Goal: Transaction & Acquisition: Obtain resource

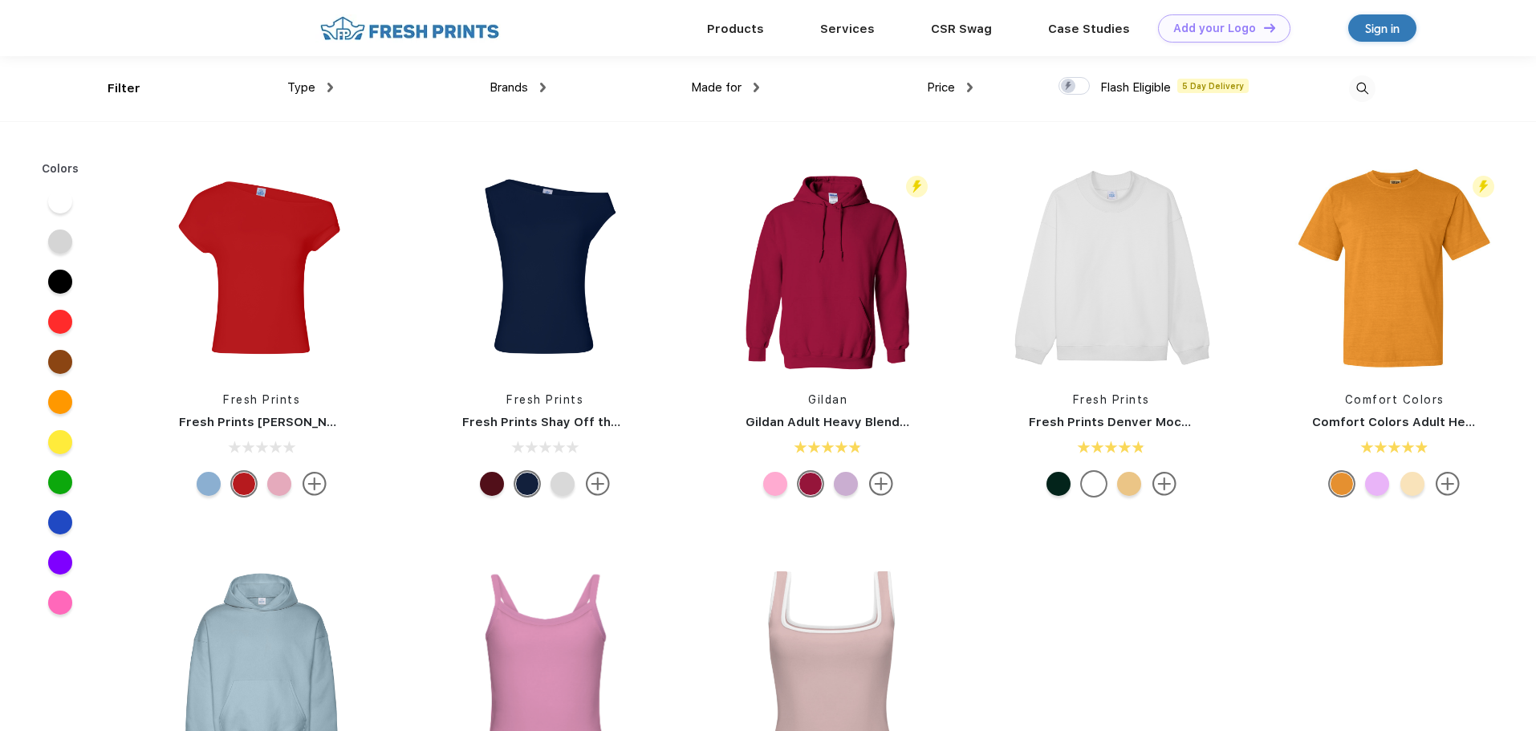
scroll to position [1, 0]
click at [305, 93] on span "Type" at bounding box center [301, 86] width 28 height 14
click at [316, 83] on div "Type" at bounding box center [310, 87] width 46 height 18
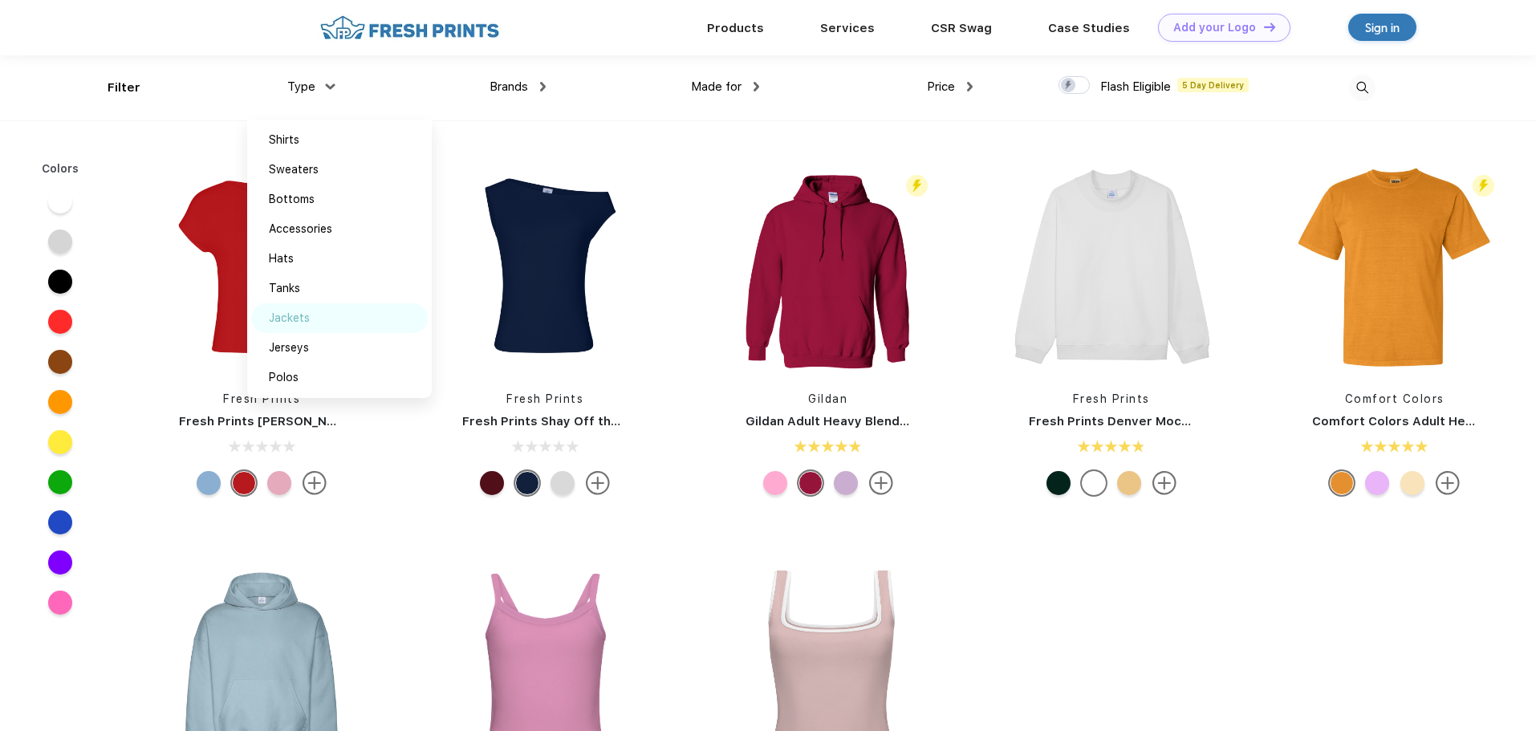
click at [300, 321] on div "Jackets" at bounding box center [289, 318] width 41 height 17
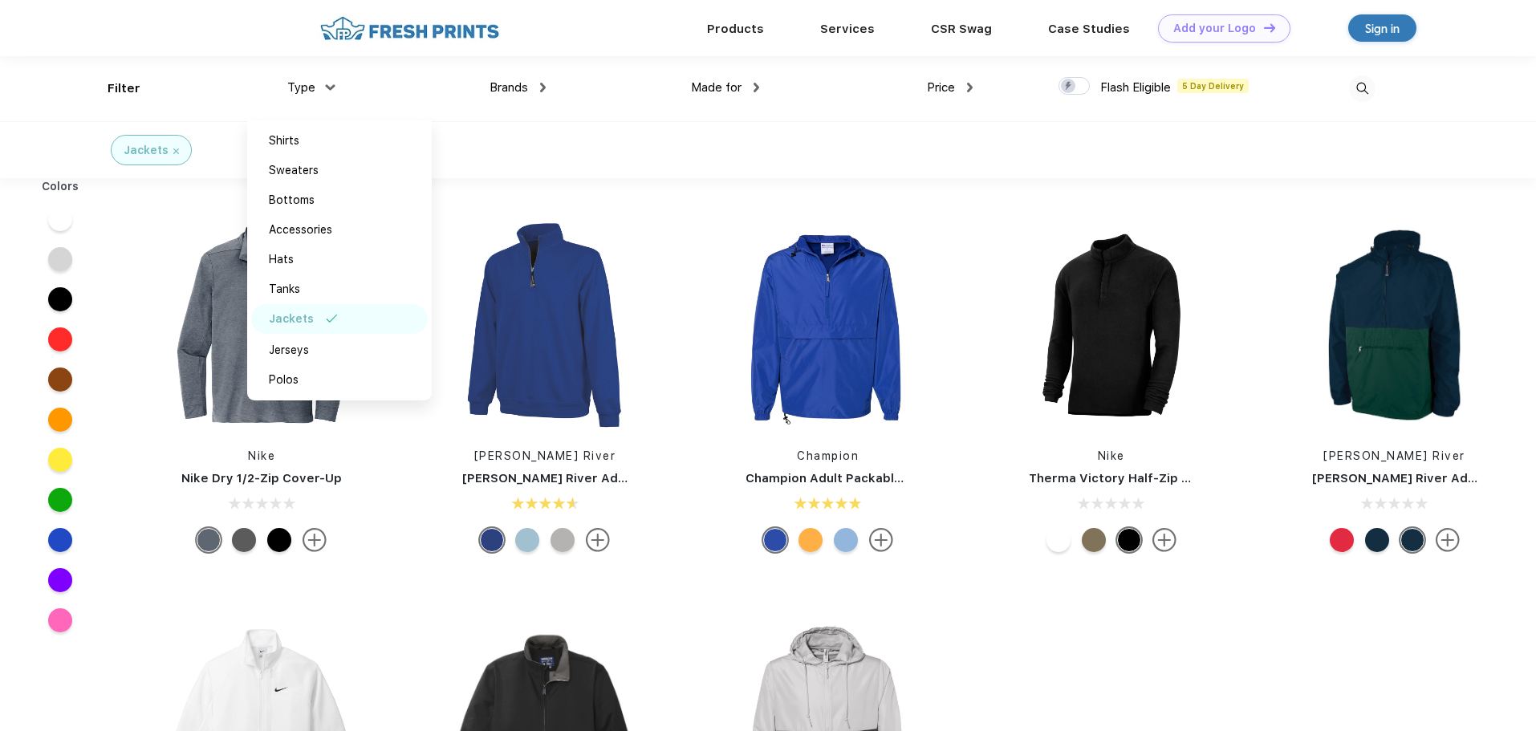
click at [616, 127] on div "Jackets" at bounding box center [768, 149] width 1536 height 57
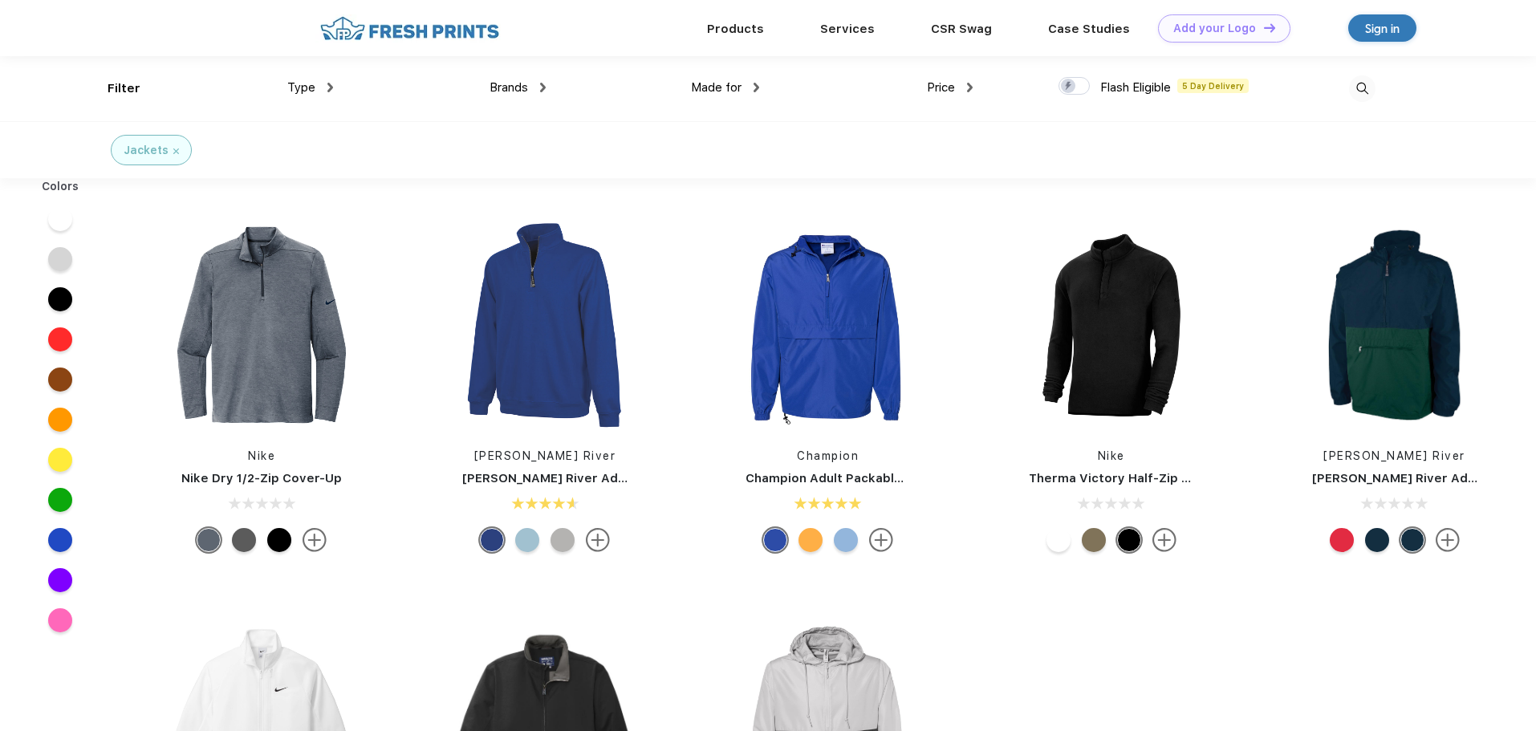
click at [307, 87] on span "Type" at bounding box center [301, 87] width 28 height 14
click at [327, 87] on div "Type" at bounding box center [310, 88] width 46 height 18
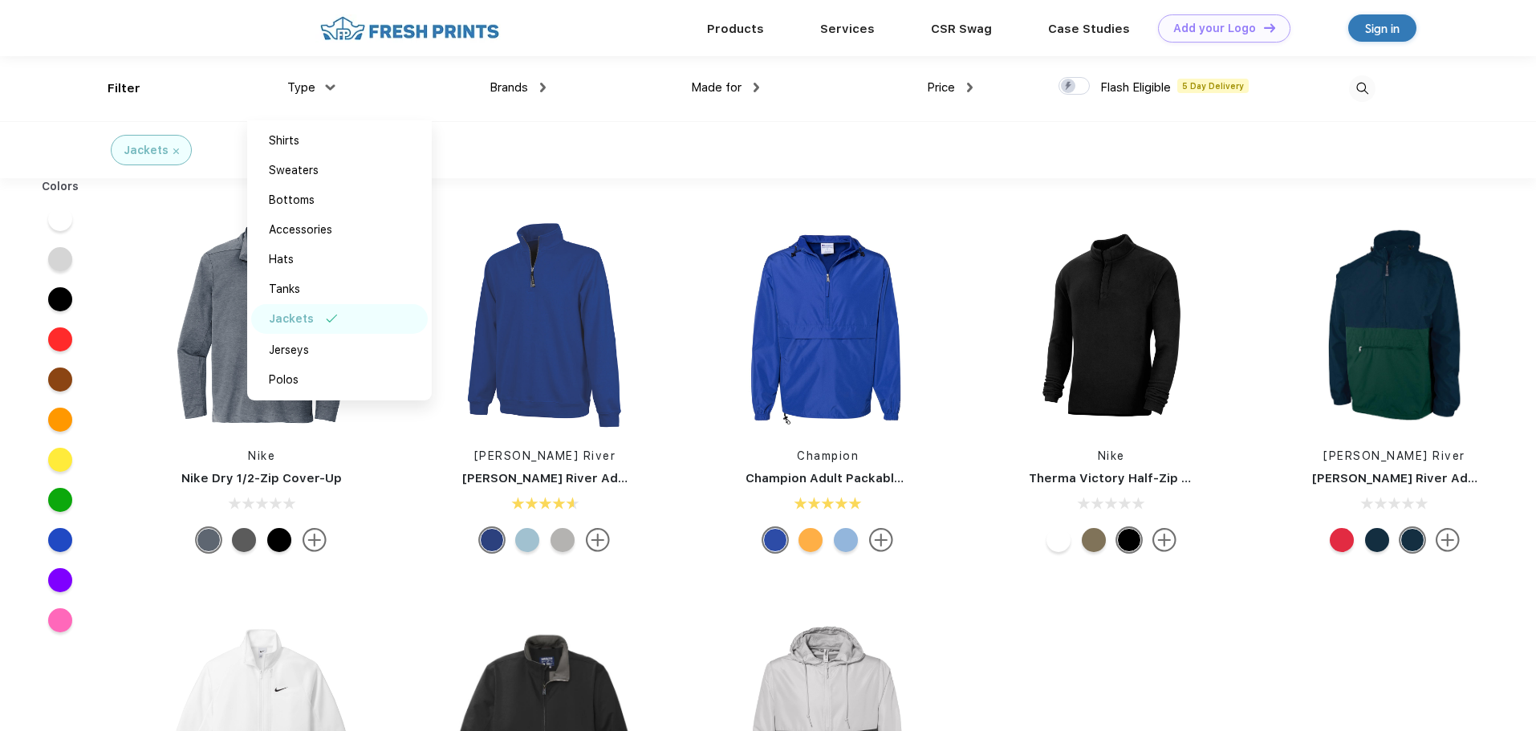
click at [327, 87] on img at bounding box center [330, 87] width 10 height 6
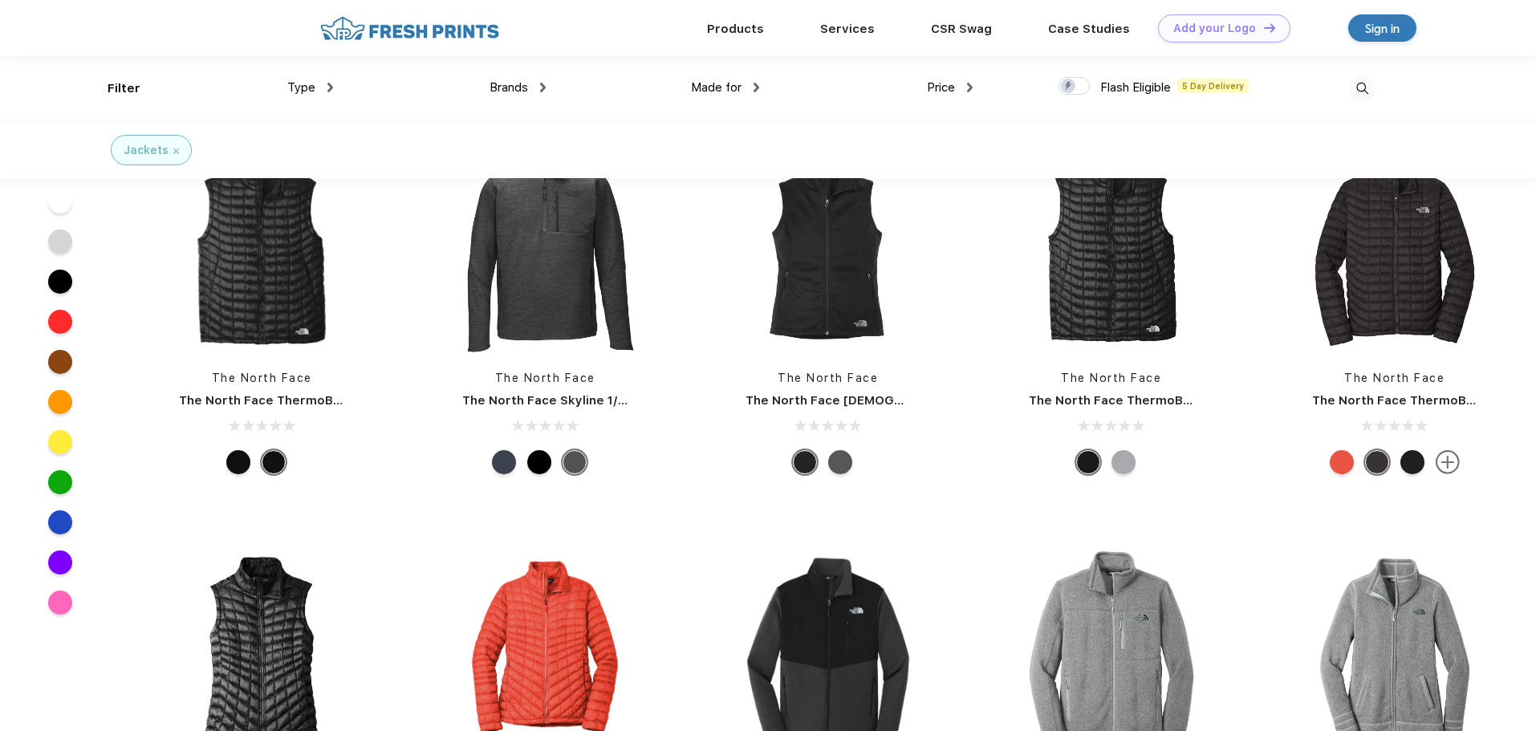
scroll to position [5458, 0]
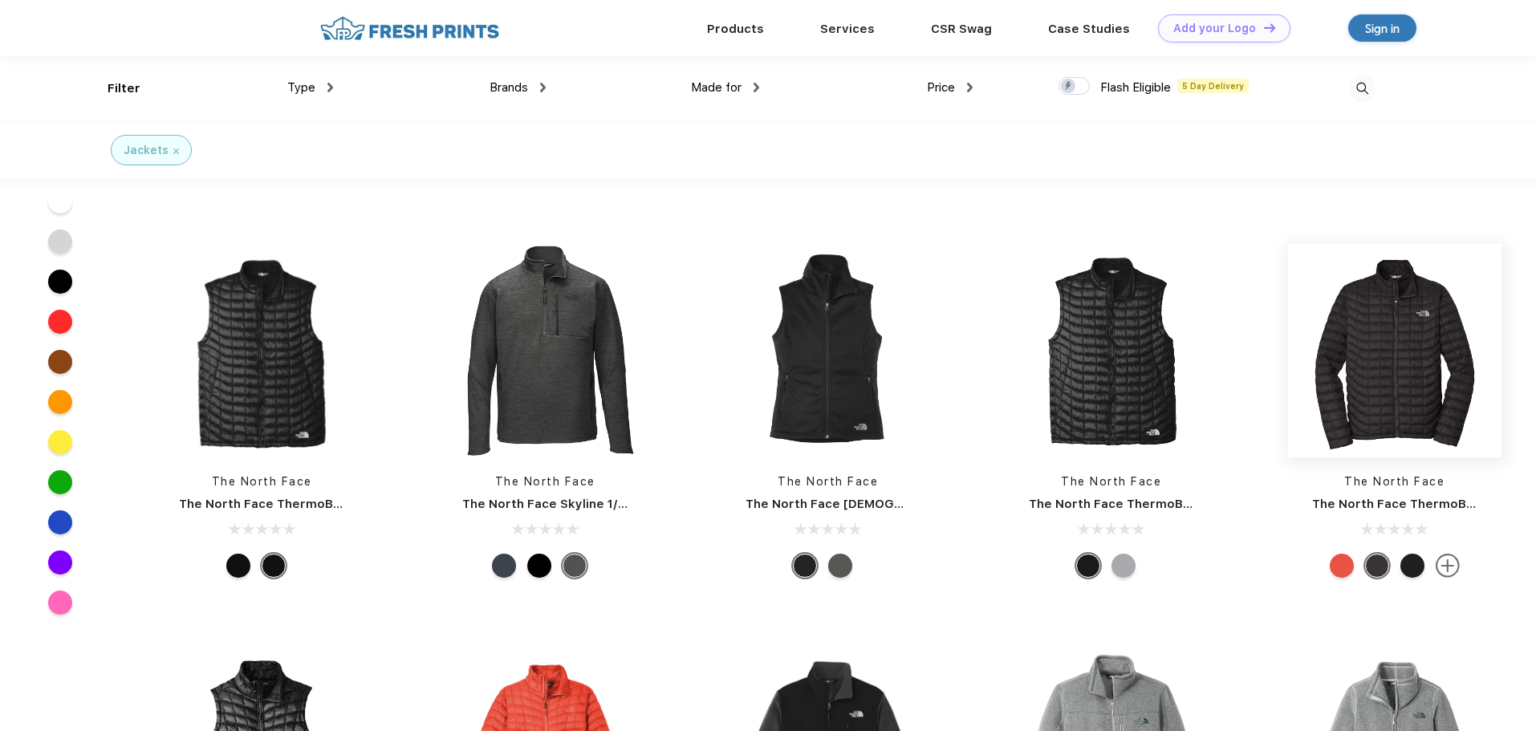
click at [1412, 364] on img at bounding box center [1394, 350] width 213 height 213
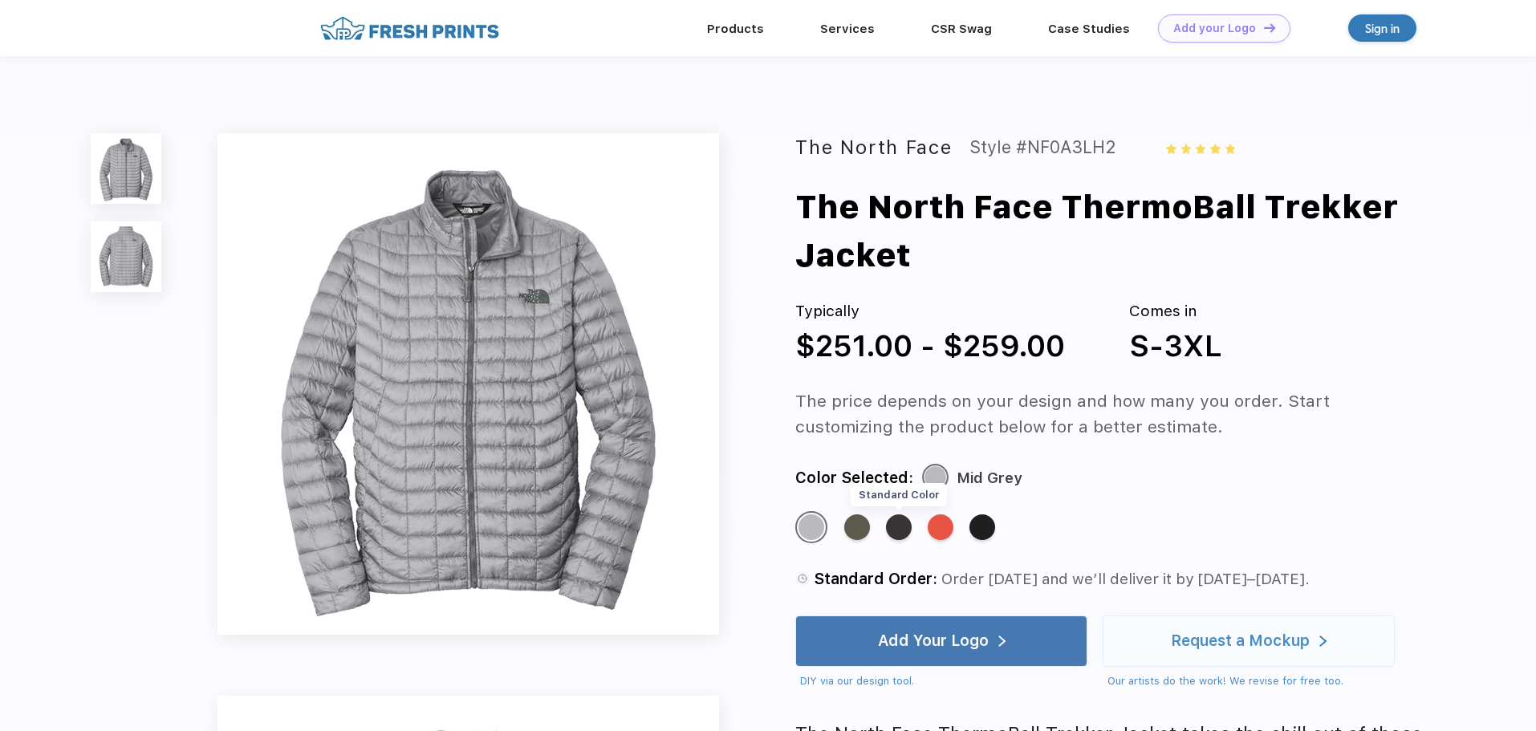
click at [900, 528] on div "Standard Color" at bounding box center [899, 527] width 26 height 26
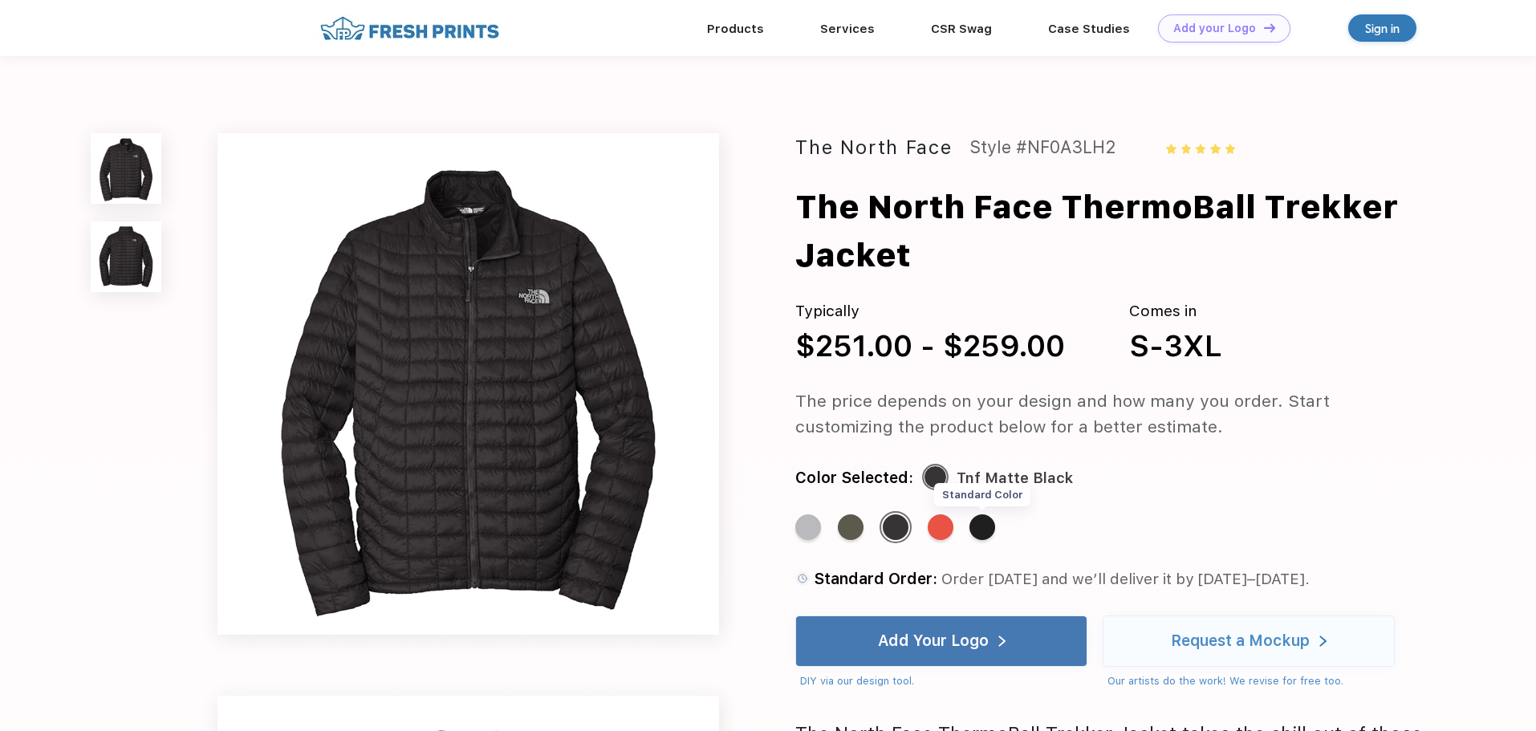
click at [986, 535] on div "Standard Color" at bounding box center [983, 527] width 26 height 26
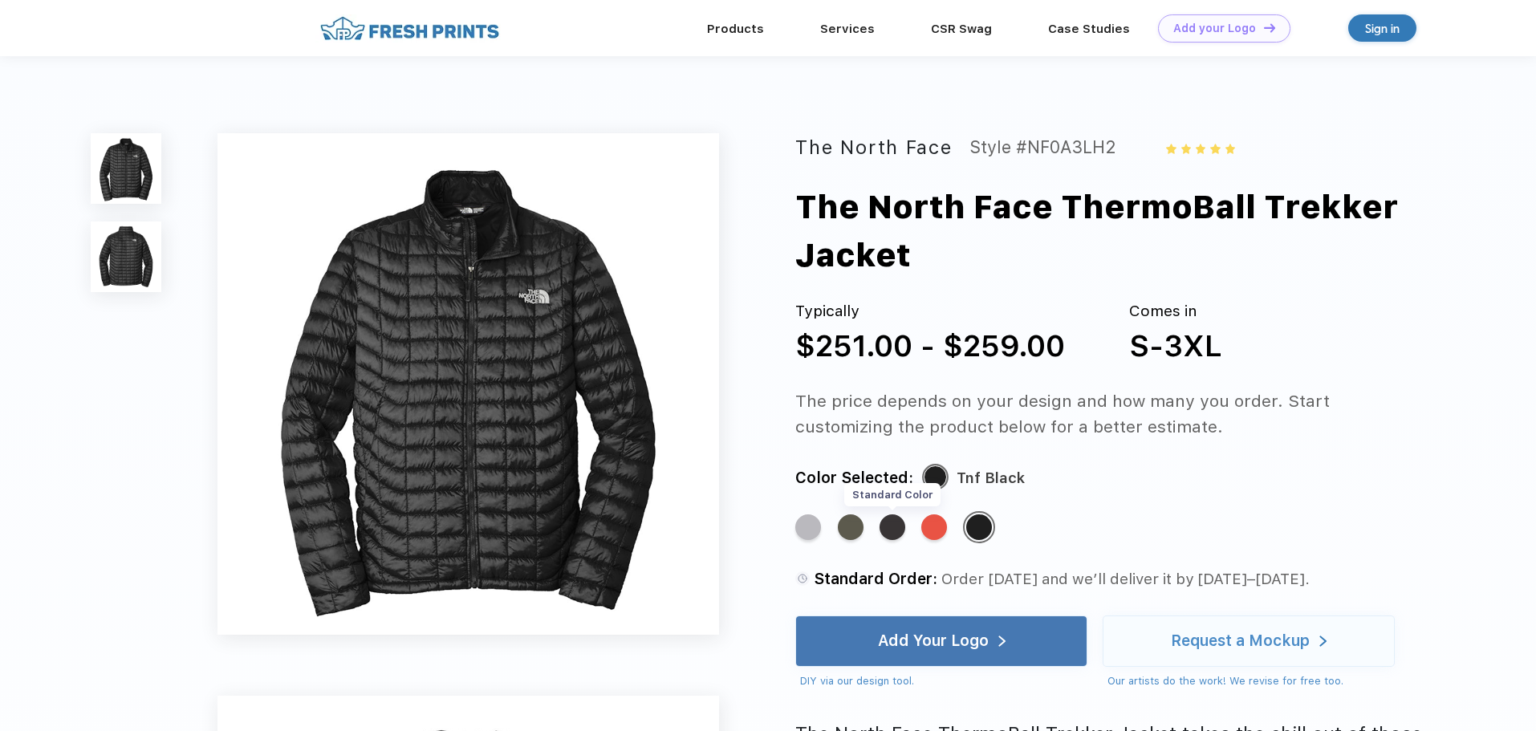
click at [897, 533] on div "Standard Color" at bounding box center [893, 527] width 26 height 26
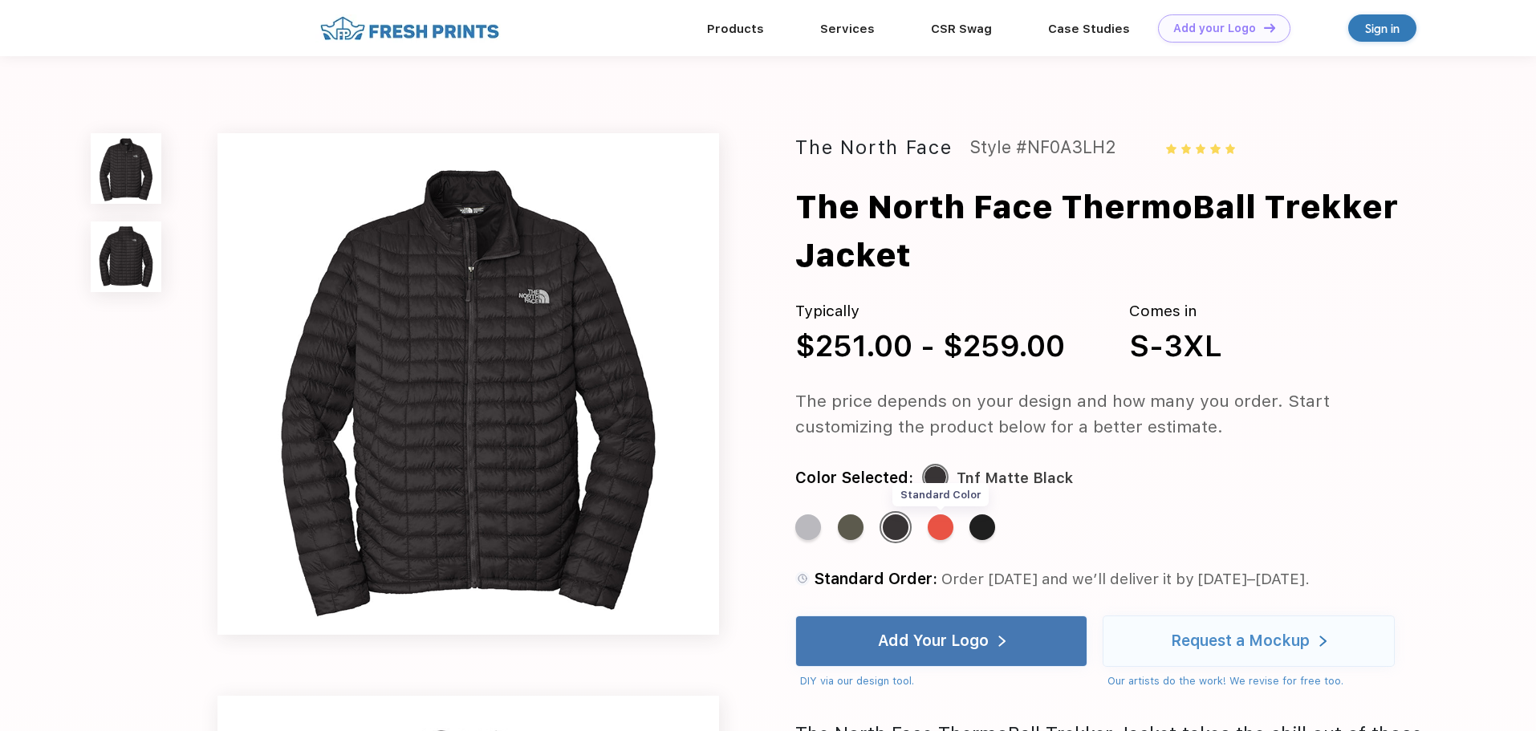
click at [938, 529] on div "Standard Color" at bounding box center [941, 527] width 26 height 26
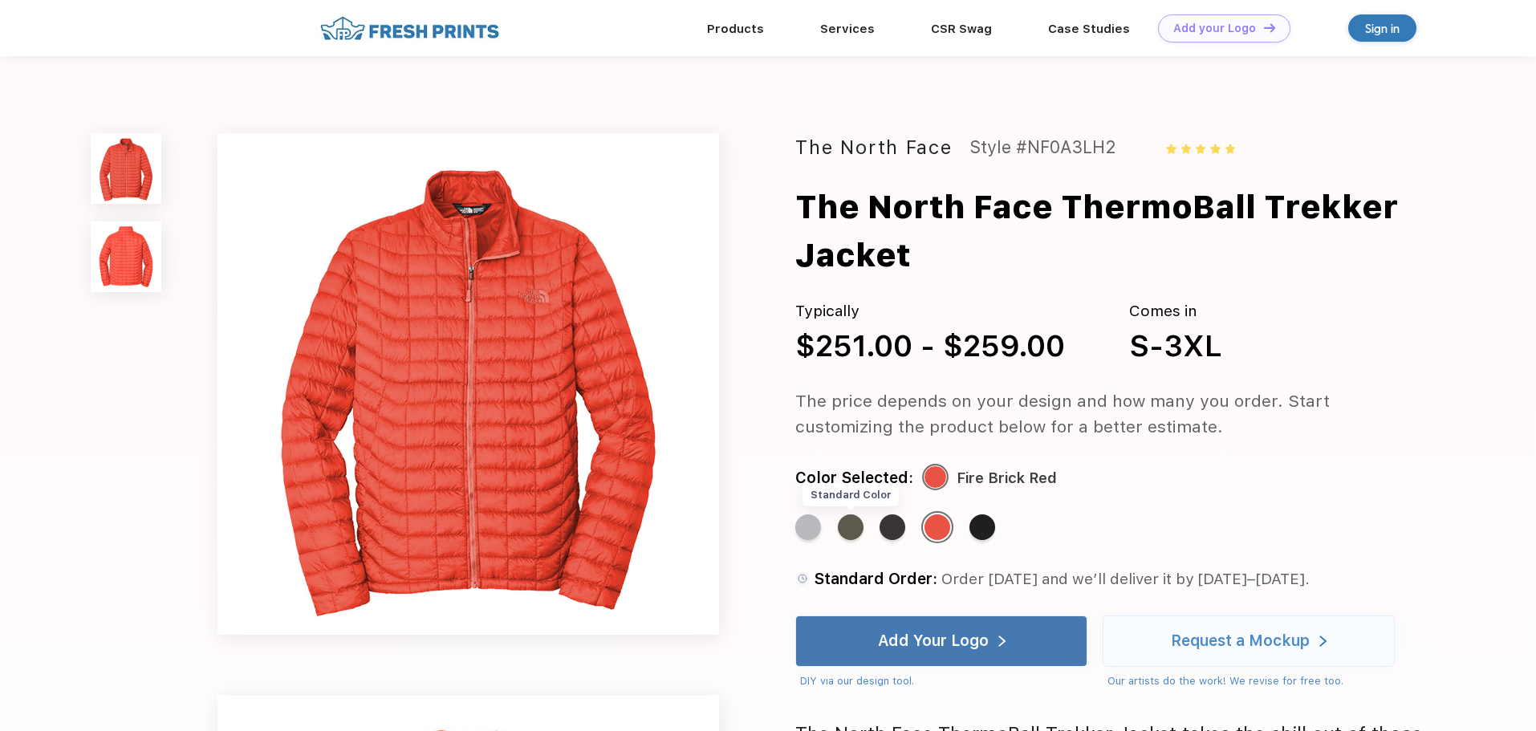
click at [848, 530] on div "Standard Color" at bounding box center [851, 527] width 26 height 26
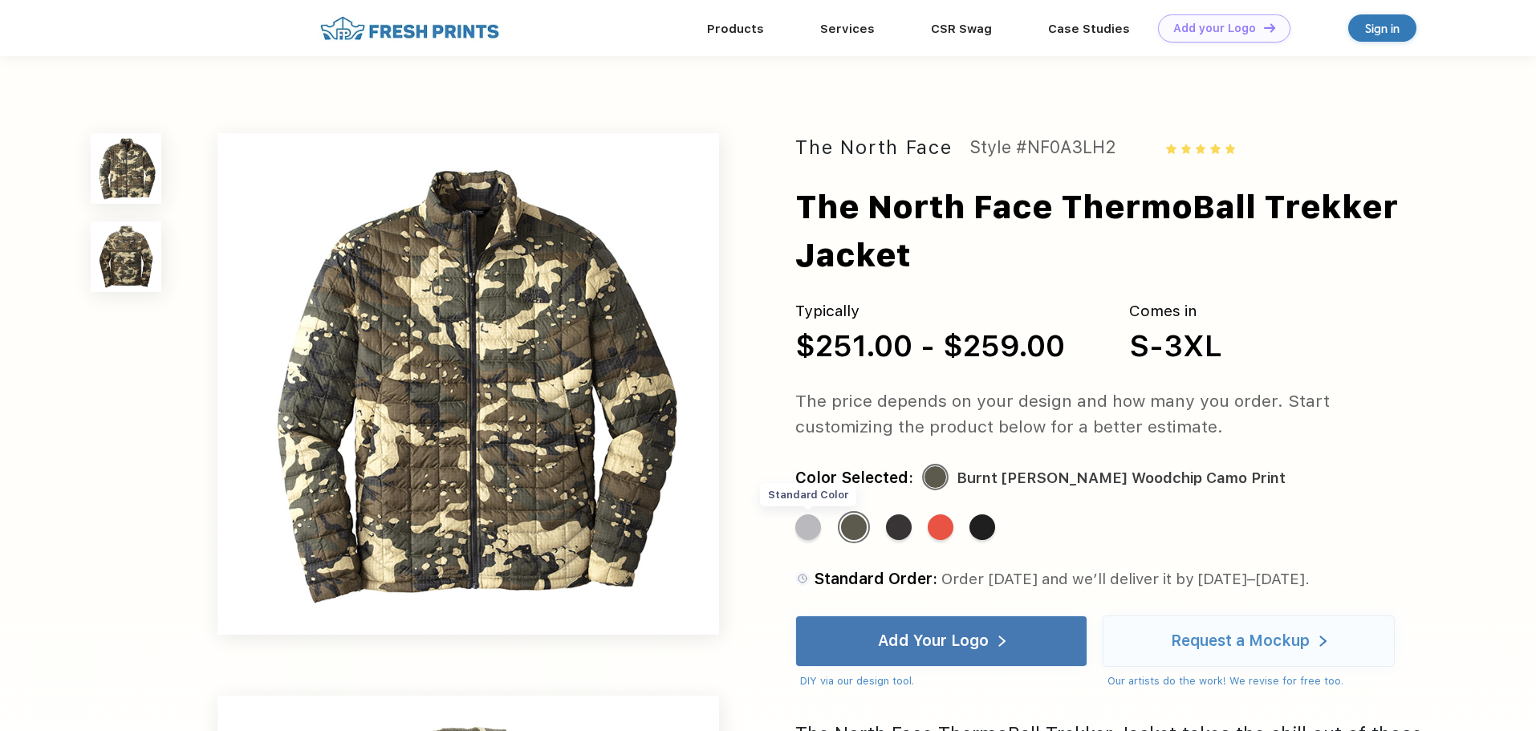
click at [809, 527] on div "Standard Color" at bounding box center [808, 527] width 26 height 26
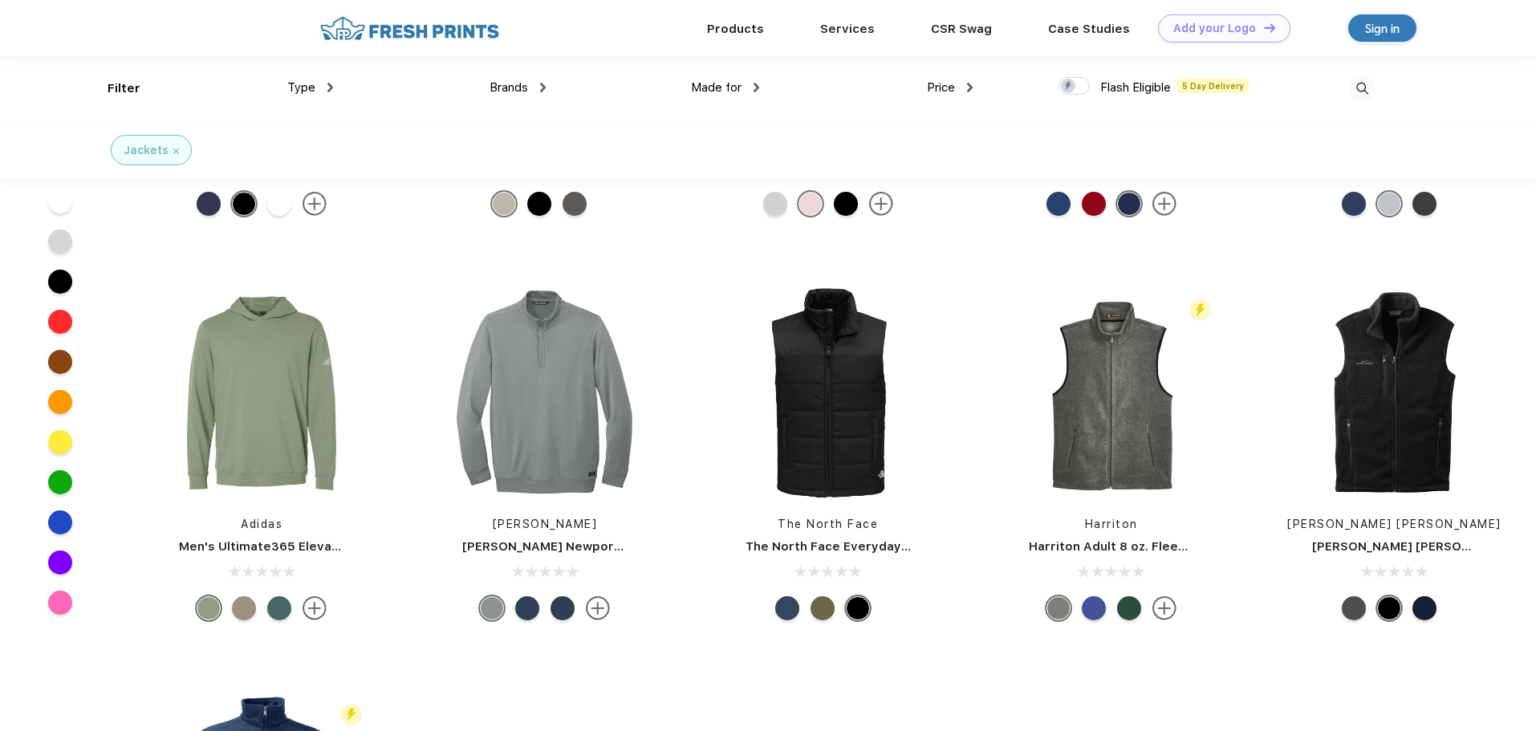
scroll to position [242, 0]
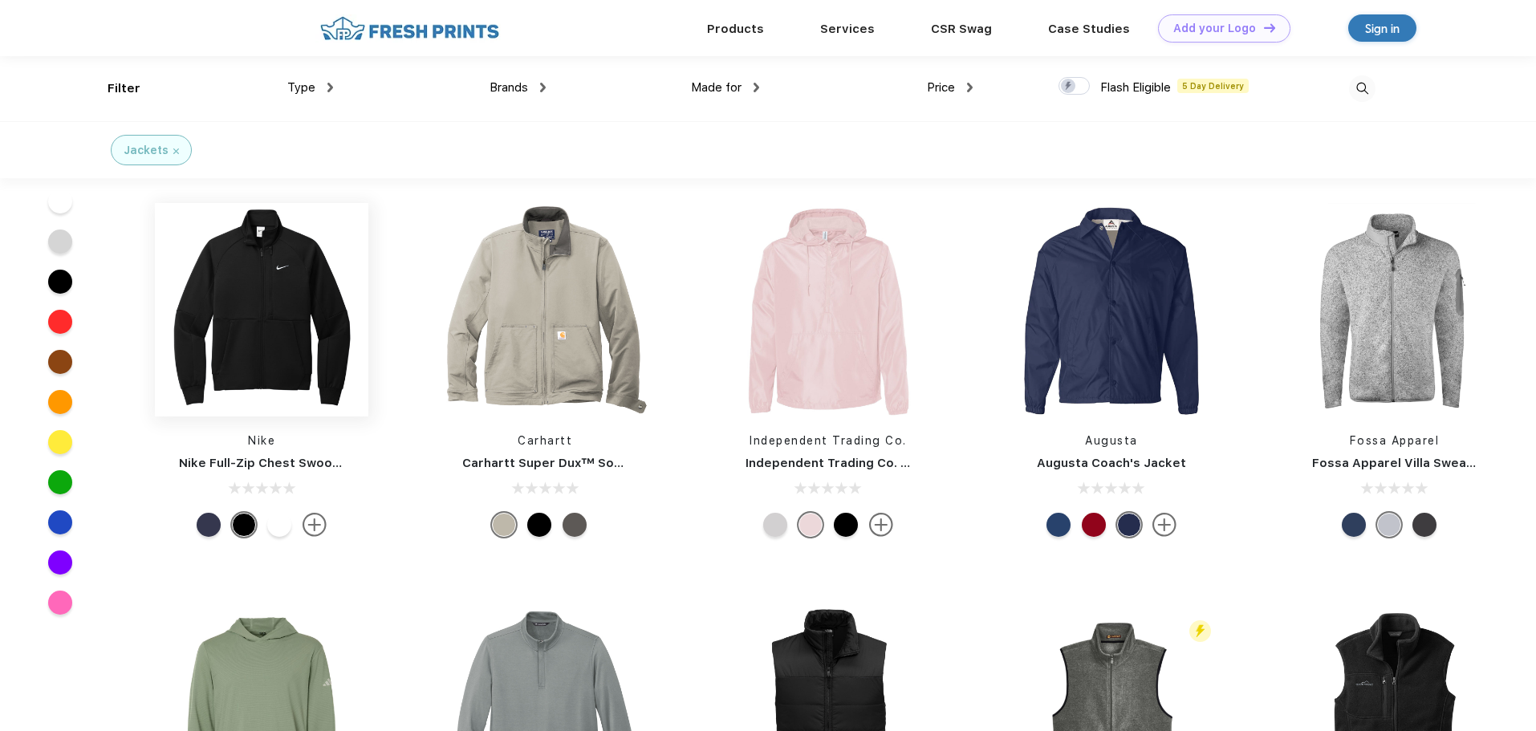
click at [254, 337] on img at bounding box center [261, 309] width 213 height 213
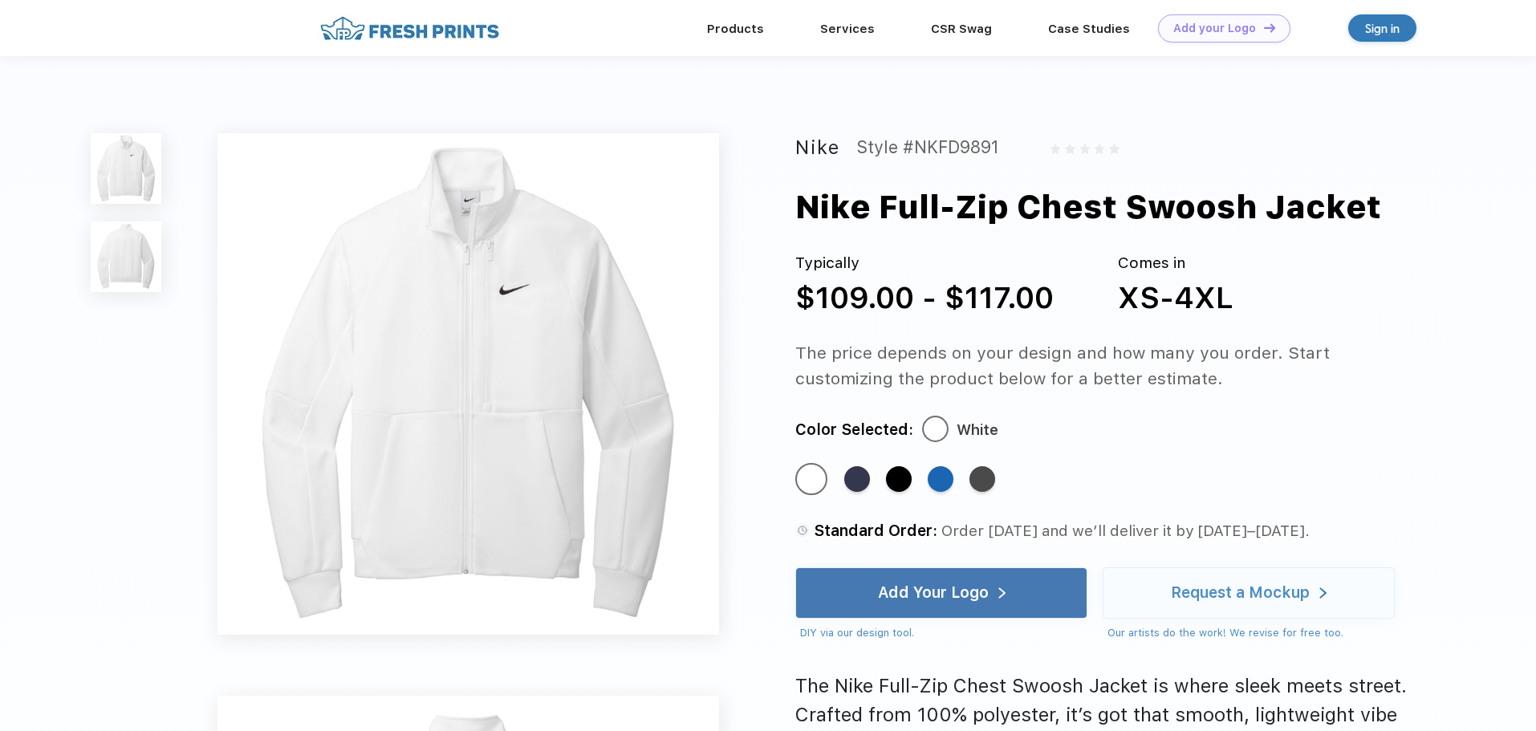
click at [120, 260] on img at bounding box center [126, 257] width 71 height 71
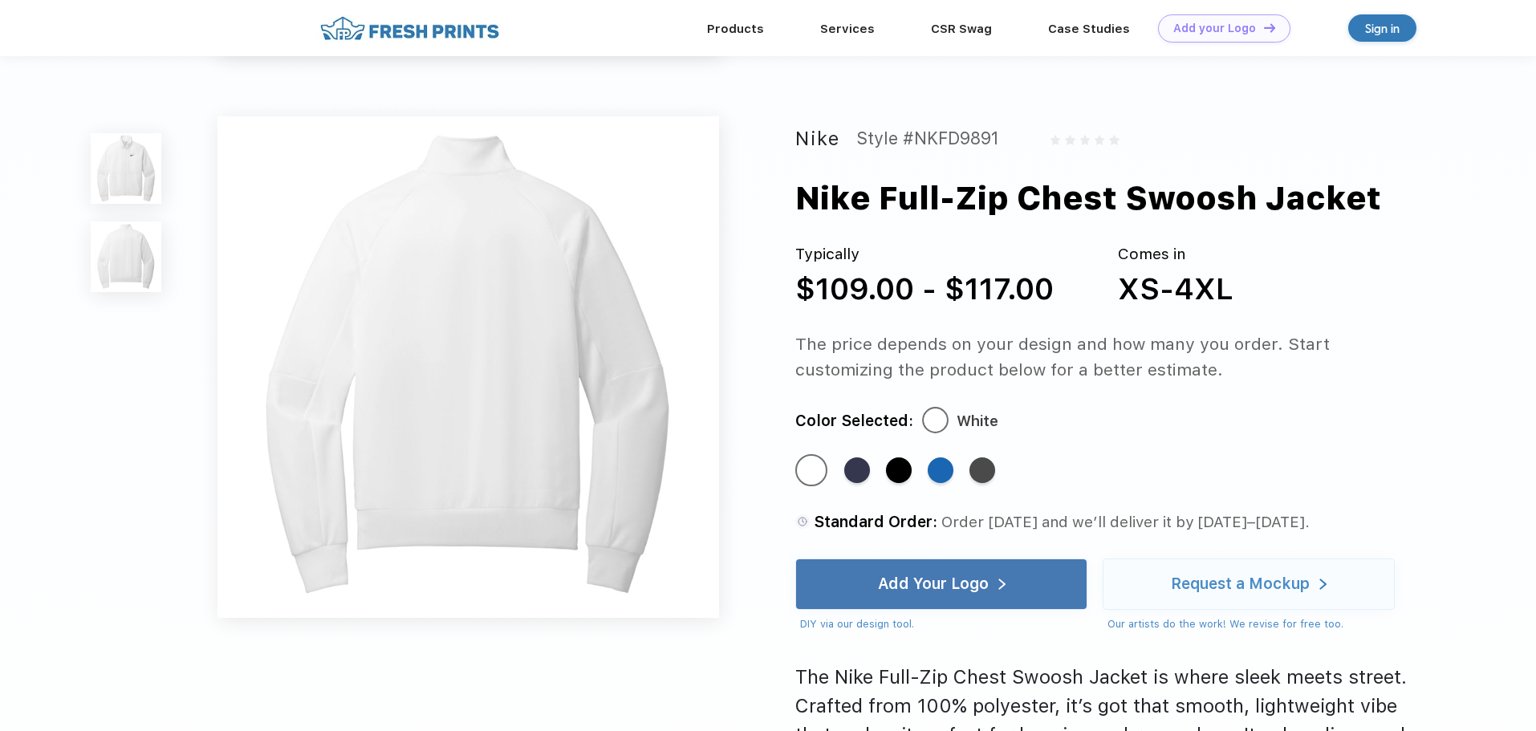
scroll to position [531, 0]
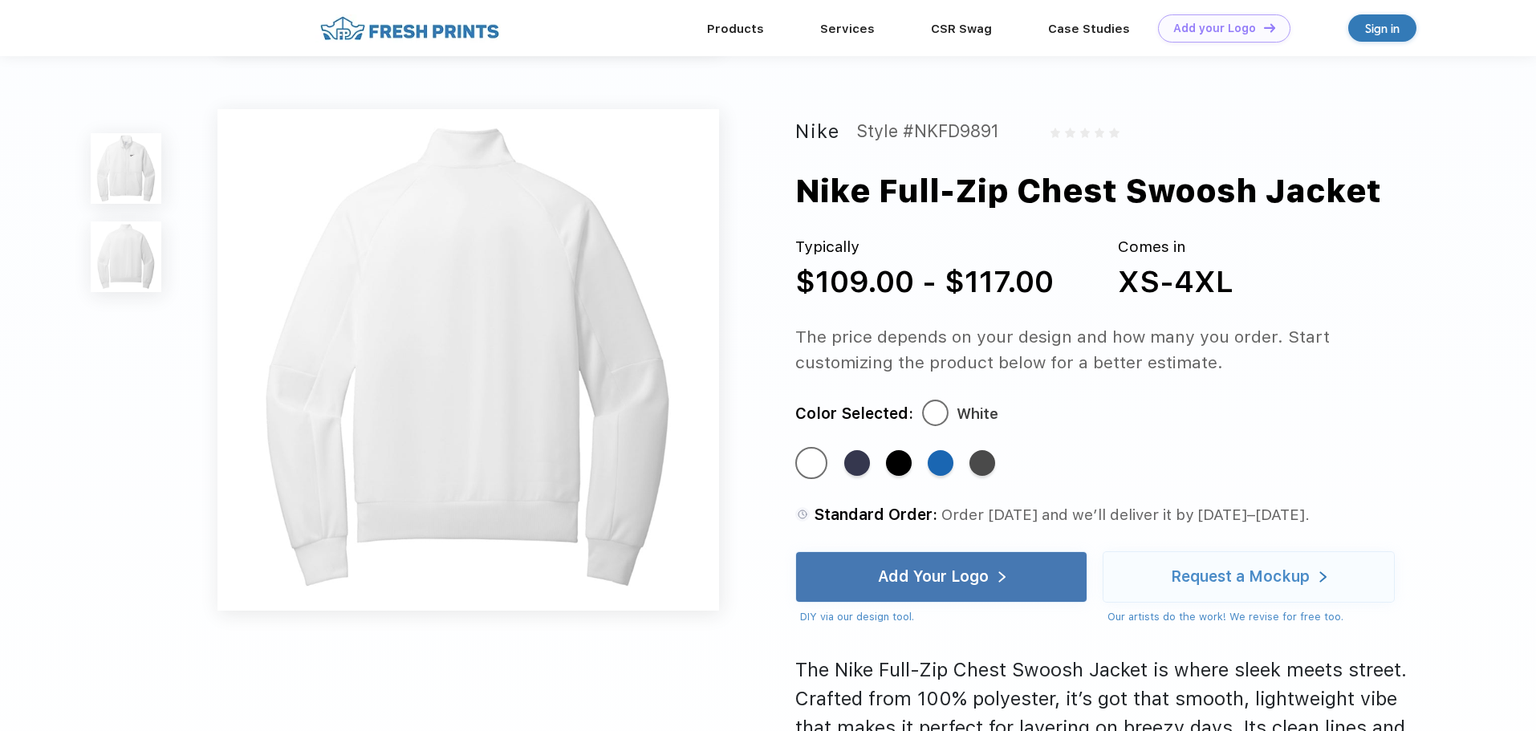
click at [108, 152] on img at bounding box center [126, 168] width 71 height 71
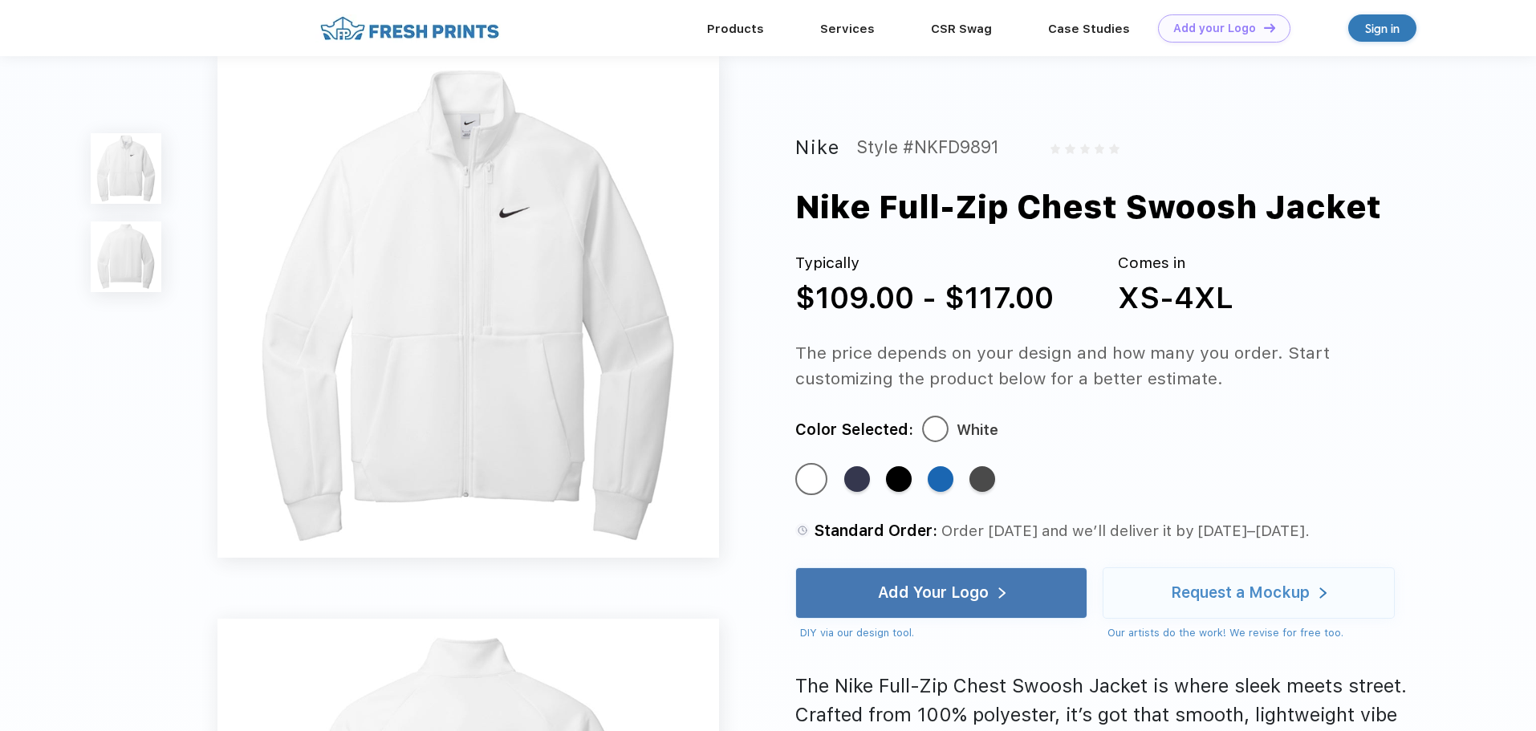
scroll to position [0, 0]
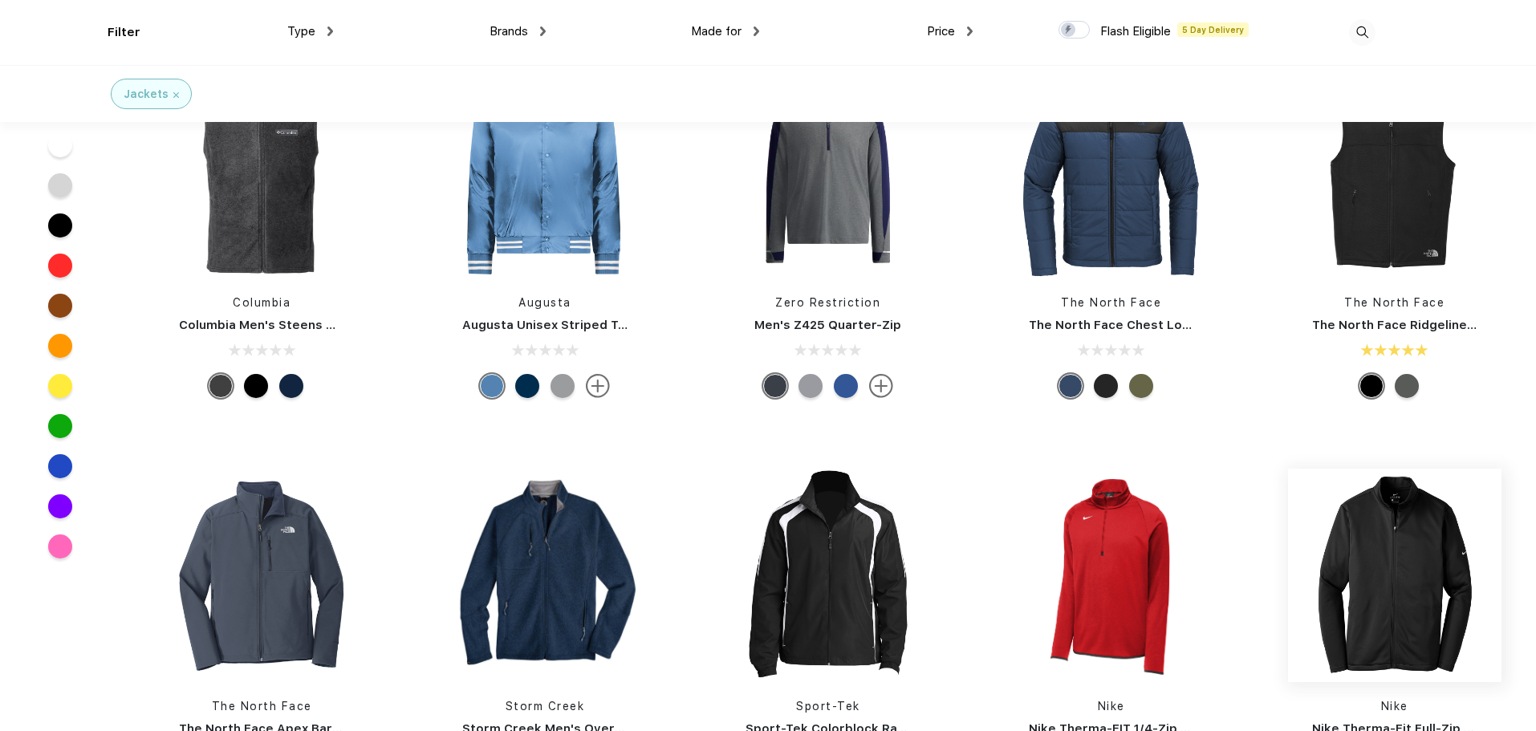
scroll to position [1445, 0]
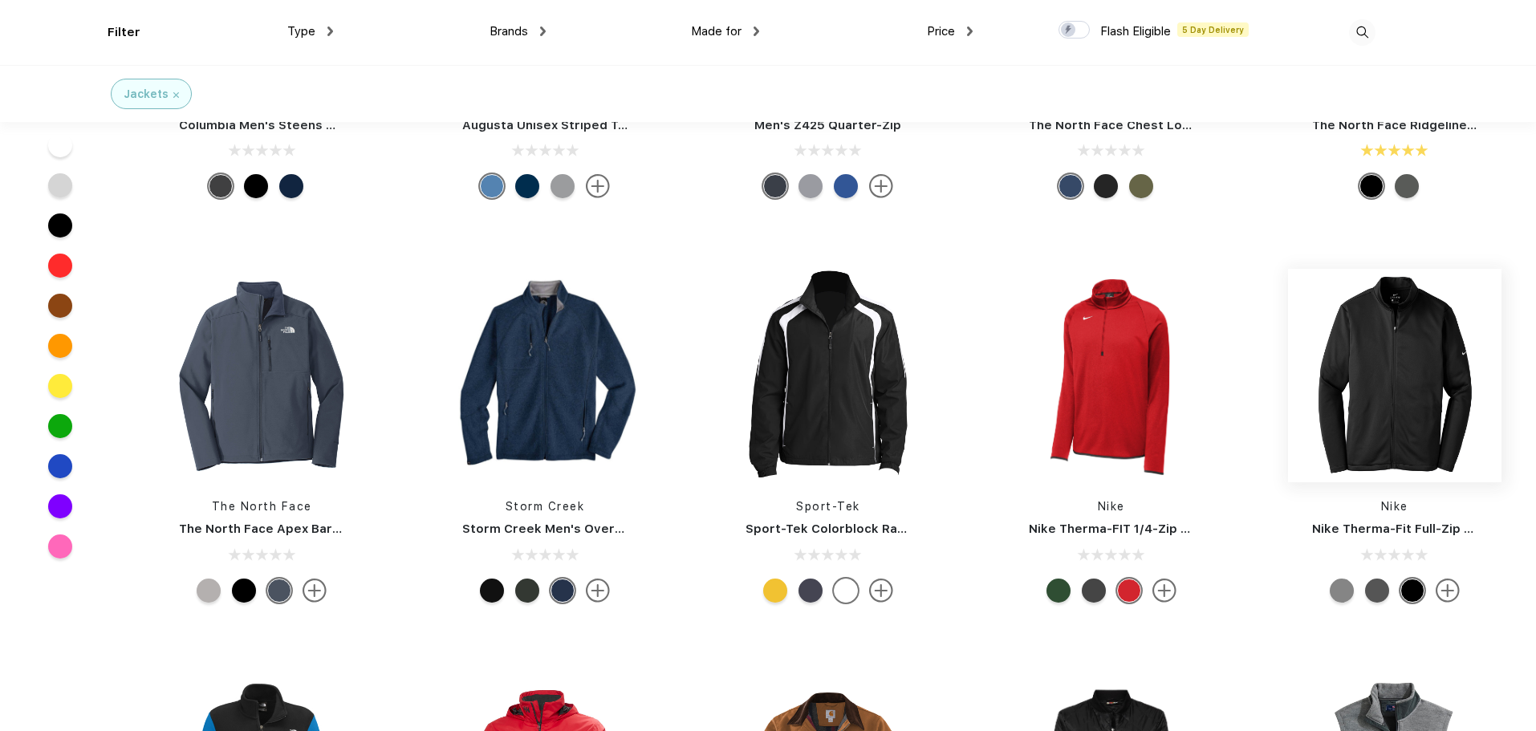
click at [1421, 372] on img at bounding box center [1394, 375] width 213 height 213
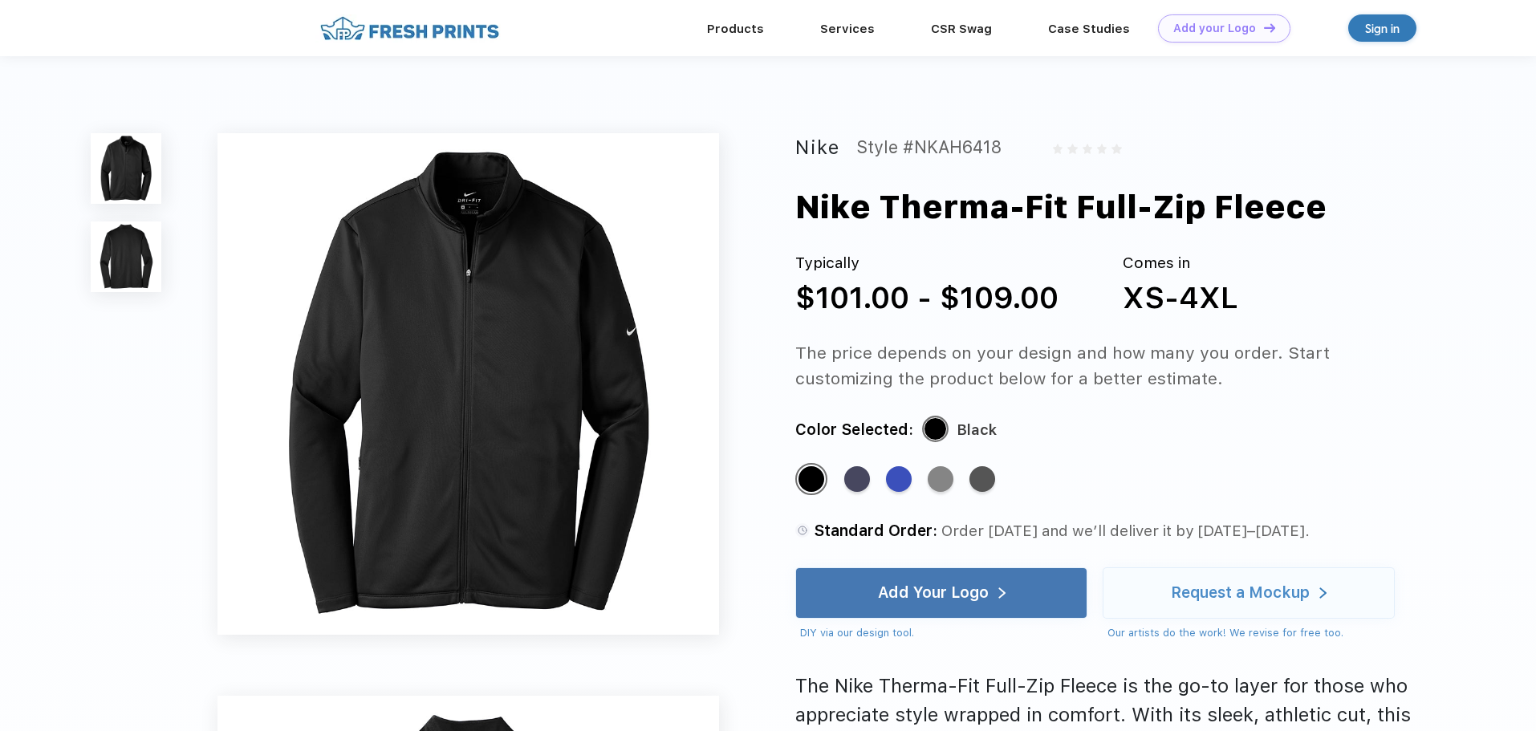
click at [124, 254] on img at bounding box center [126, 257] width 71 height 71
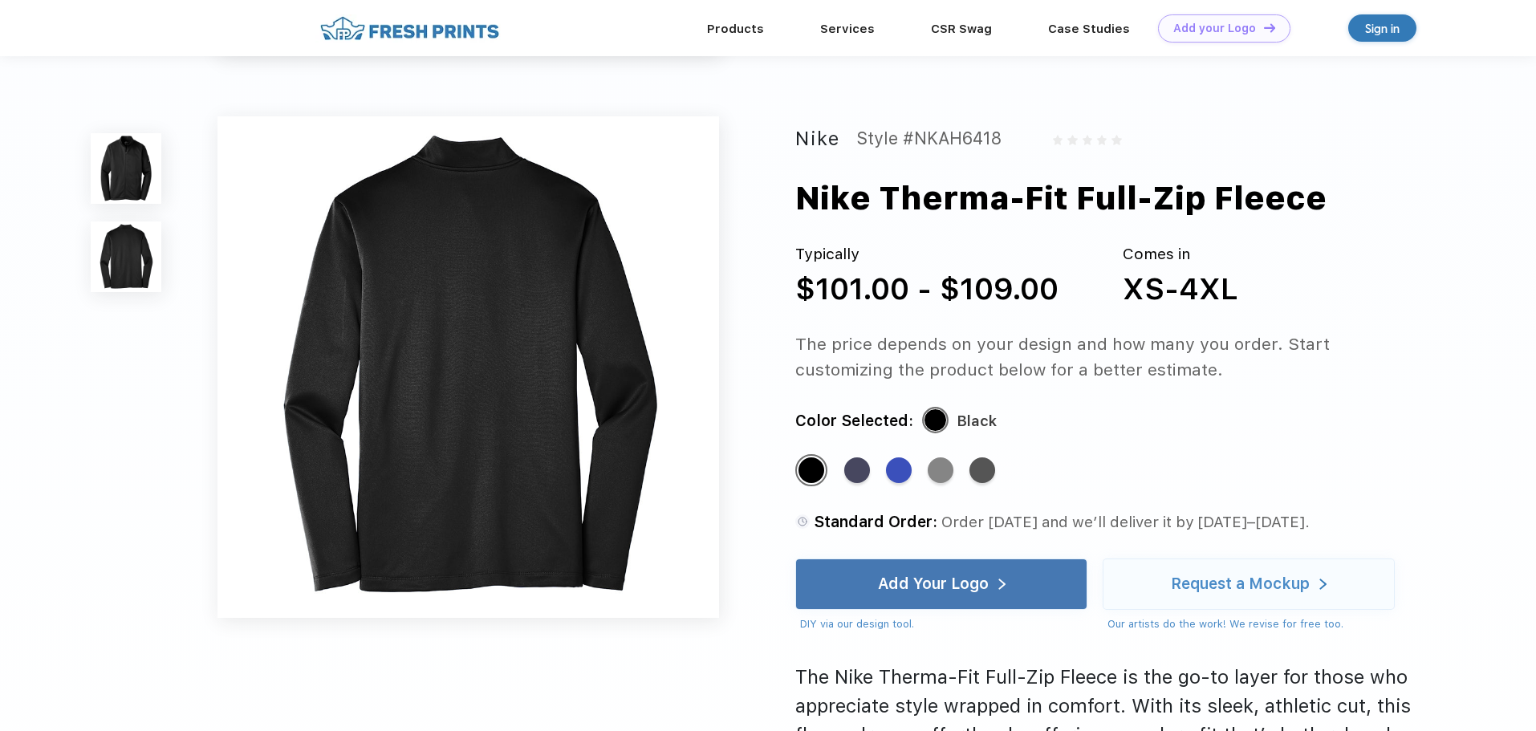
scroll to position [531, 0]
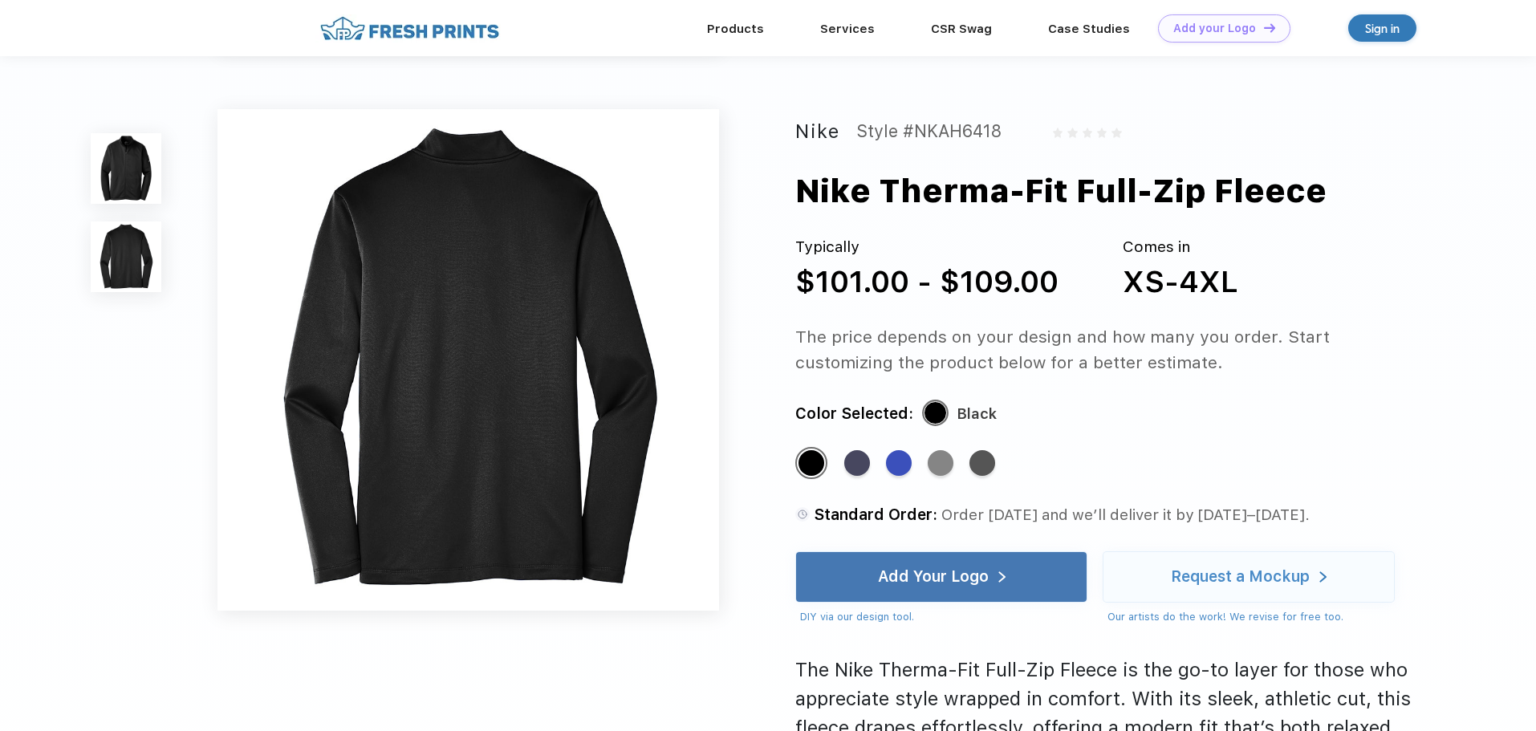
click at [119, 155] on img at bounding box center [126, 168] width 71 height 71
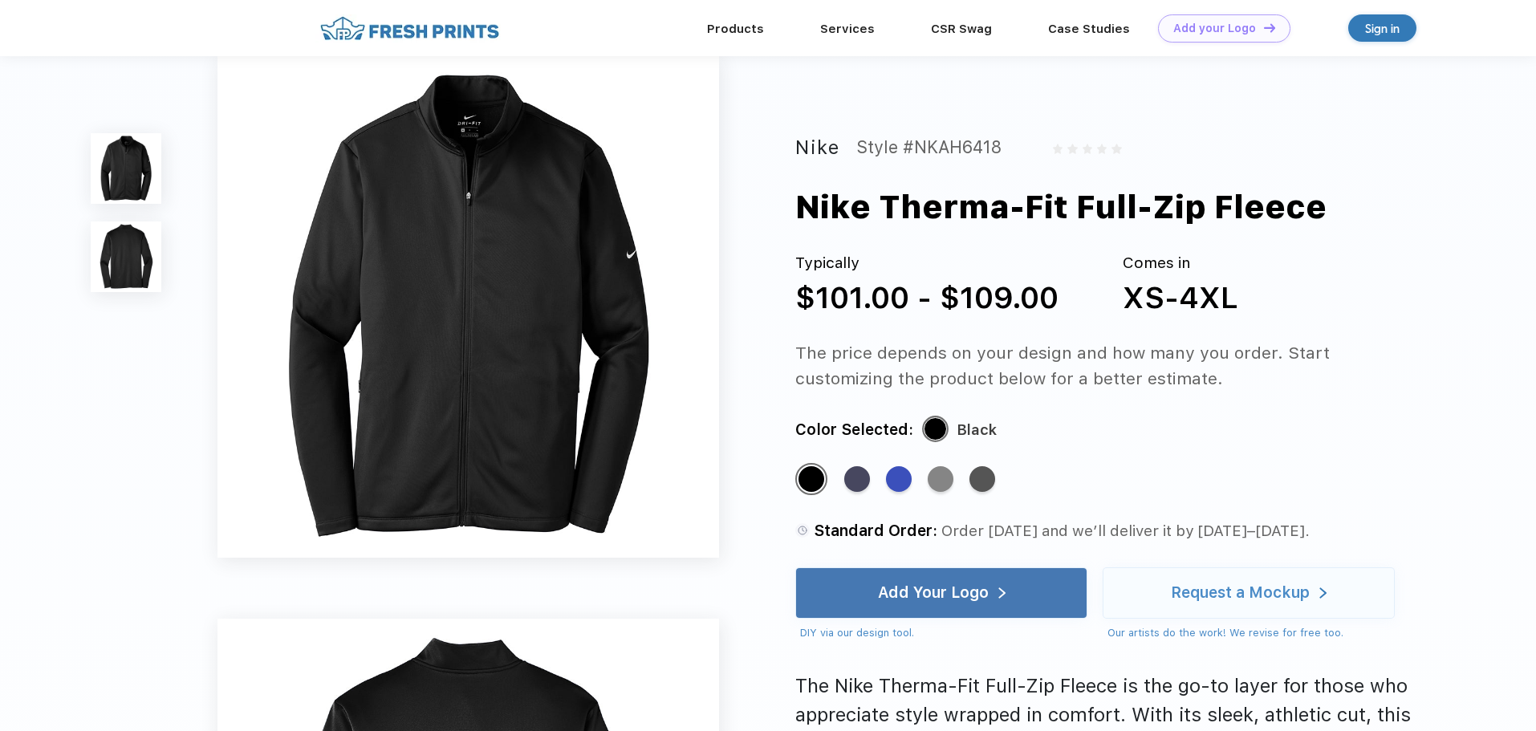
scroll to position [0, 0]
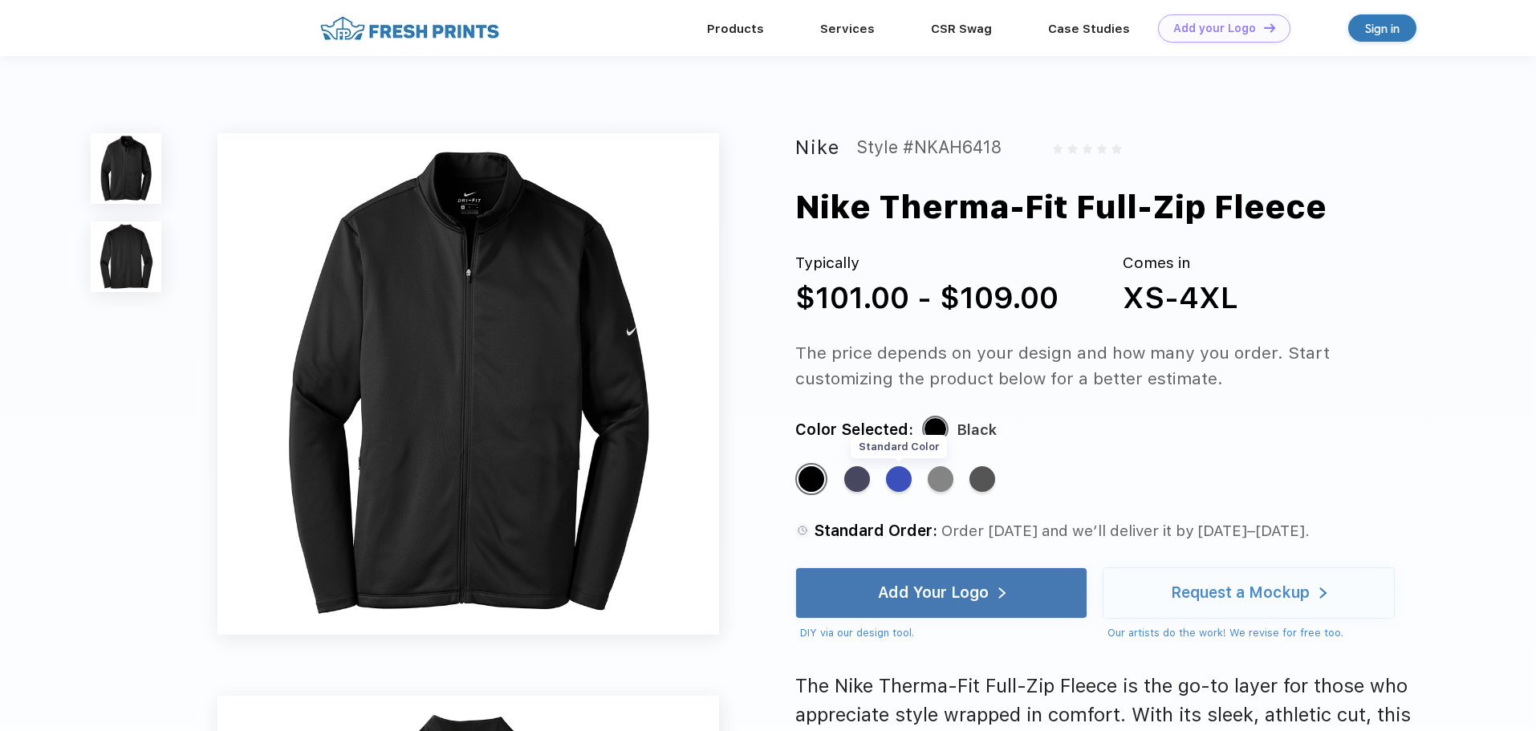
click at [897, 472] on div "Standard Color" at bounding box center [899, 479] width 26 height 26
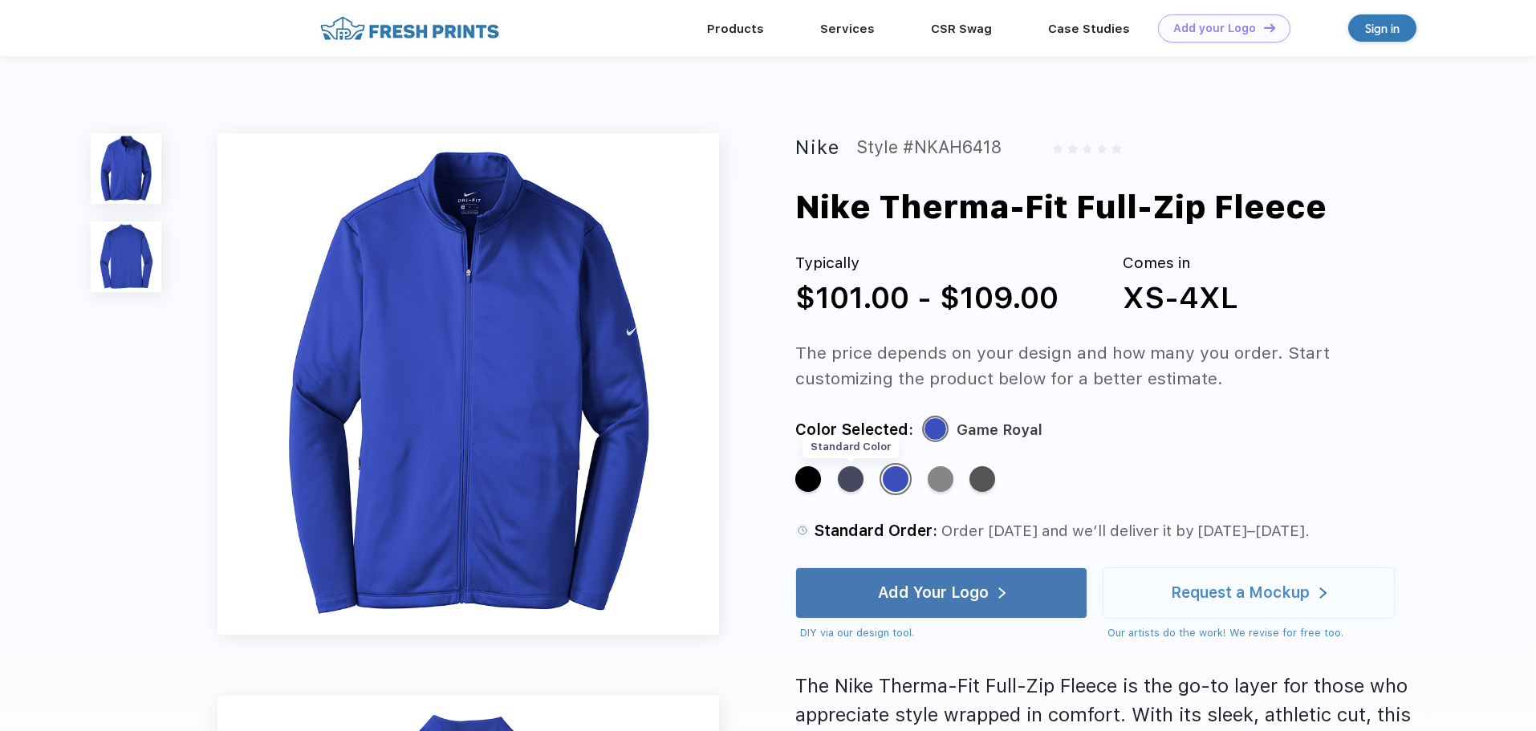
click at [846, 486] on div "Standard Color" at bounding box center [851, 479] width 26 height 26
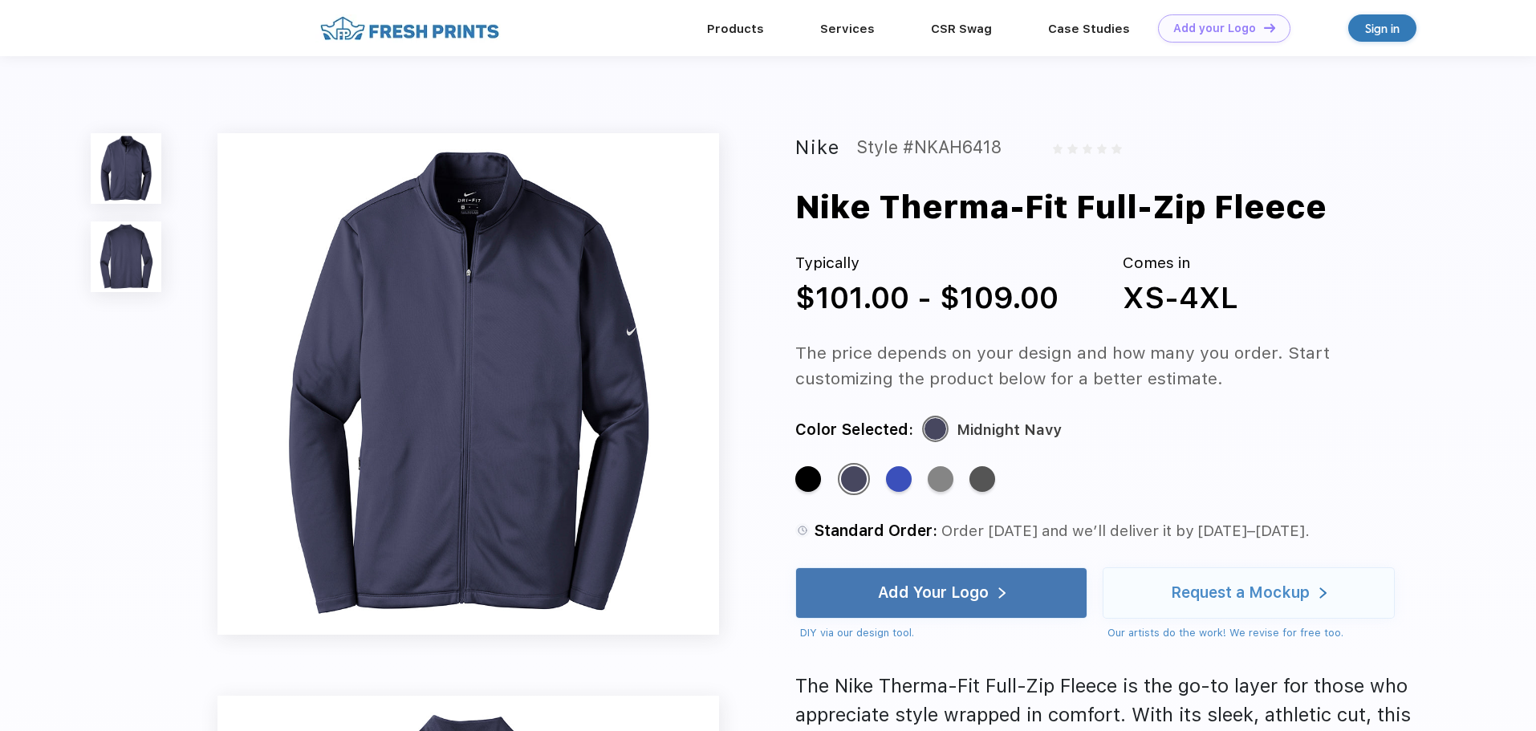
drag, startPoint x: 1322, startPoint y: 209, endPoint x: 803, endPoint y: 201, distance: 519.4
click at [803, 201] on div "Nike Therma-Fit Full-Zip Fleece" at bounding box center [1140, 207] width 691 height 48
copy div "Nike Therma-Fit Full-Zip Fleece"
click at [738, 24] on link "Products" at bounding box center [735, 28] width 57 height 14
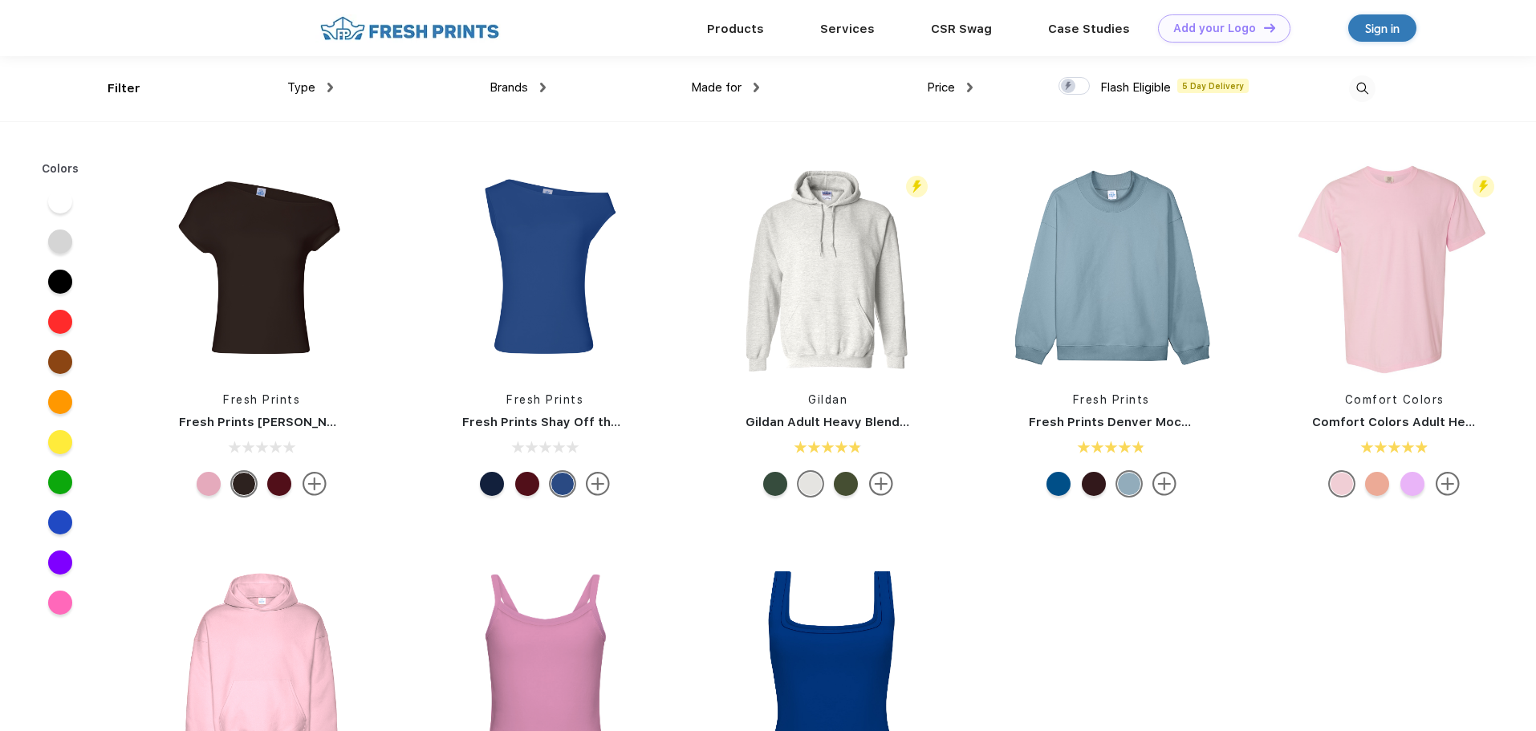
scroll to position [1, 0]
click at [304, 89] on span "Type" at bounding box center [301, 86] width 28 height 14
click at [325, 84] on div "Type" at bounding box center [310, 87] width 46 height 18
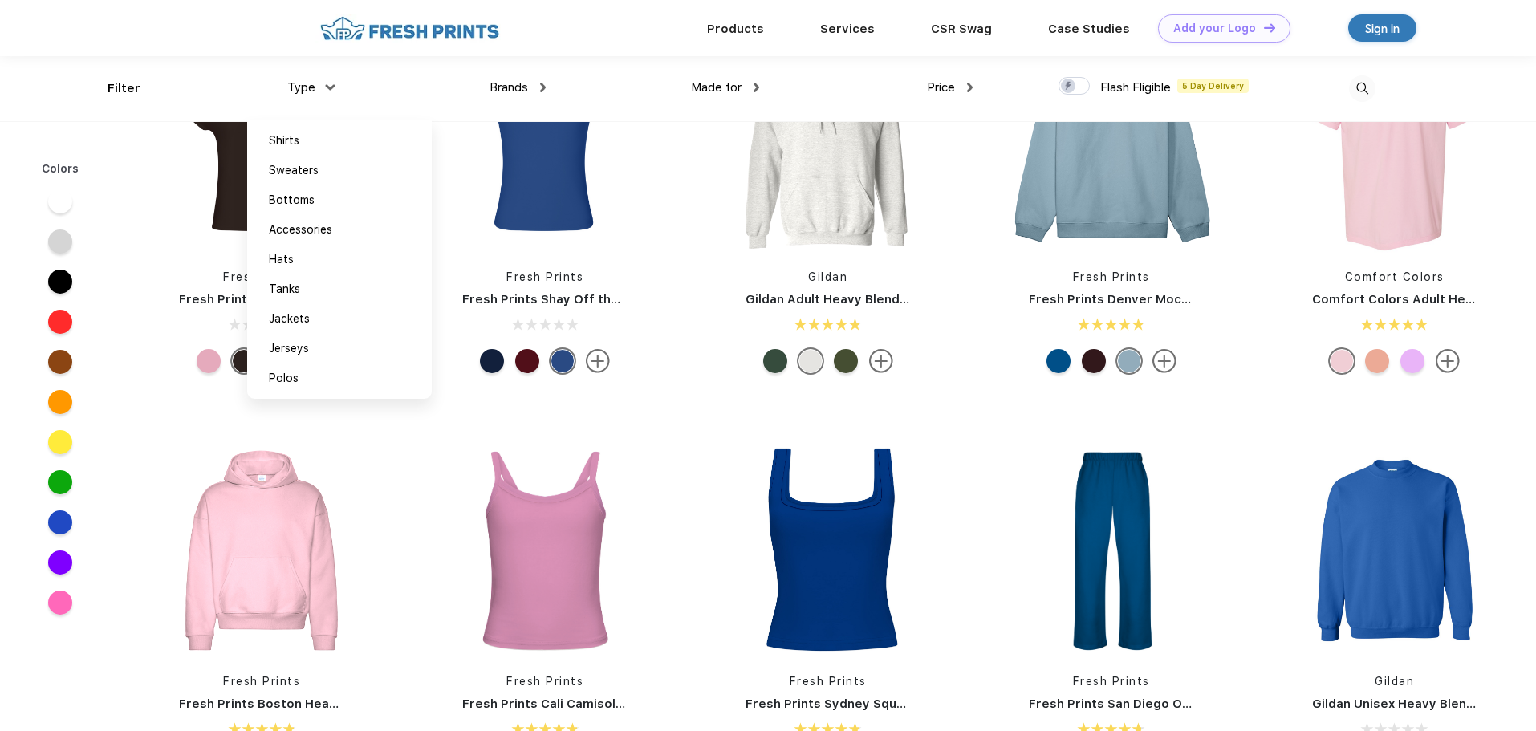
click at [123, 86] on div "Type Shirts Sweaters Bottoms Accessories Hats Tanks Jackets Jerseys Polos" at bounding box center [226, 88] width 213 height 65
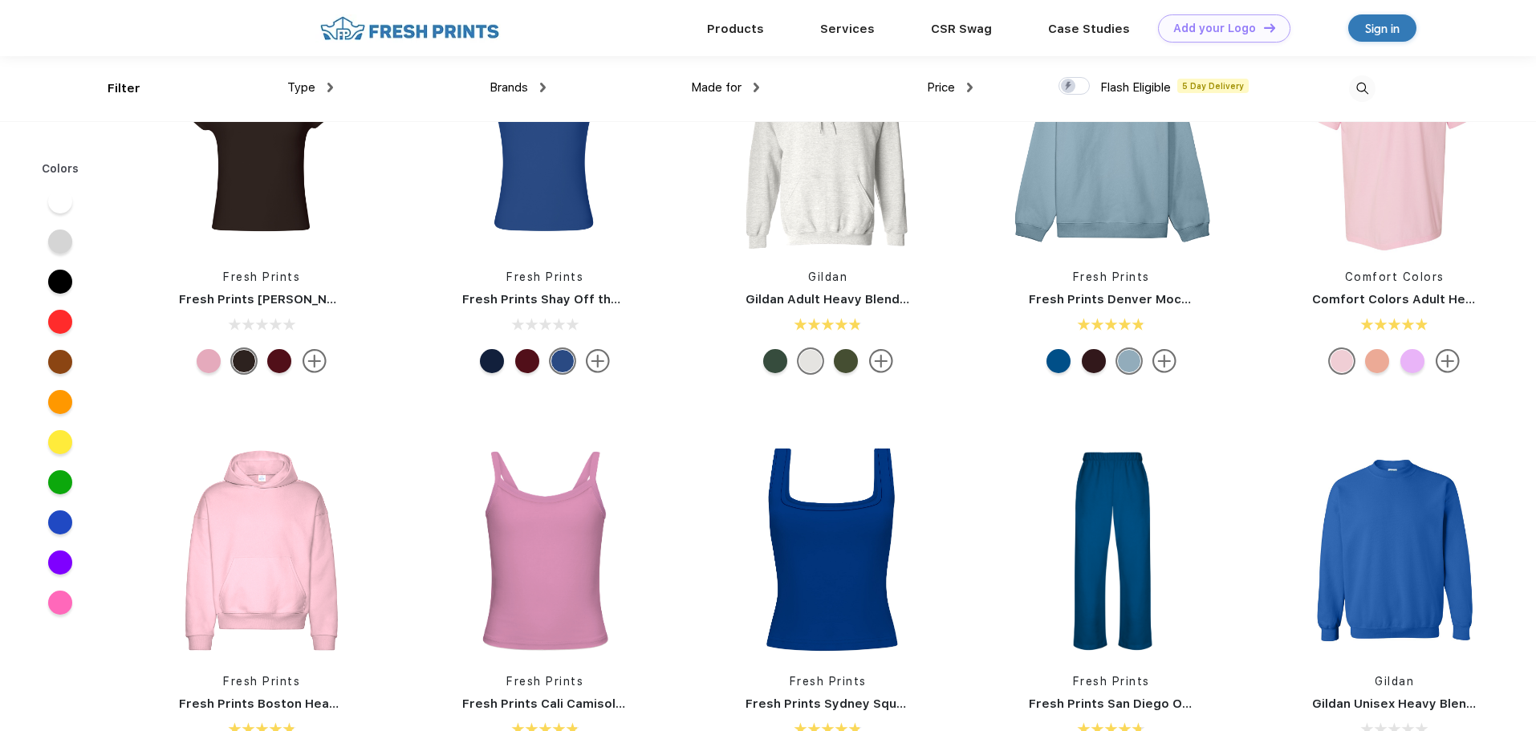
click at [439, 30] on img at bounding box center [409, 28] width 189 height 28
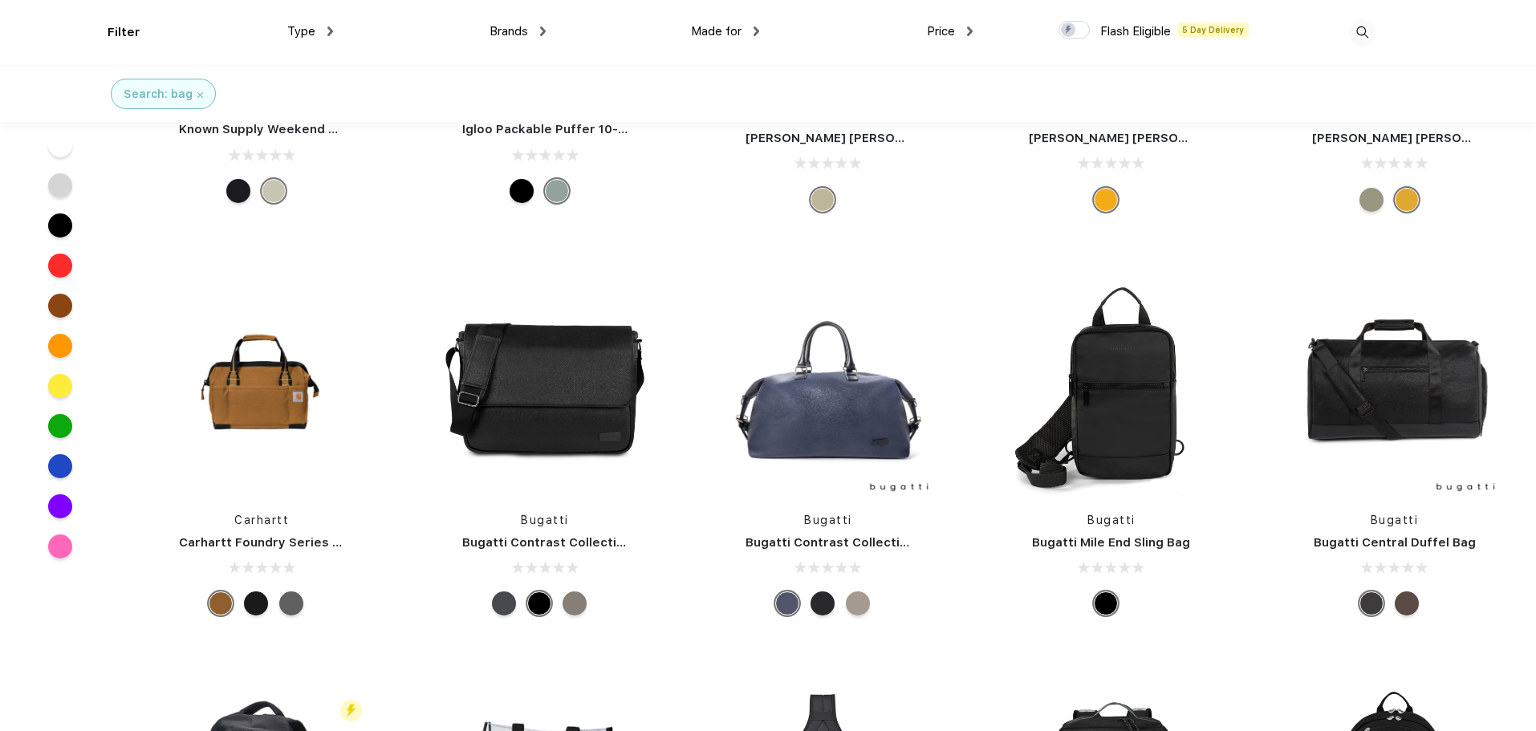
scroll to position [3532, 0]
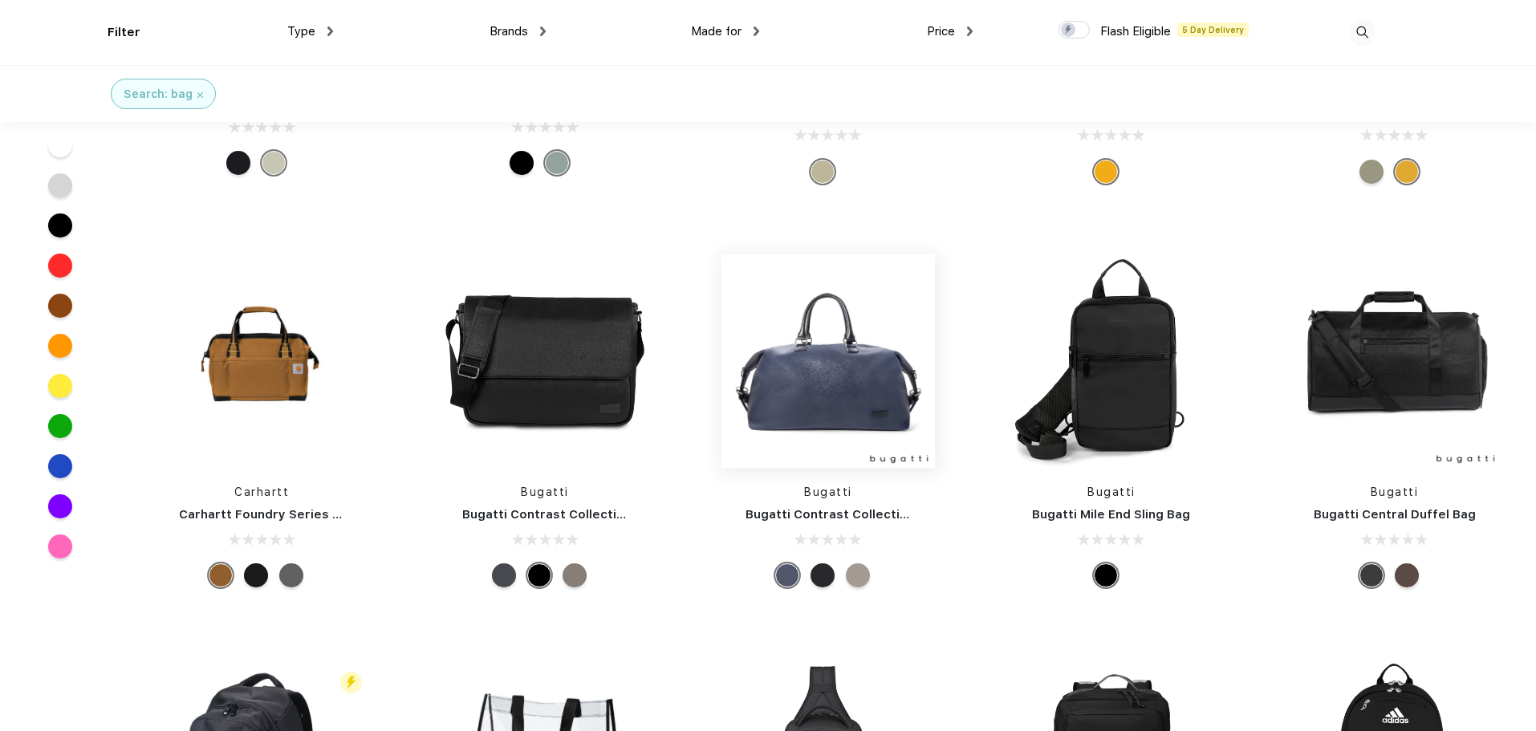
click at [868, 327] on img at bounding box center [828, 360] width 213 height 213
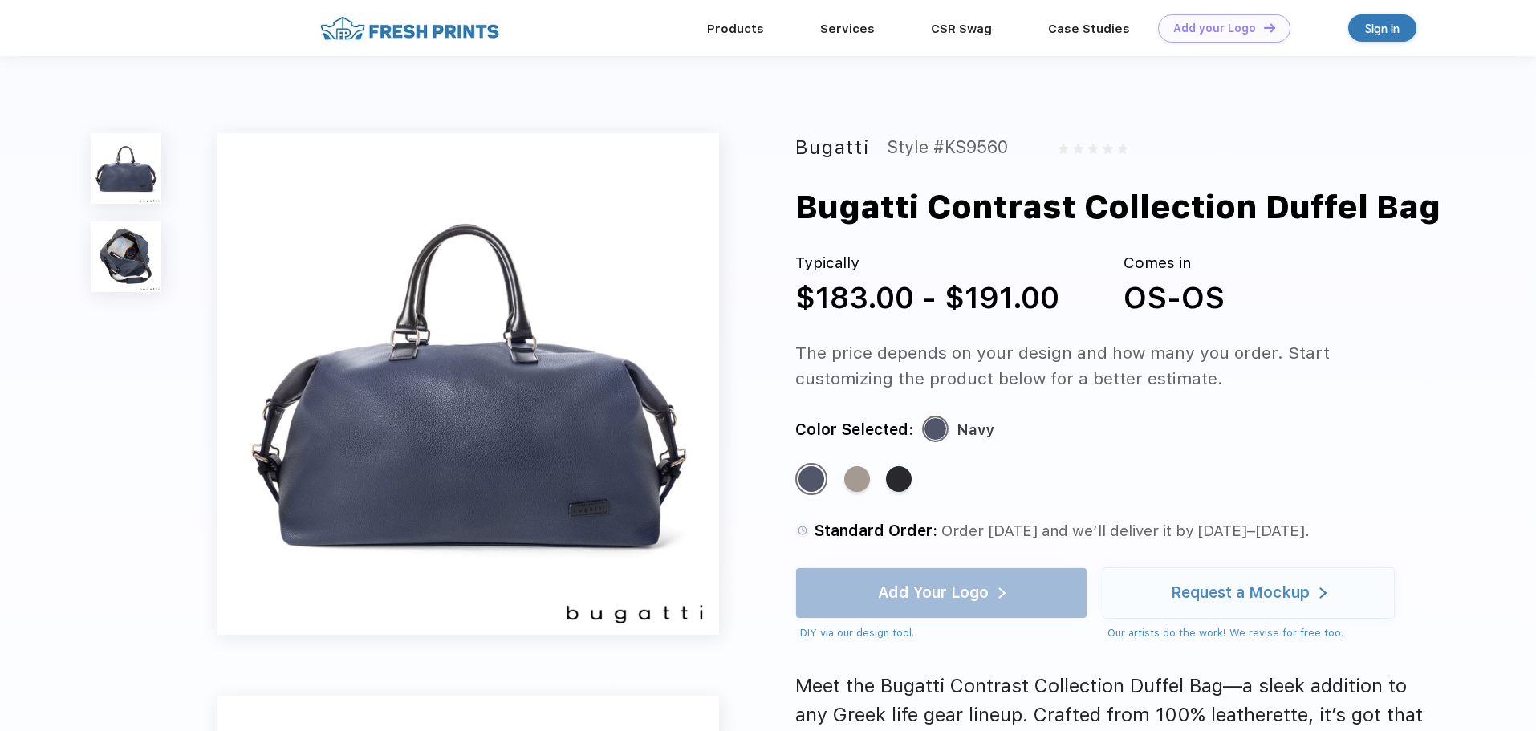
click at [142, 252] on img at bounding box center [126, 257] width 71 height 71
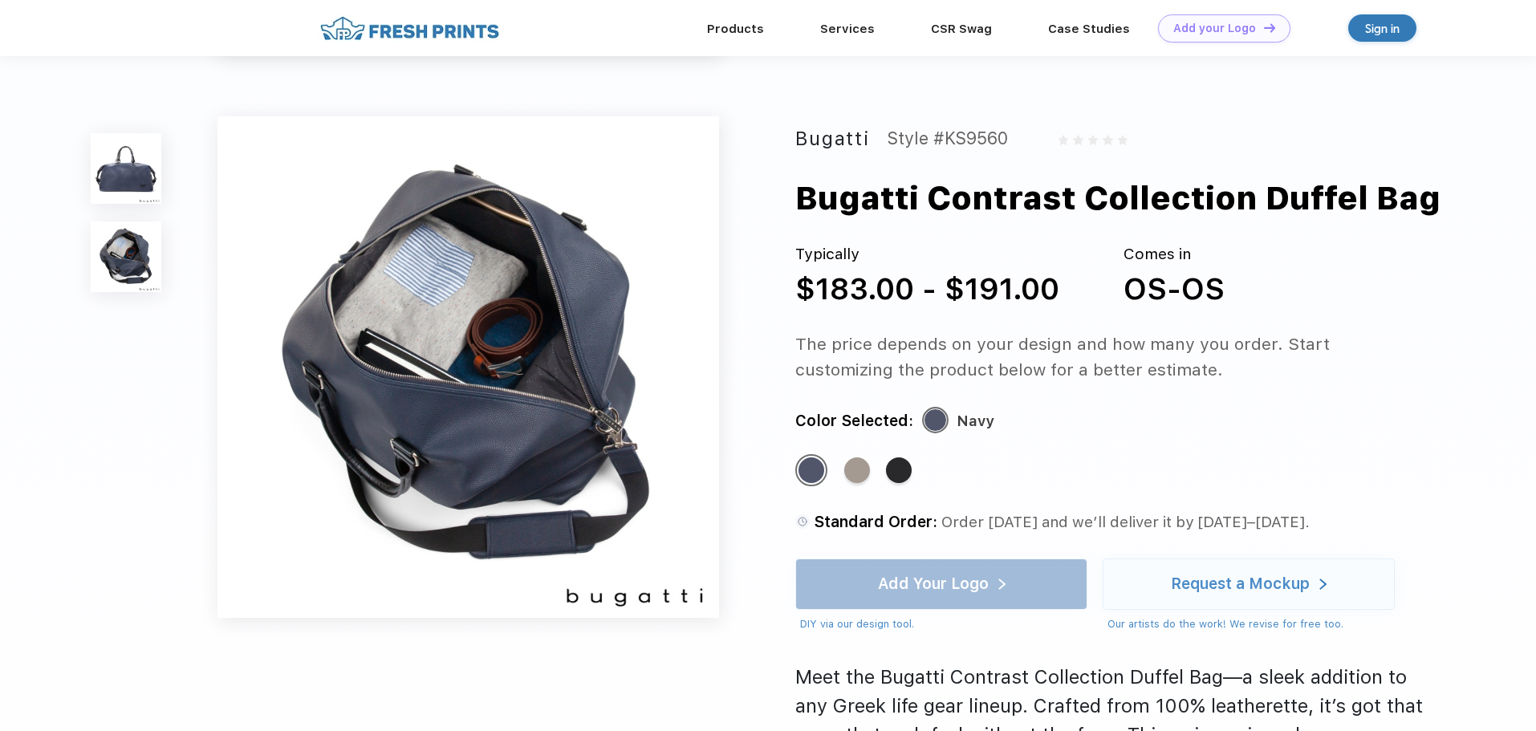
scroll to position [531, 0]
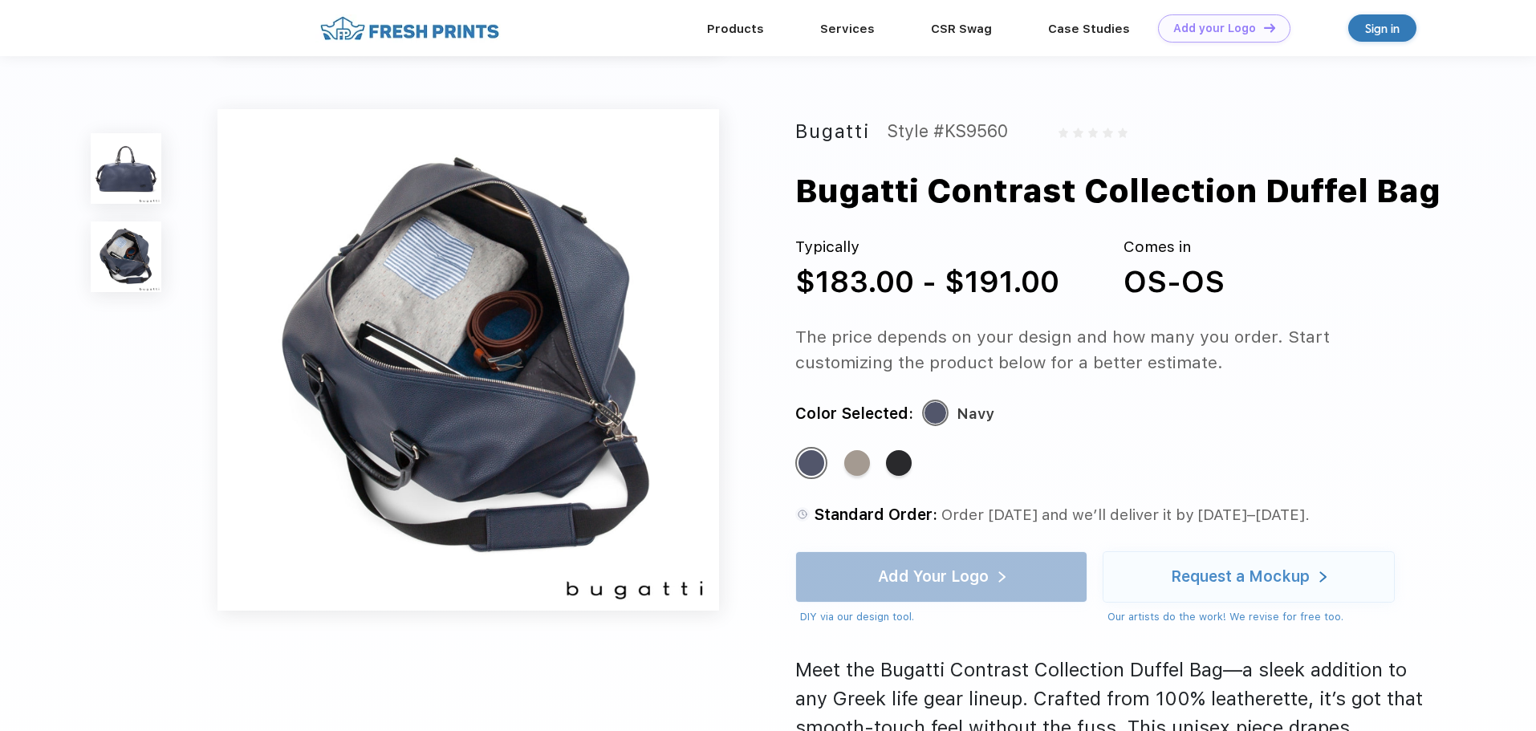
click at [134, 166] on img at bounding box center [126, 168] width 71 height 71
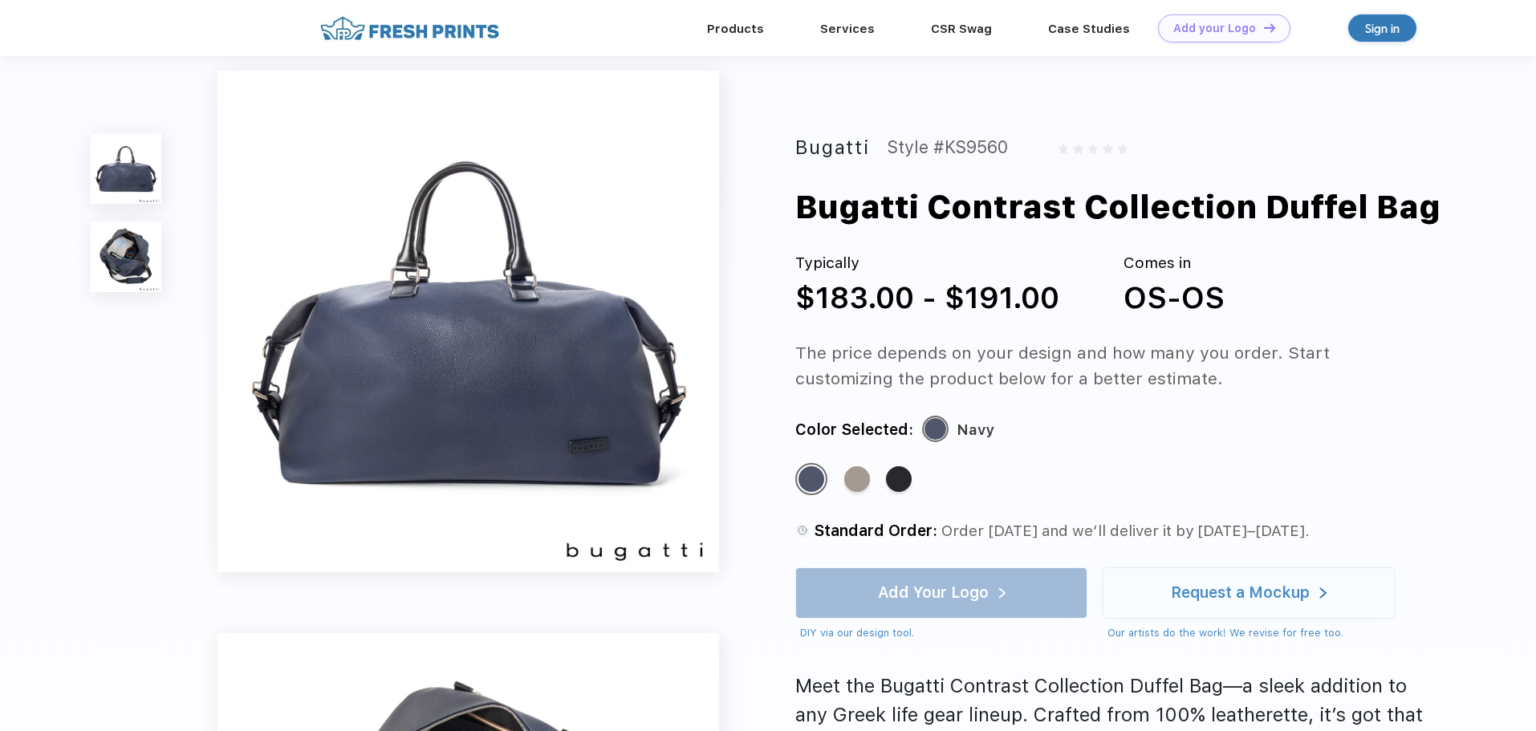
scroll to position [0, 0]
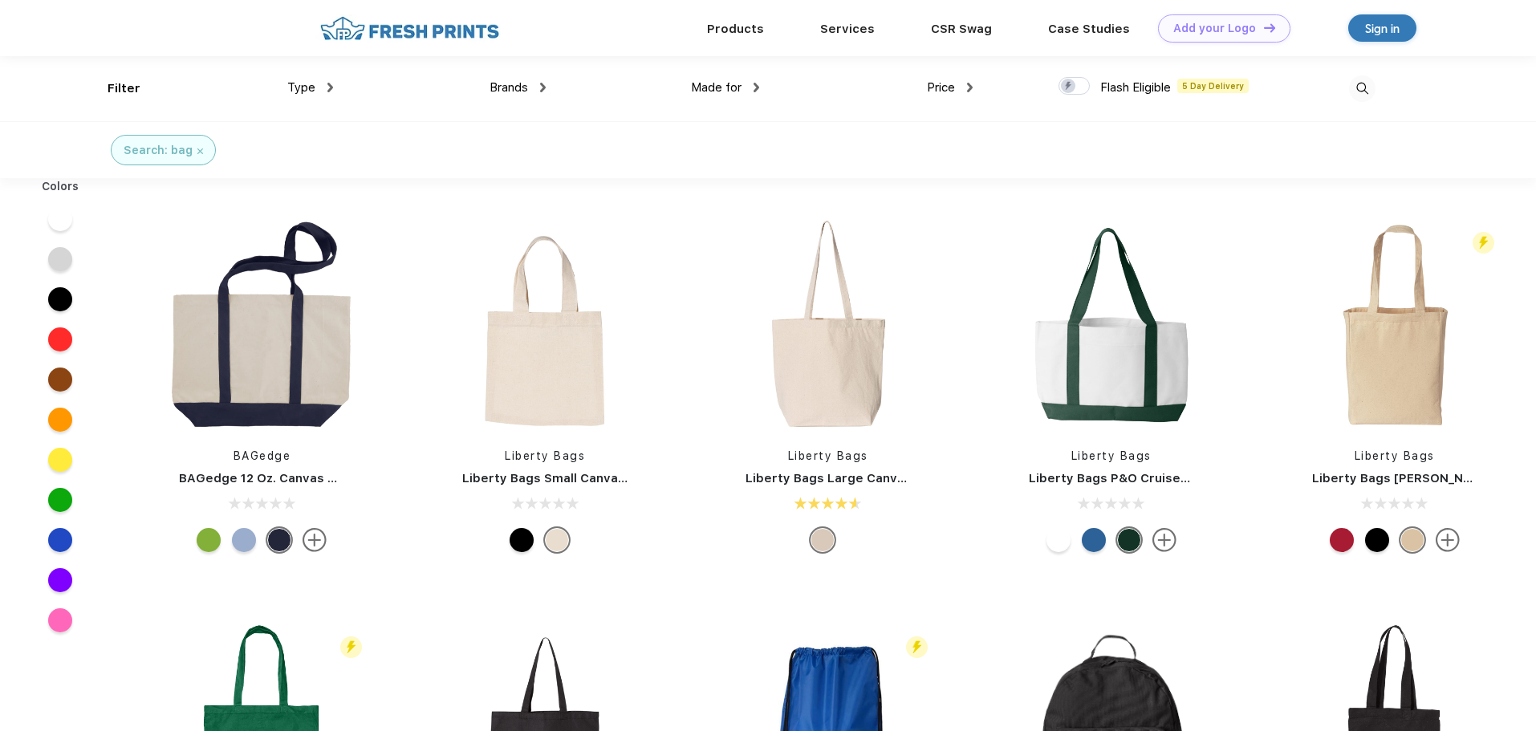
click at [510, 88] on span "Brands" at bounding box center [509, 87] width 39 height 14
click at [539, 89] on div "Brands" at bounding box center [518, 88] width 56 height 18
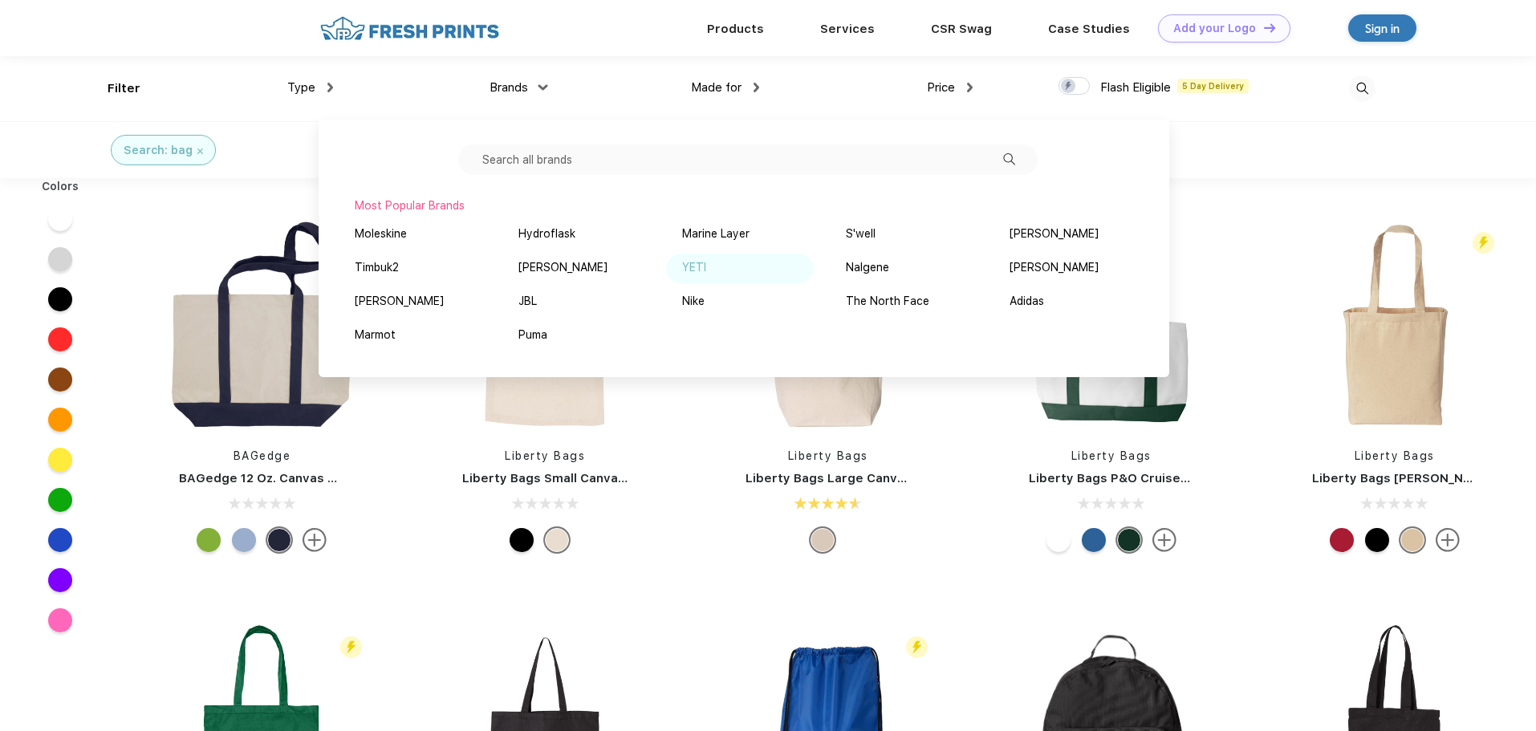
click at [687, 262] on div "YETI" at bounding box center [694, 267] width 24 height 17
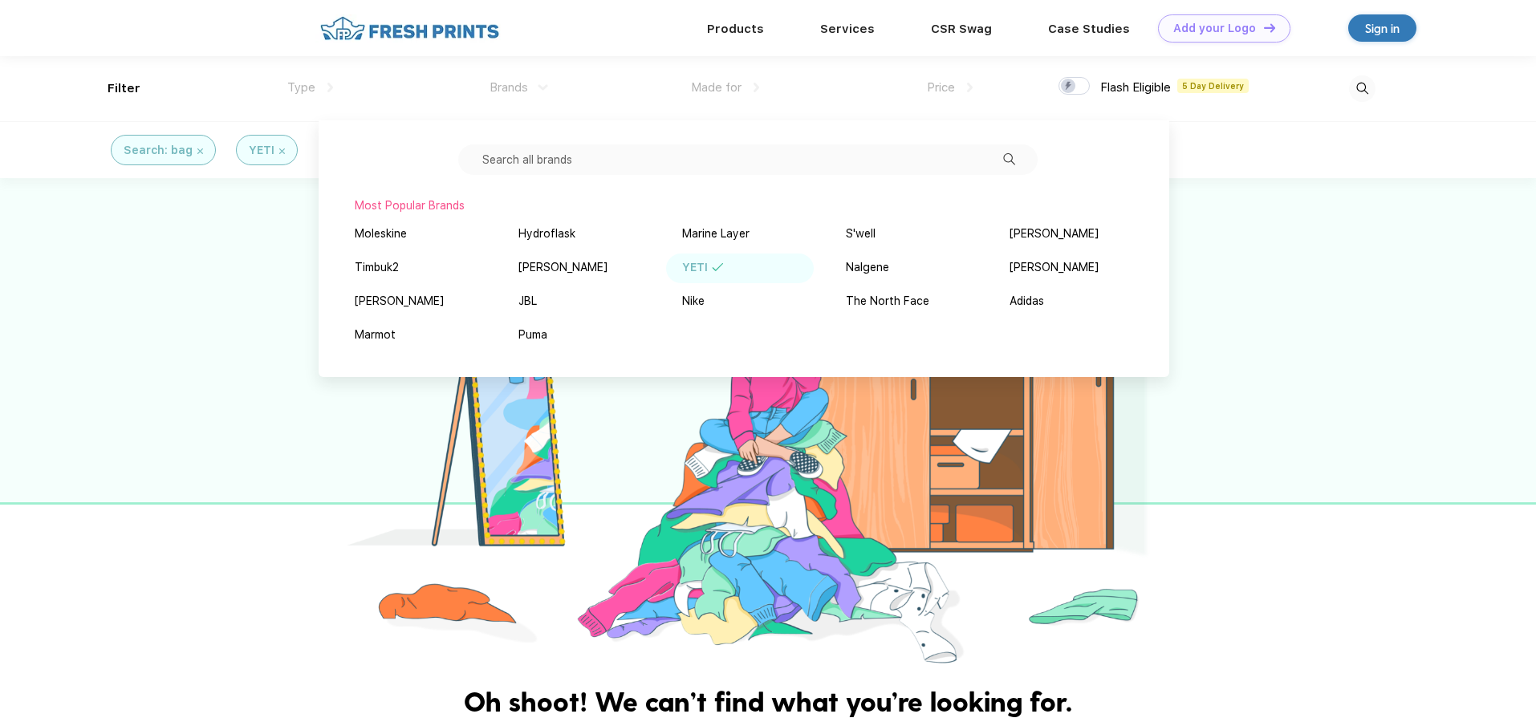
click at [594, 169] on input "text" at bounding box center [747, 159] width 579 height 30
click at [524, 298] on div "JBL" at bounding box center [527, 301] width 18 height 17
click at [573, 169] on input "text" at bounding box center [747, 159] width 579 height 30
click at [1019, 161] on input "text" at bounding box center [747, 159] width 579 height 30
click at [1005, 152] on input "text" at bounding box center [747, 159] width 579 height 30
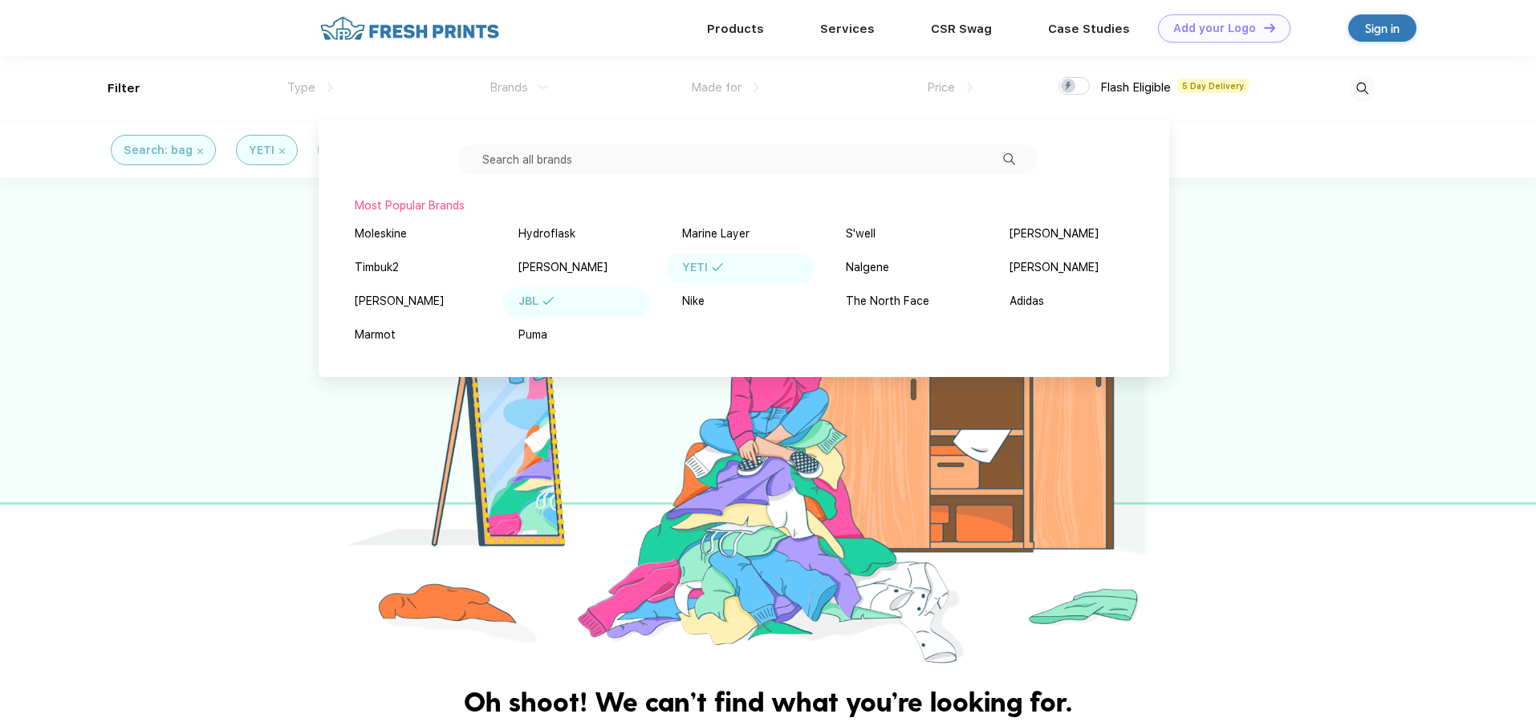
click at [335, 183] on div "Most Popular Brands Moleskine Hydroflask Marine Layer S'well Vineyard Vines Tim…" at bounding box center [744, 248] width 851 height 257
click at [85, 265] on div at bounding box center [768, 423] width 1536 height 491
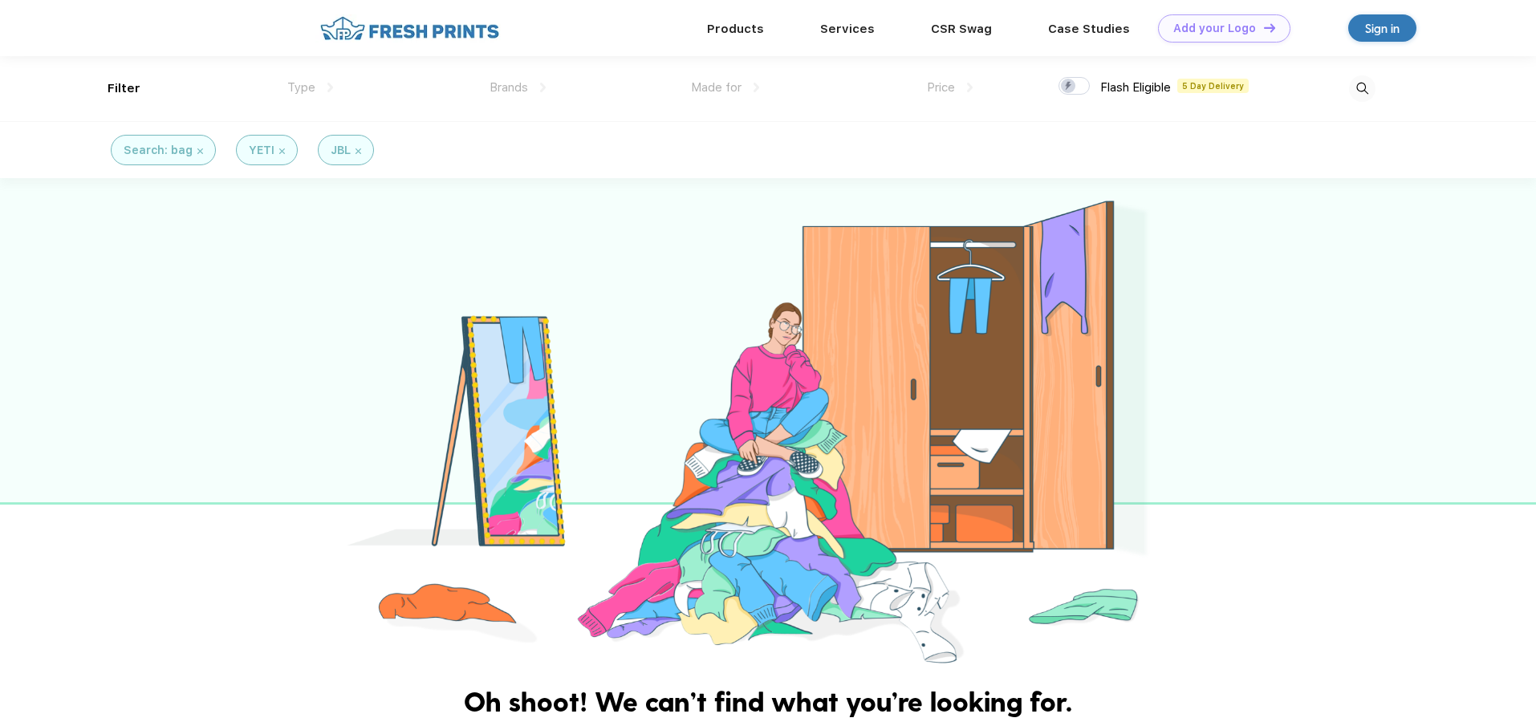
click at [279, 149] on img at bounding box center [282, 151] width 6 height 6
click at [274, 152] on img at bounding box center [277, 151] width 6 height 6
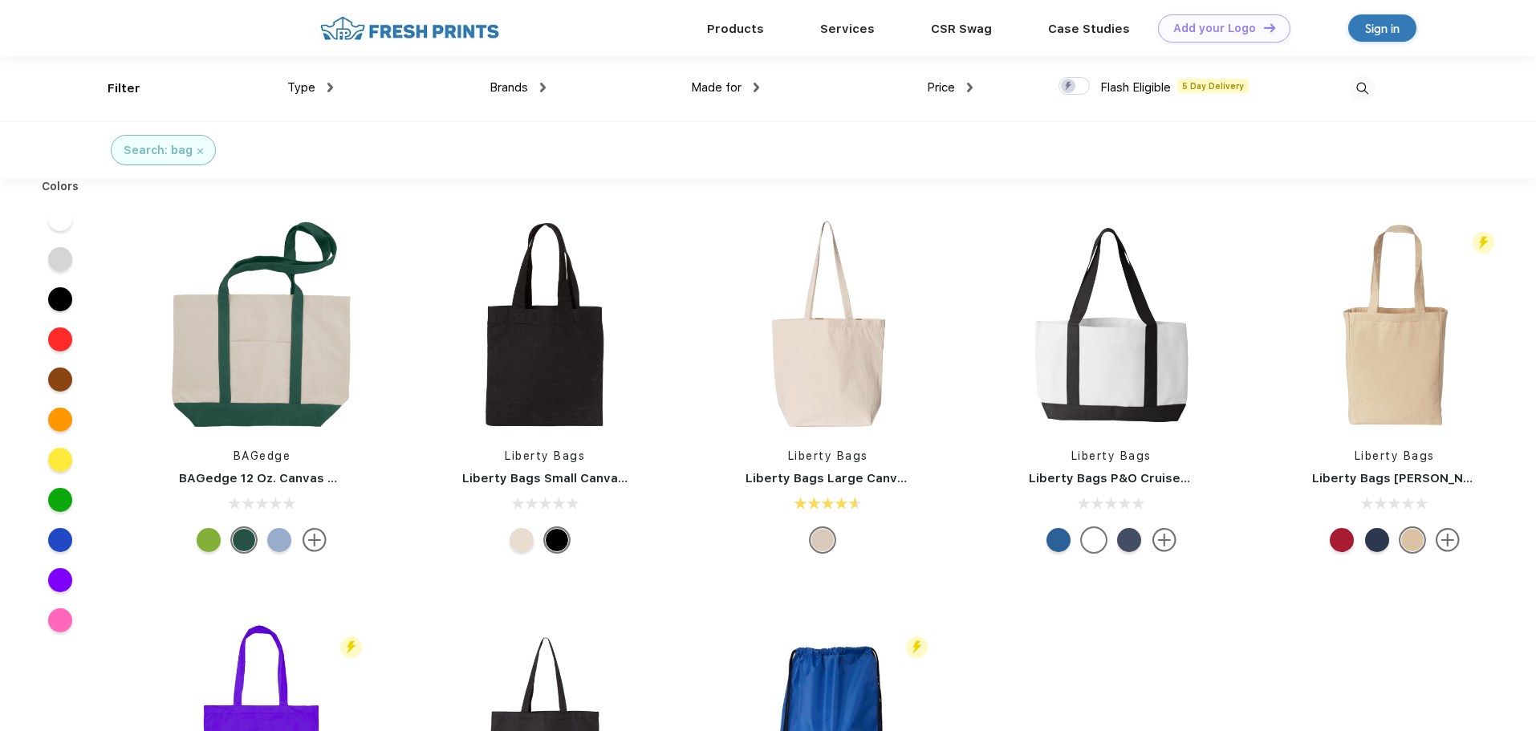
click at [553, 91] on div "Made for Unisex Women Men Youth" at bounding box center [652, 88] width 213 height 65
click at [547, 86] on div "Made for Unisex Women Men Youth" at bounding box center [652, 88] width 213 height 65
click at [543, 86] on img at bounding box center [543, 88] width 6 height 10
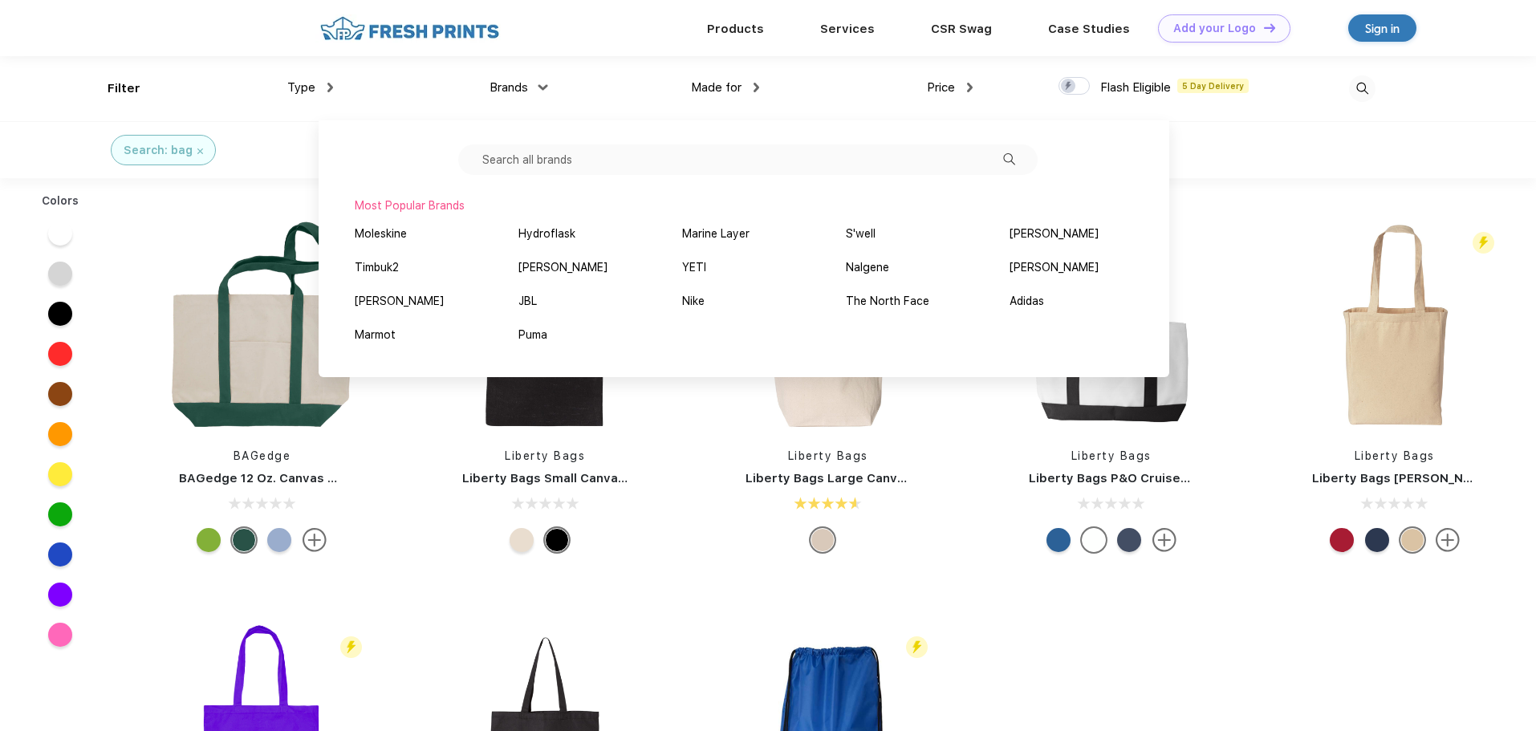
click at [593, 162] on input "text" at bounding box center [747, 159] width 579 height 30
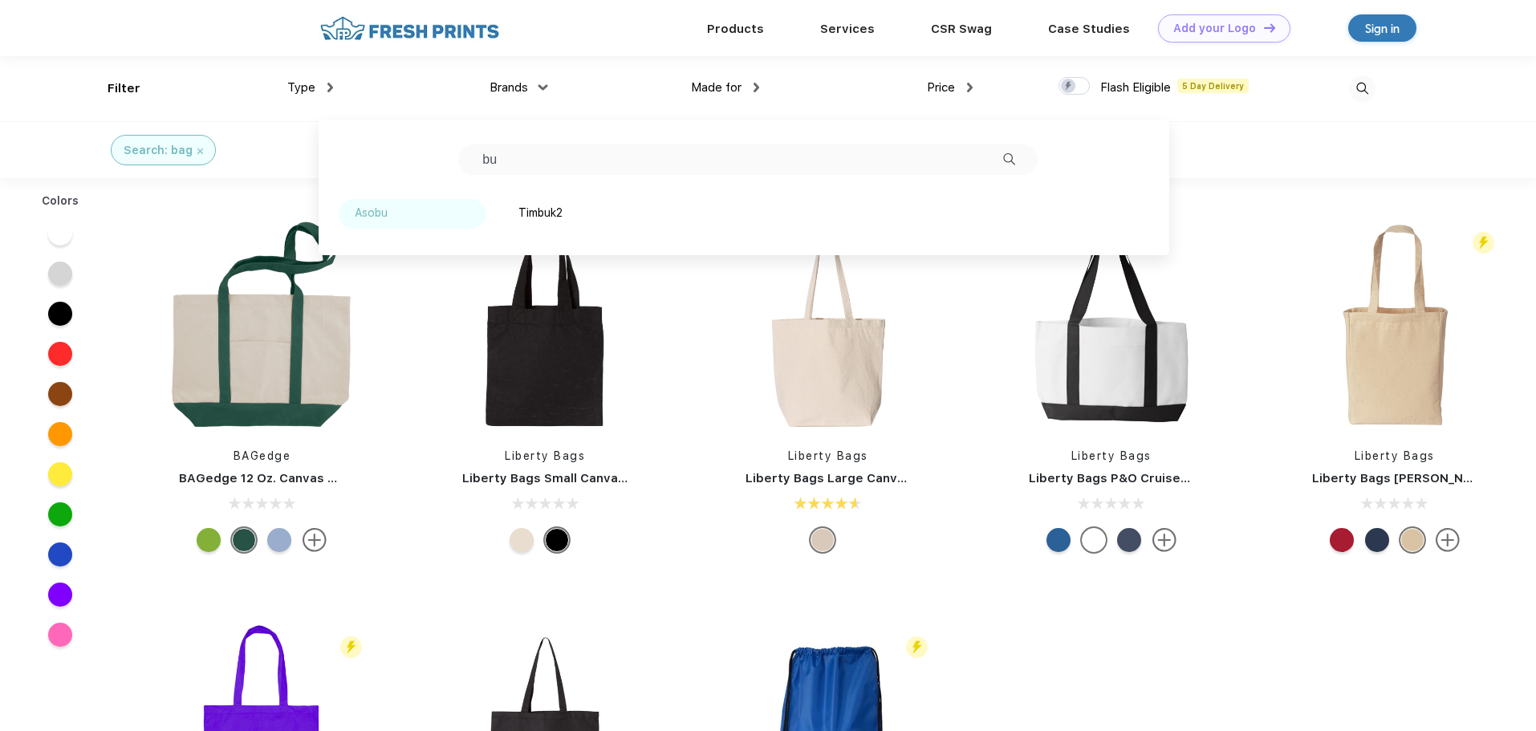
type input "b"
type input "g"
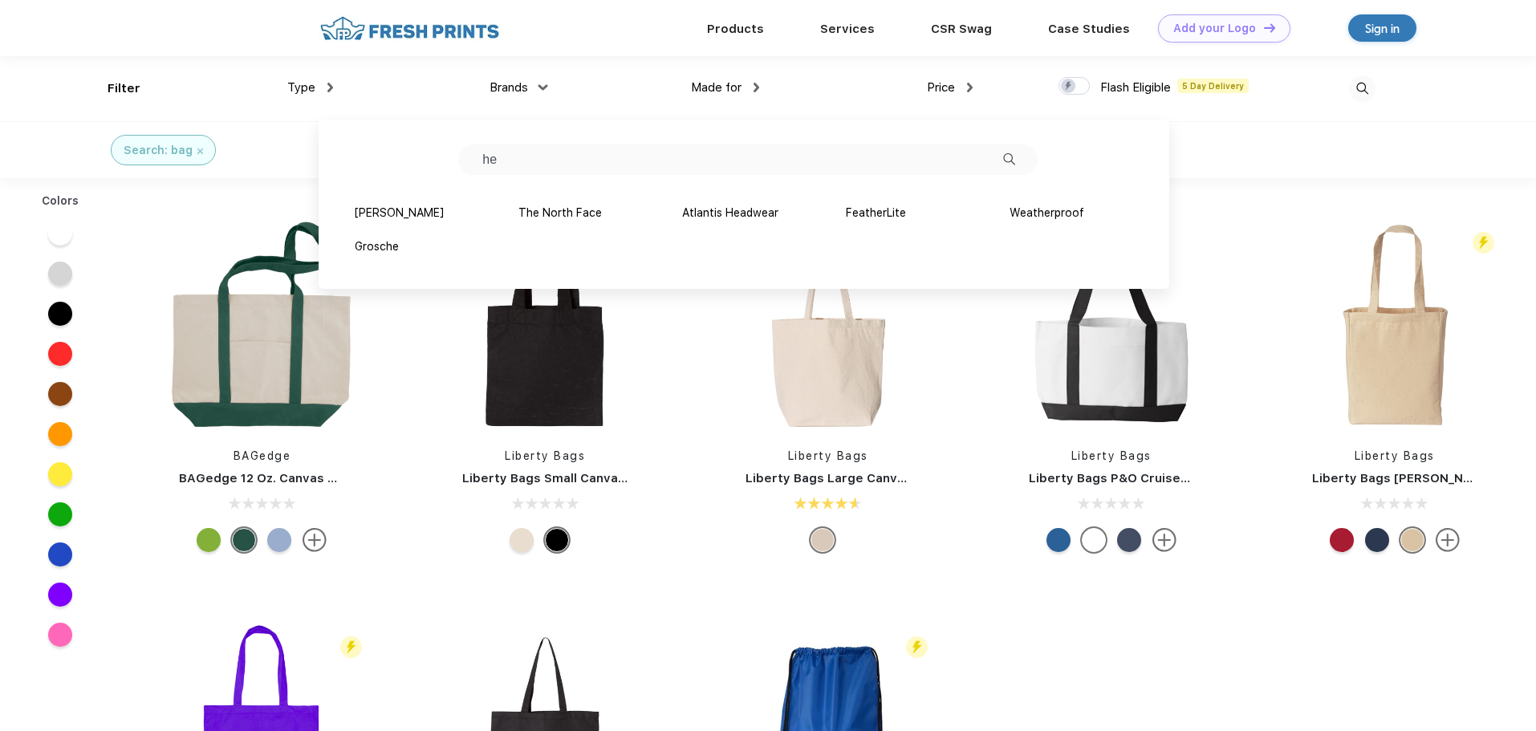
type input "h"
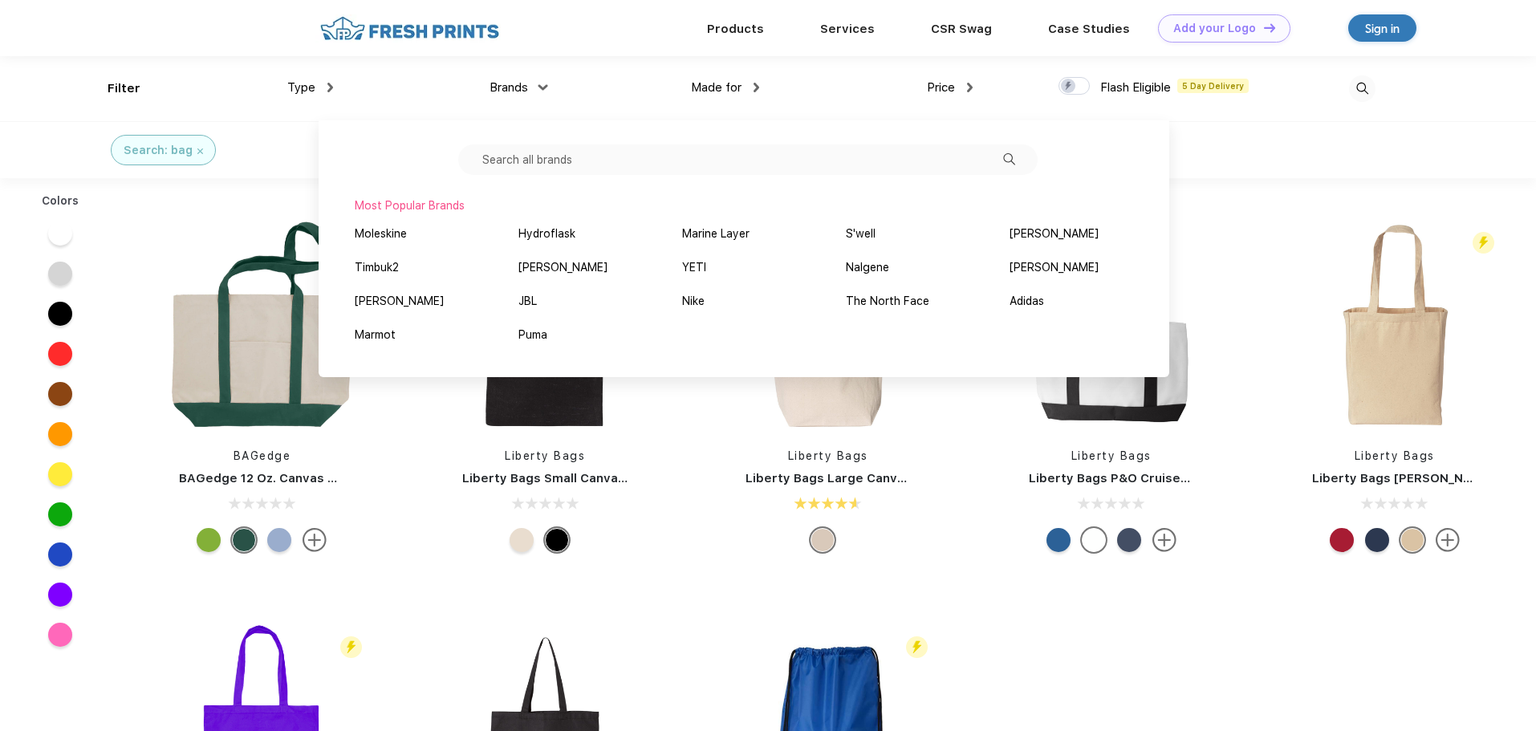
click at [234, 148] on div "Search: bag" at bounding box center [166, 150] width 357 height 56
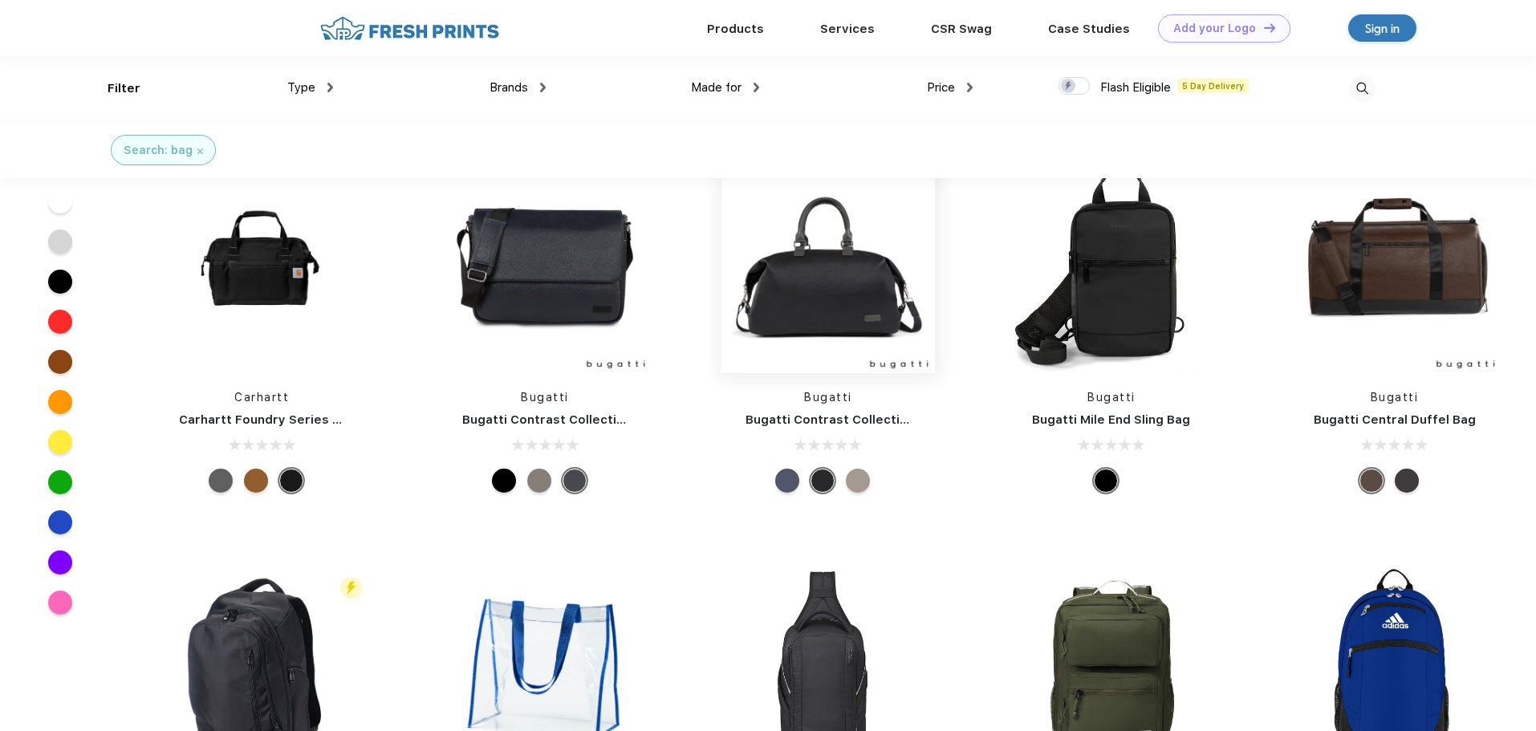
scroll to position [3532, 0]
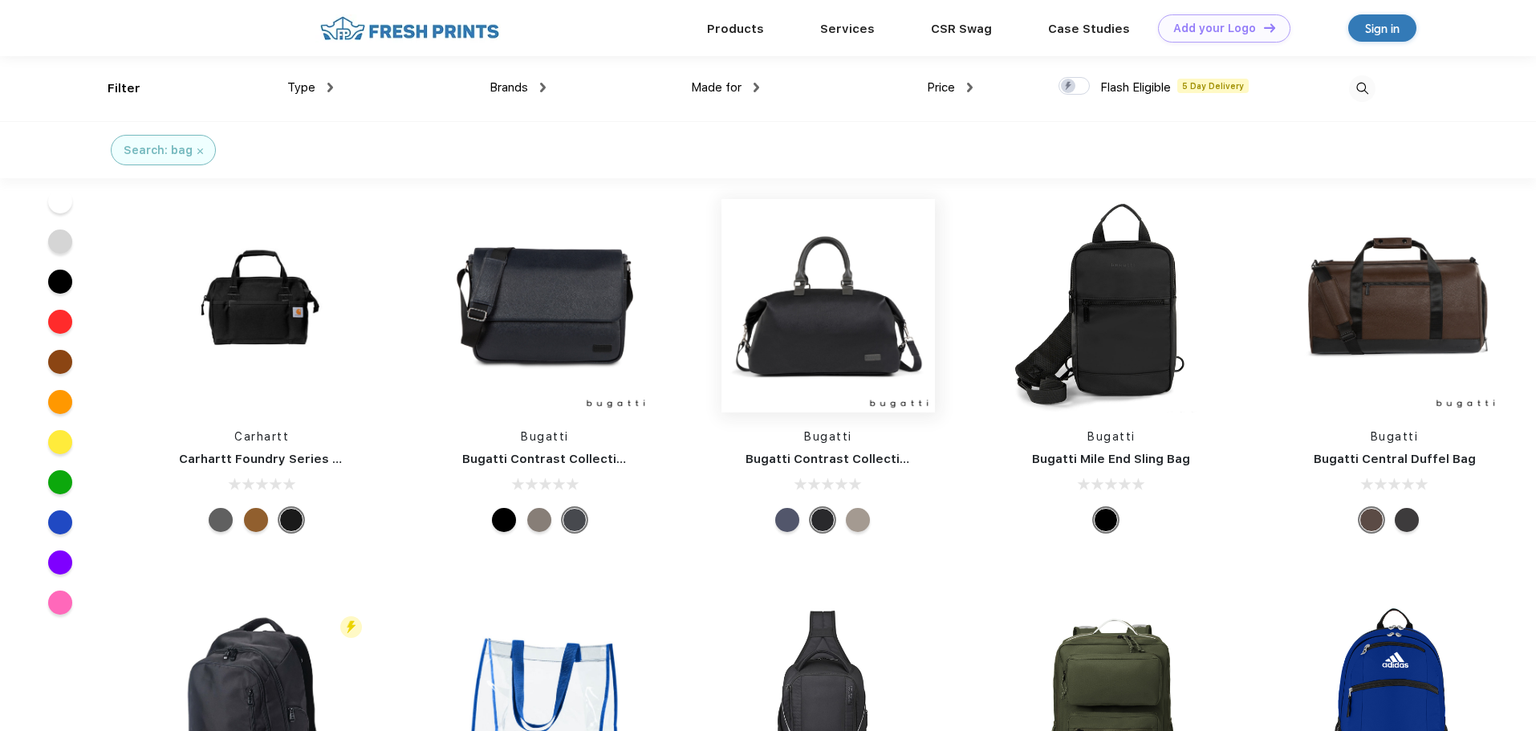
click at [823, 286] on img at bounding box center [828, 305] width 213 height 213
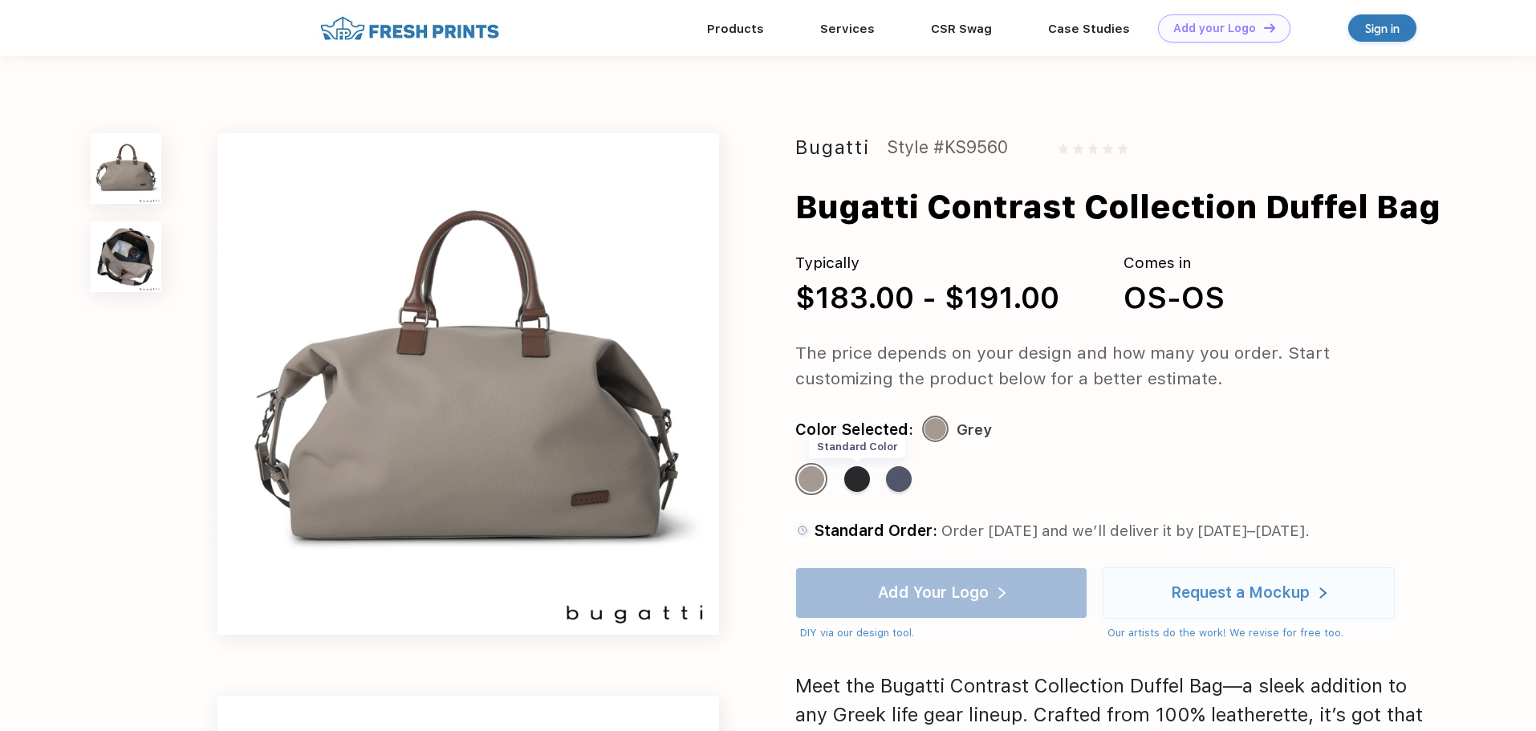
click at [854, 485] on div "Standard Color" at bounding box center [857, 479] width 26 height 26
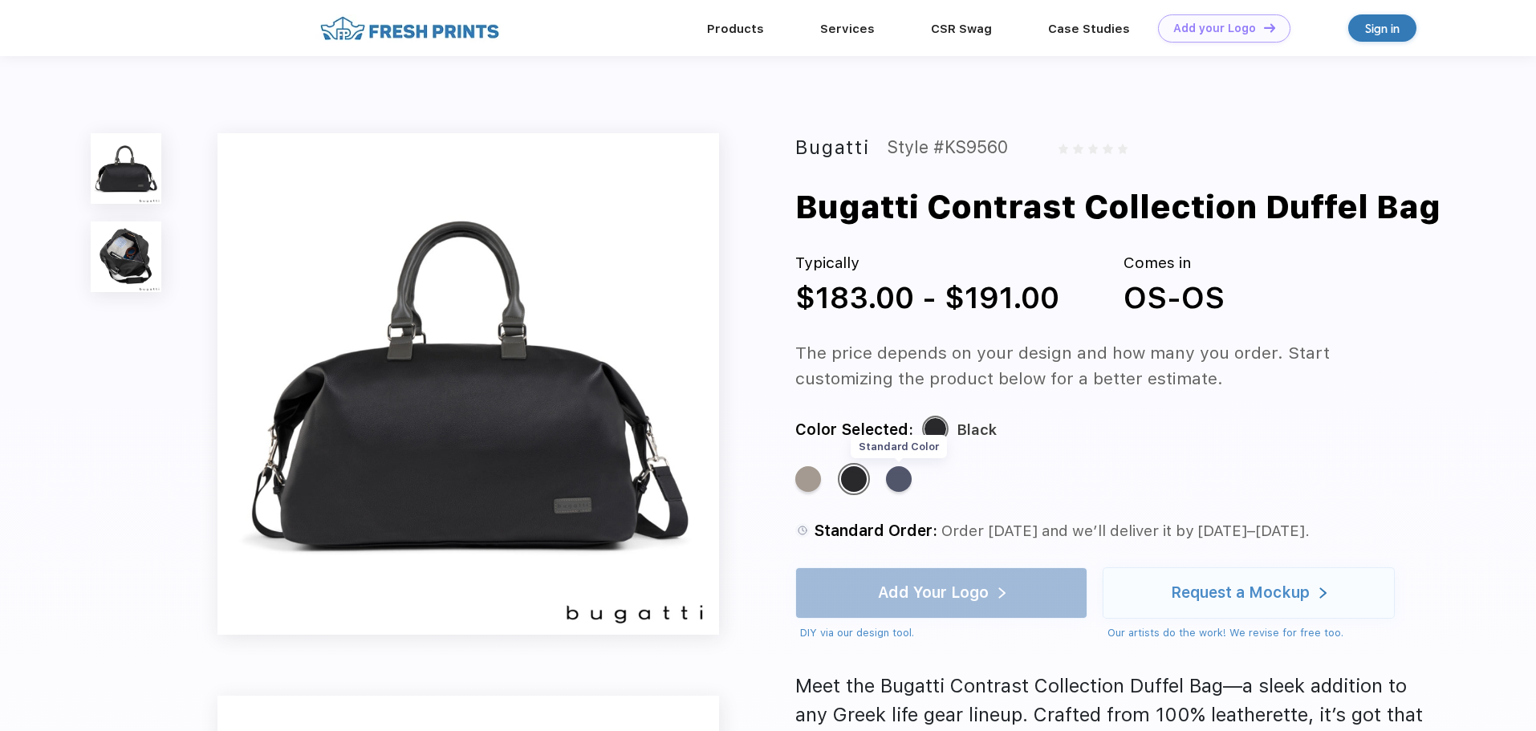
click at [901, 480] on div "Standard Color" at bounding box center [899, 479] width 26 height 26
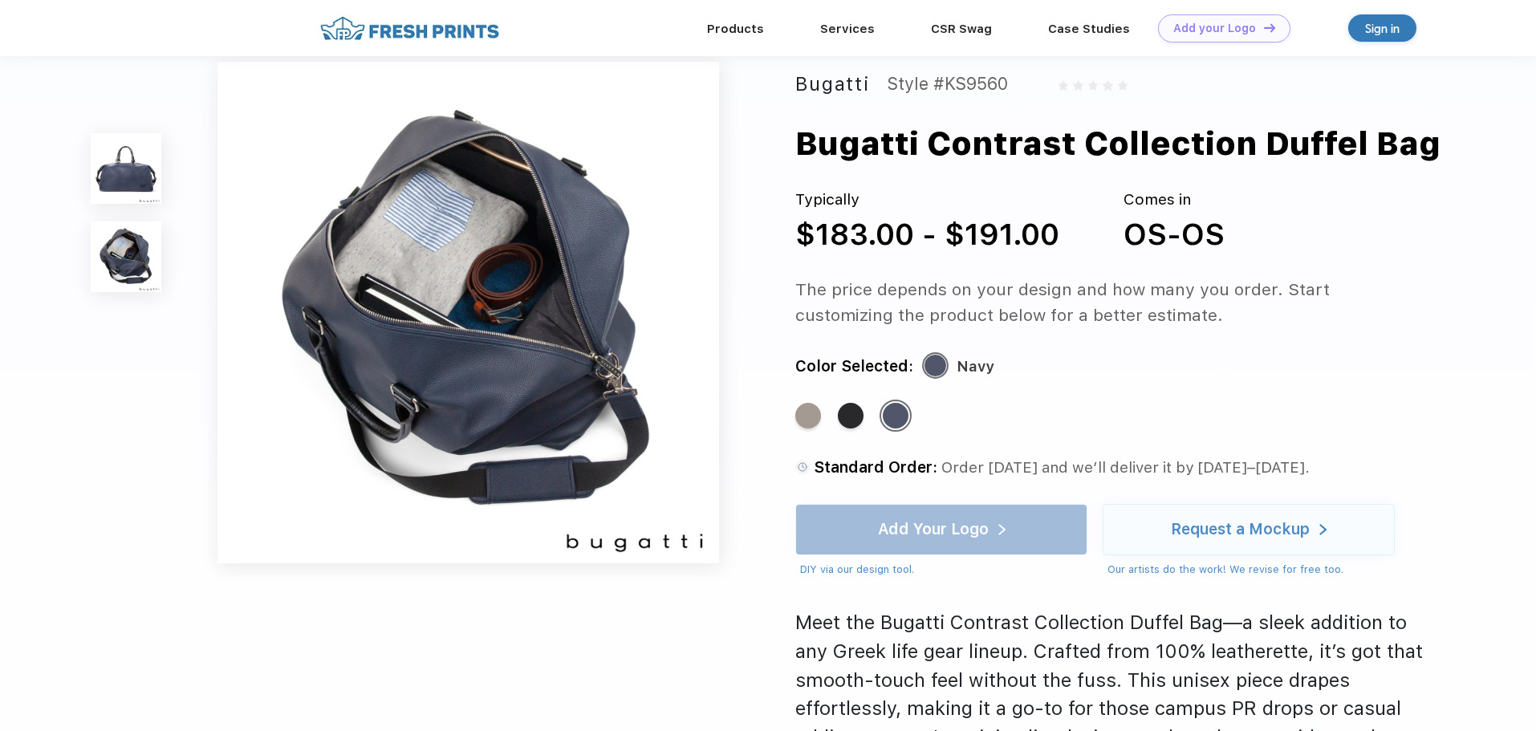
scroll to position [562, 0]
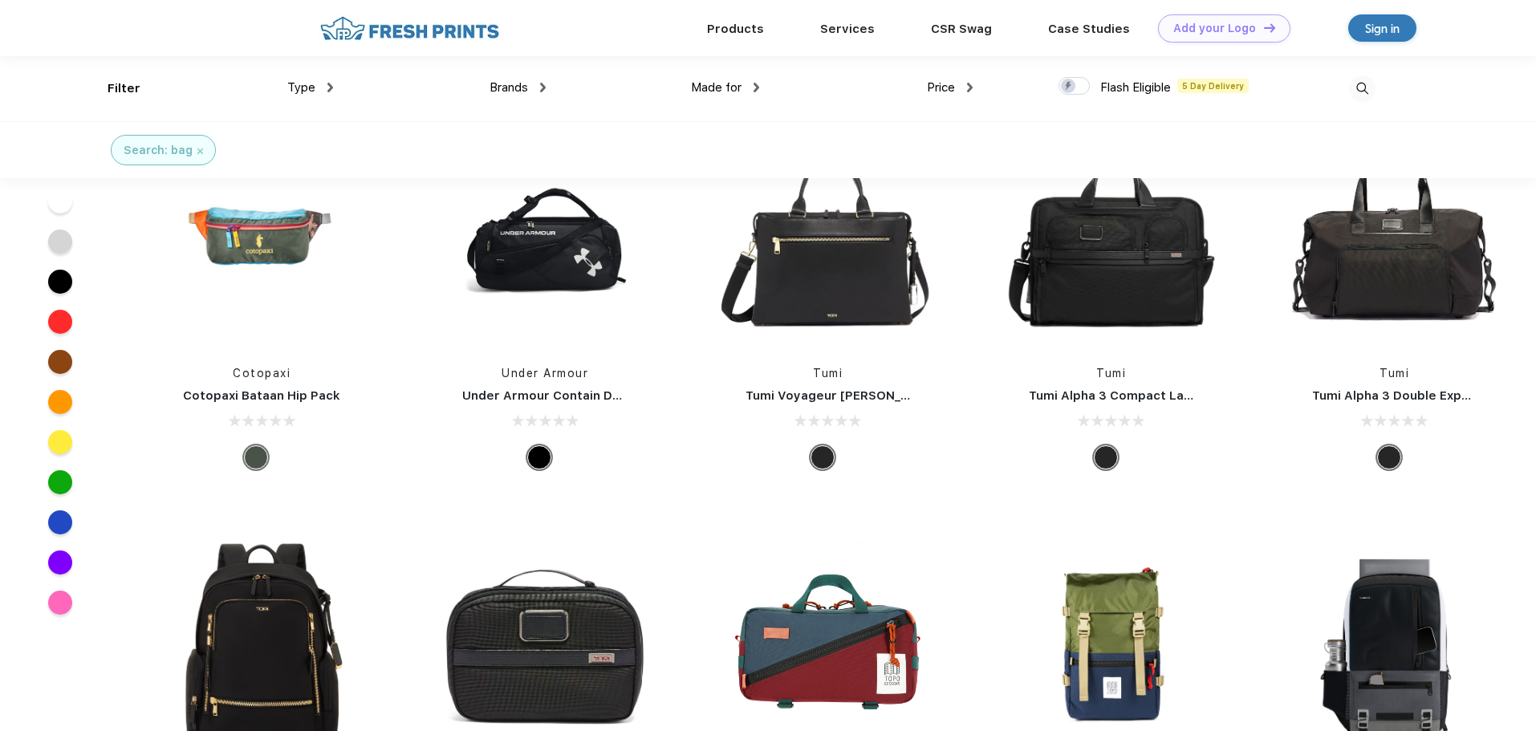
scroll to position [5940, 0]
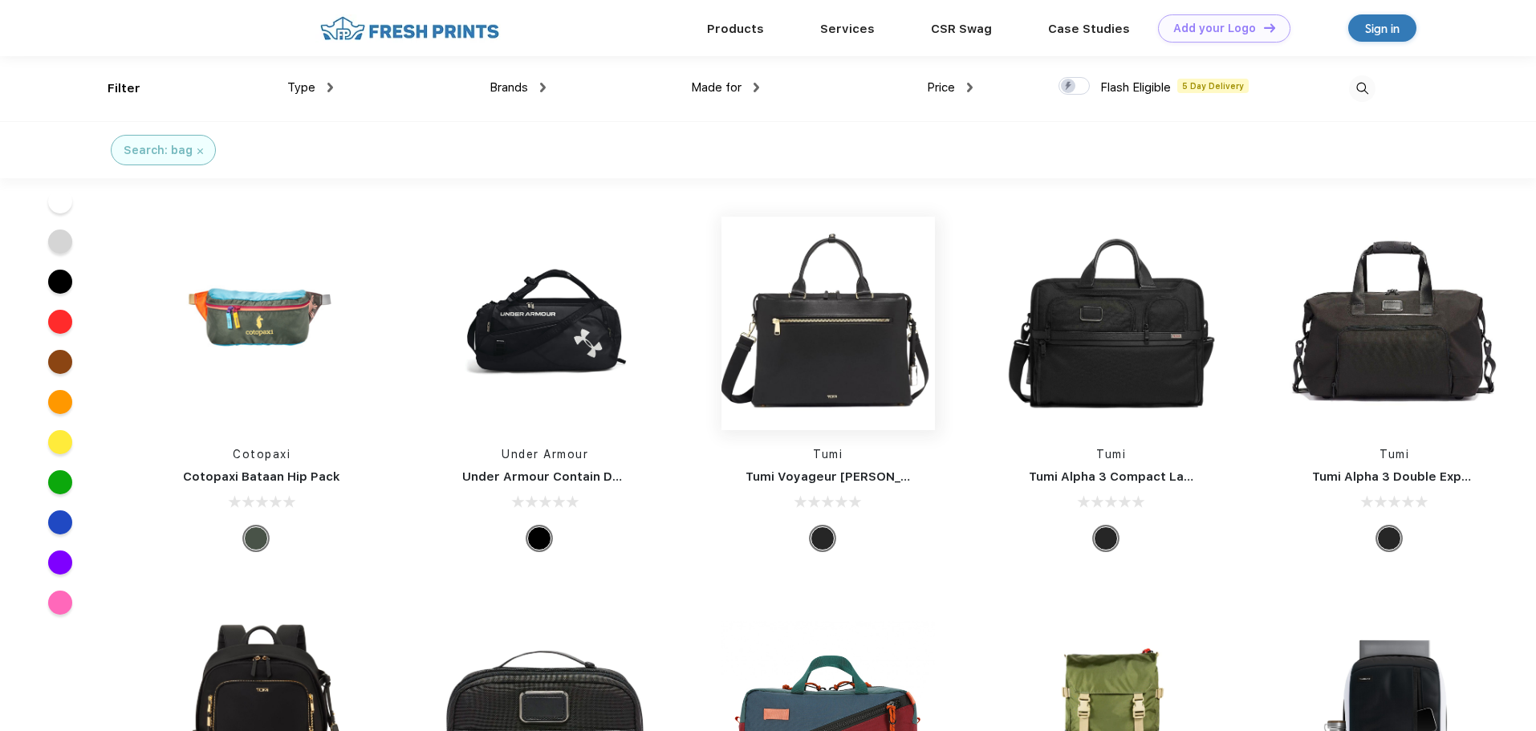
click at [846, 315] on img at bounding box center [828, 323] width 213 height 213
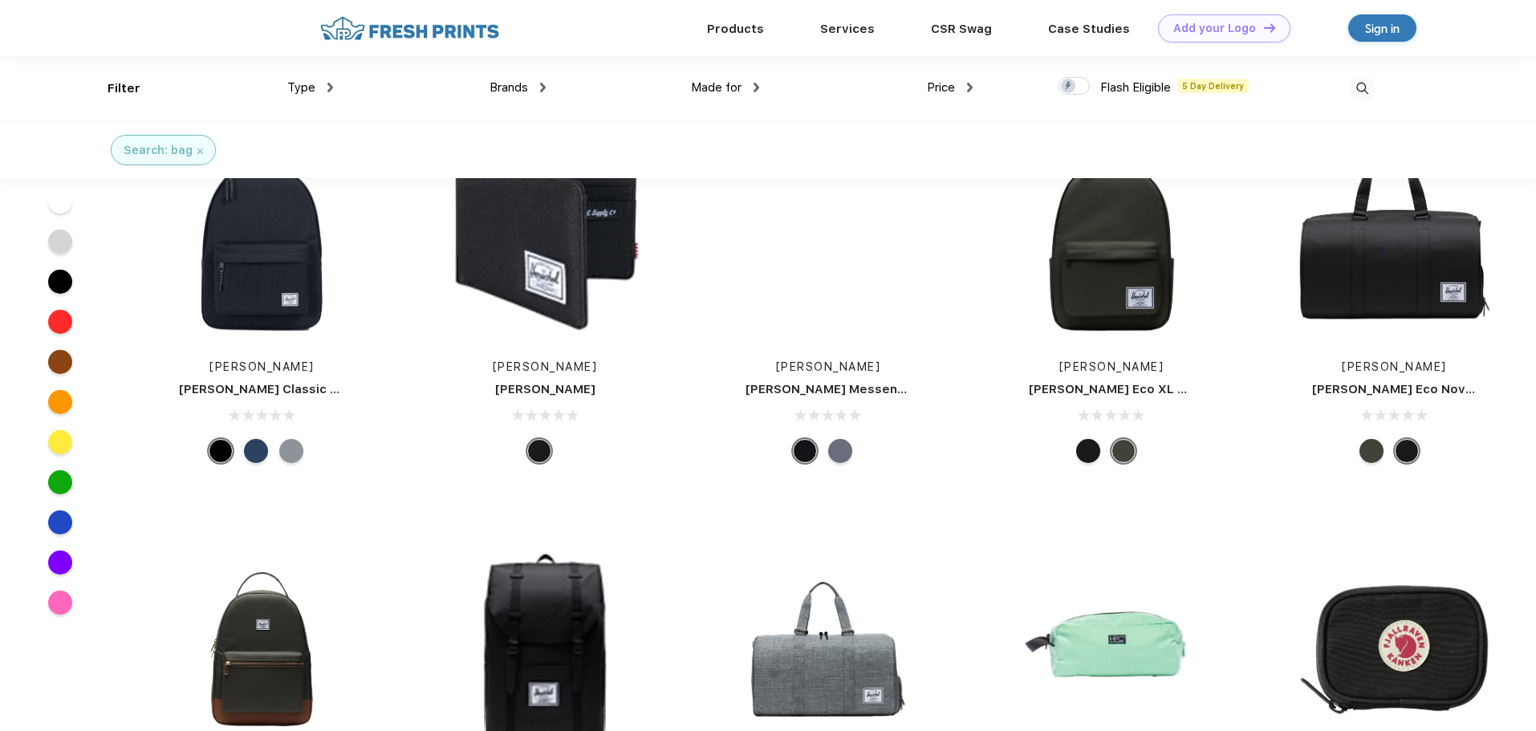
scroll to position [11608, 0]
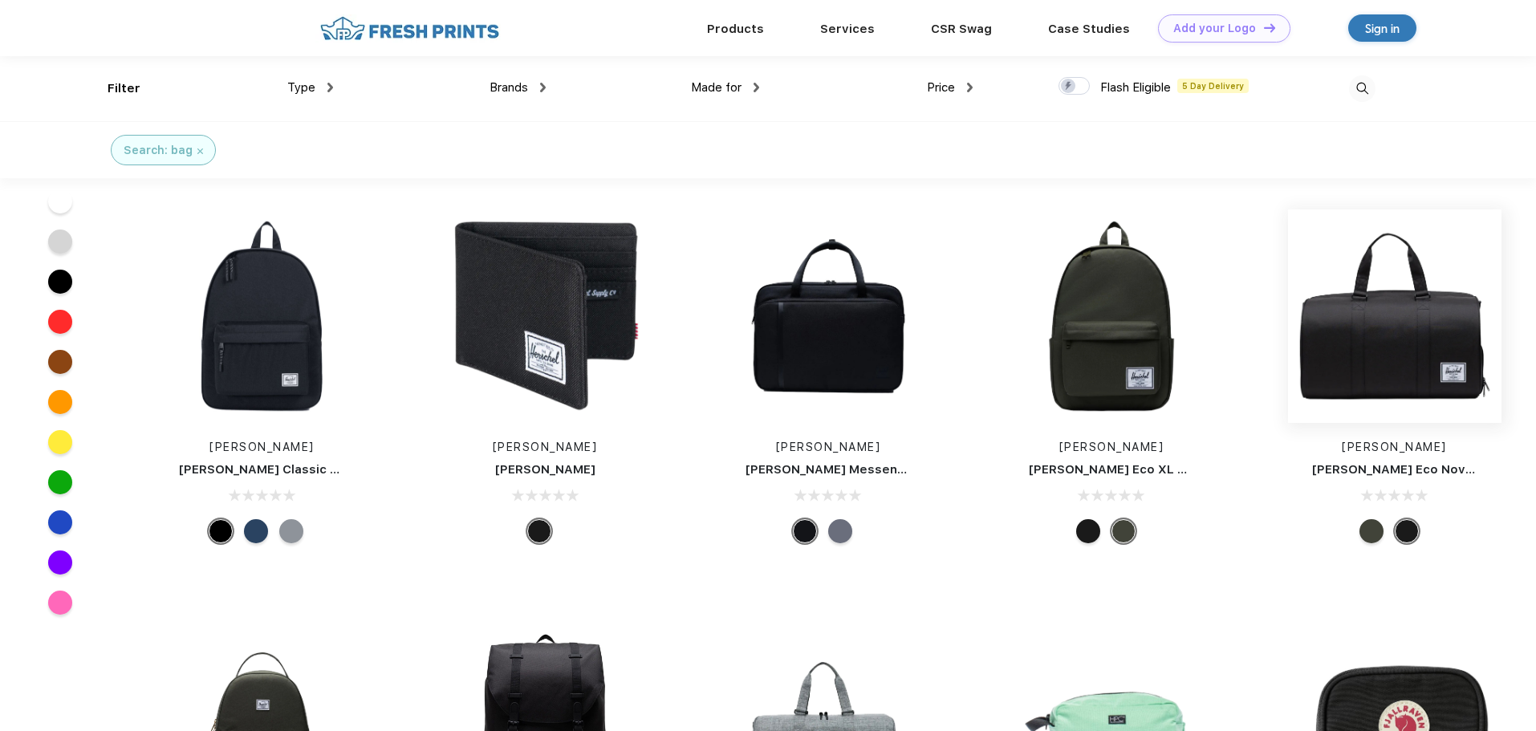
click at [1402, 325] on img at bounding box center [1394, 315] width 213 height 213
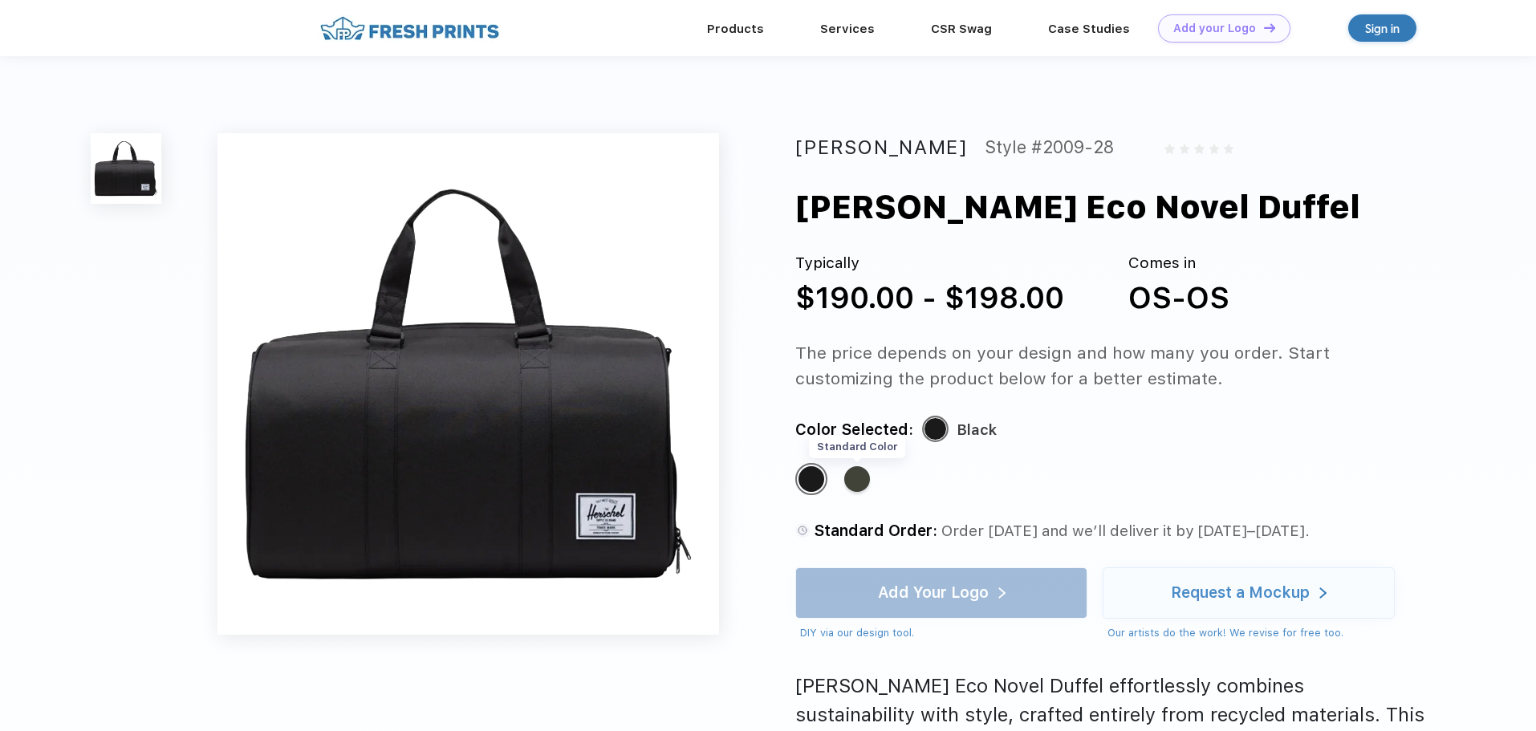
click at [856, 473] on div "Standard Color" at bounding box center [857, 479] width 26 height 26
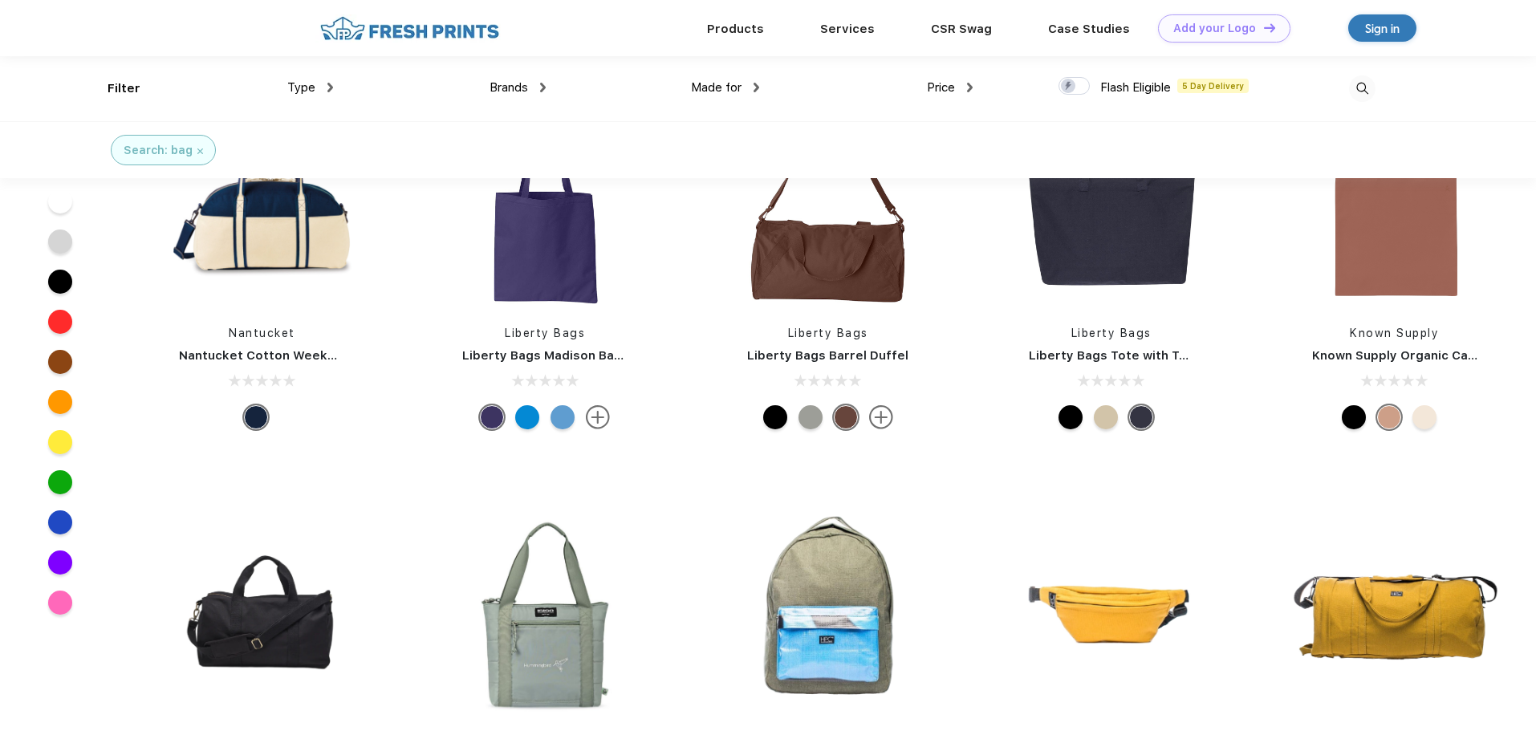
scroll to position [2730, 0]
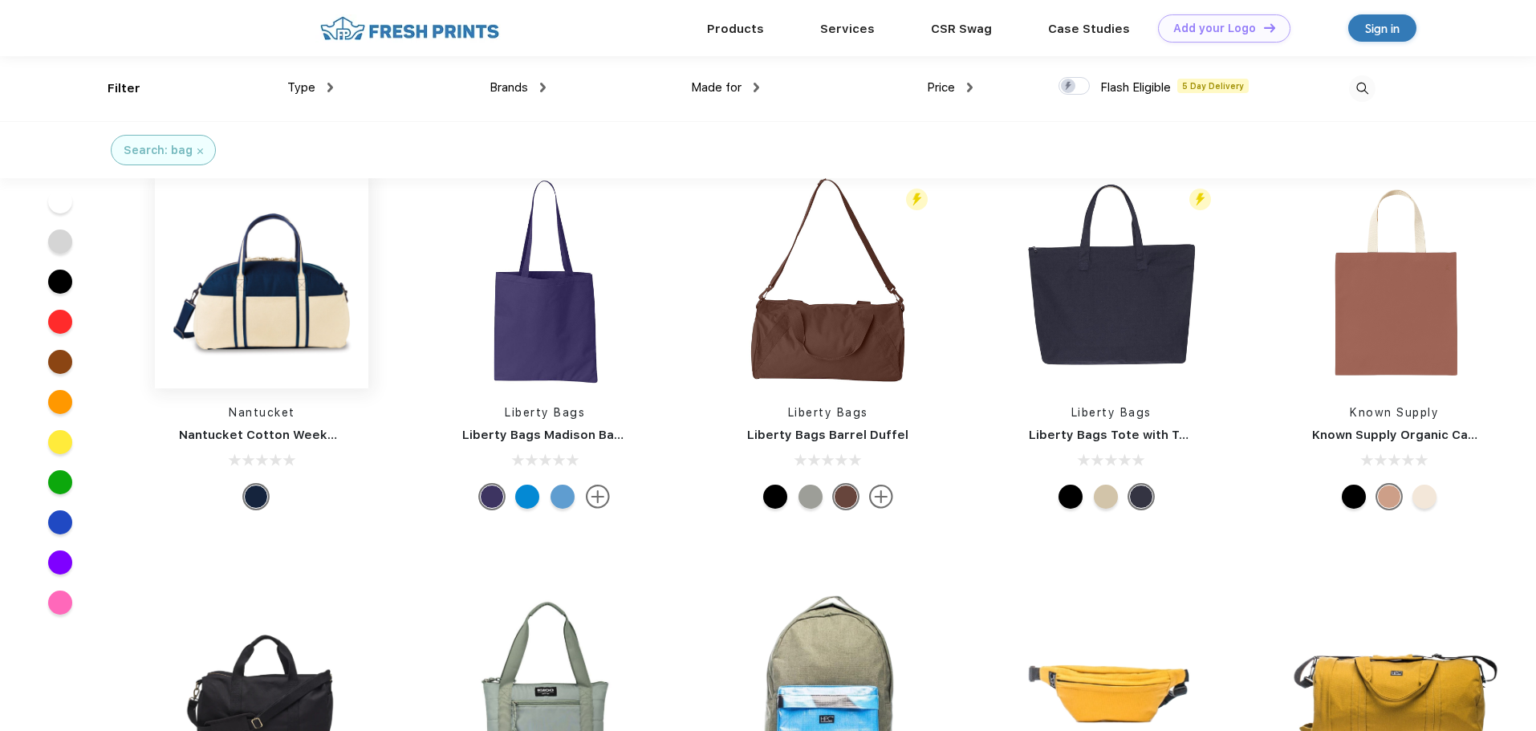
click at [282, 266] on img at bounding box center [261, 281] width 213 height 213
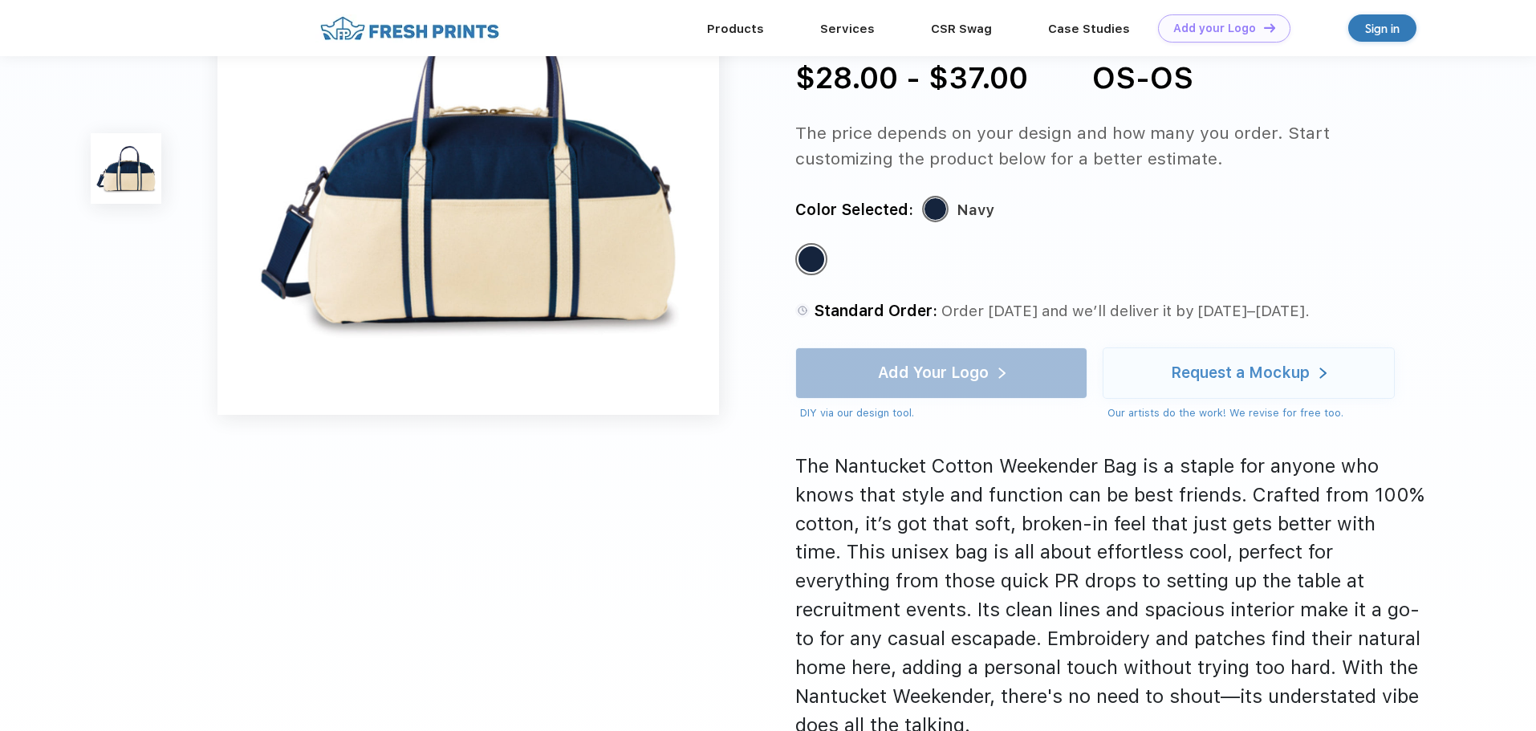
scroll to position [161, 0]
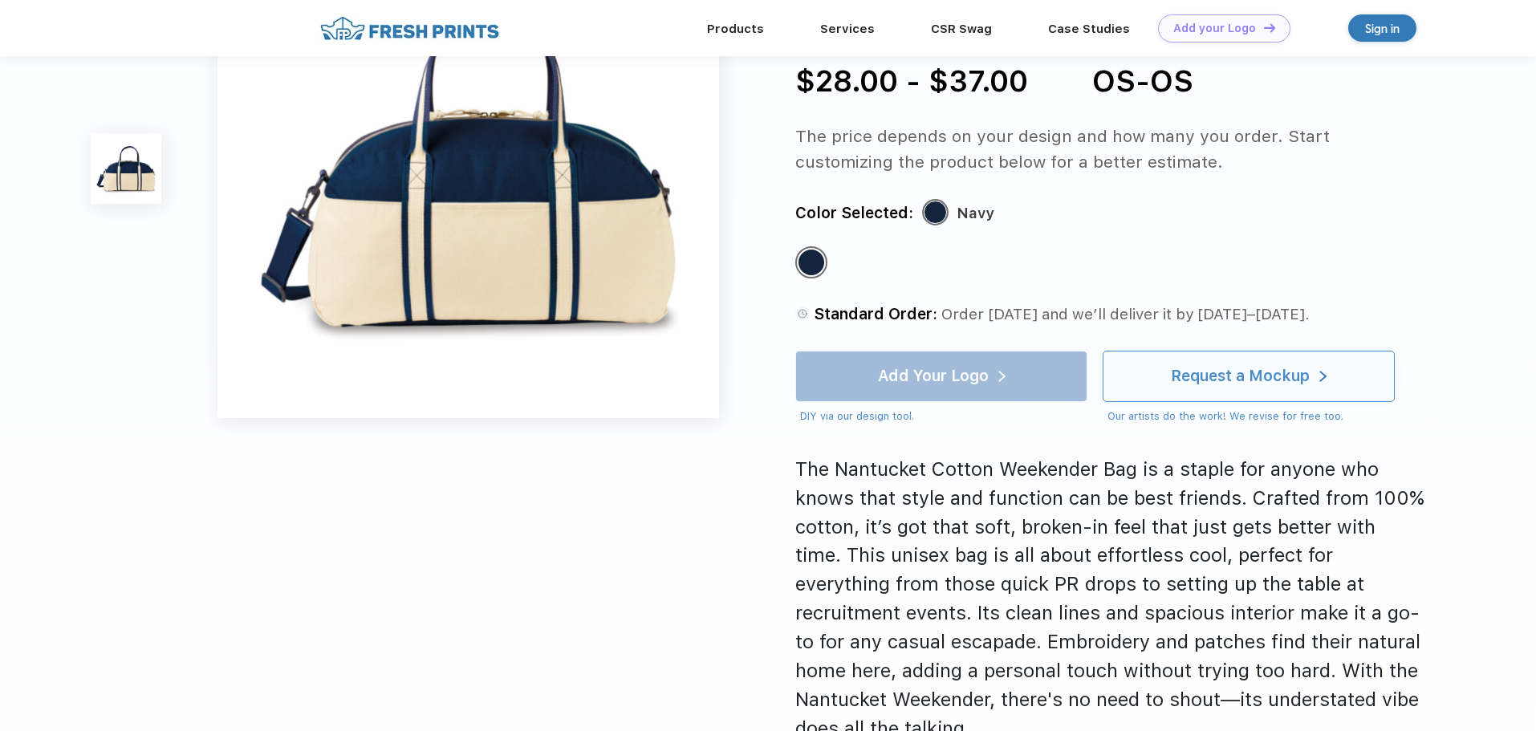
click at [1230, 384] on div "Request a Mockup" at bounding box center [1240, 376] width 139 height 16
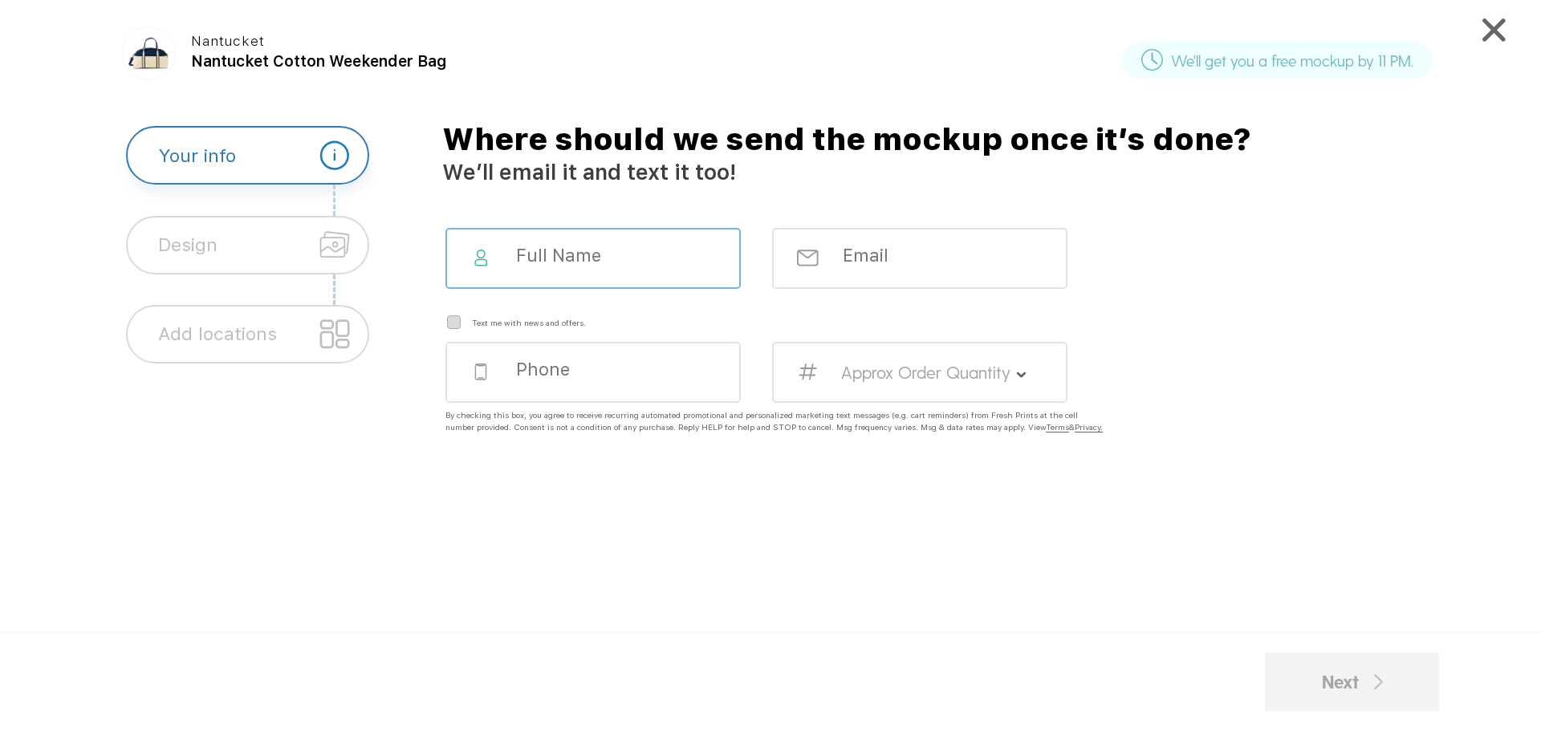
click at [578, 256] on input at bounding box center [605, 256] width 183 height 22
type input "[PERSON_NAME]"
type input "[PERSON_NAME][EMAIL_ADDRESS][PERSON_NAME][DOMAIN_NAME]"
type input "4042790111"
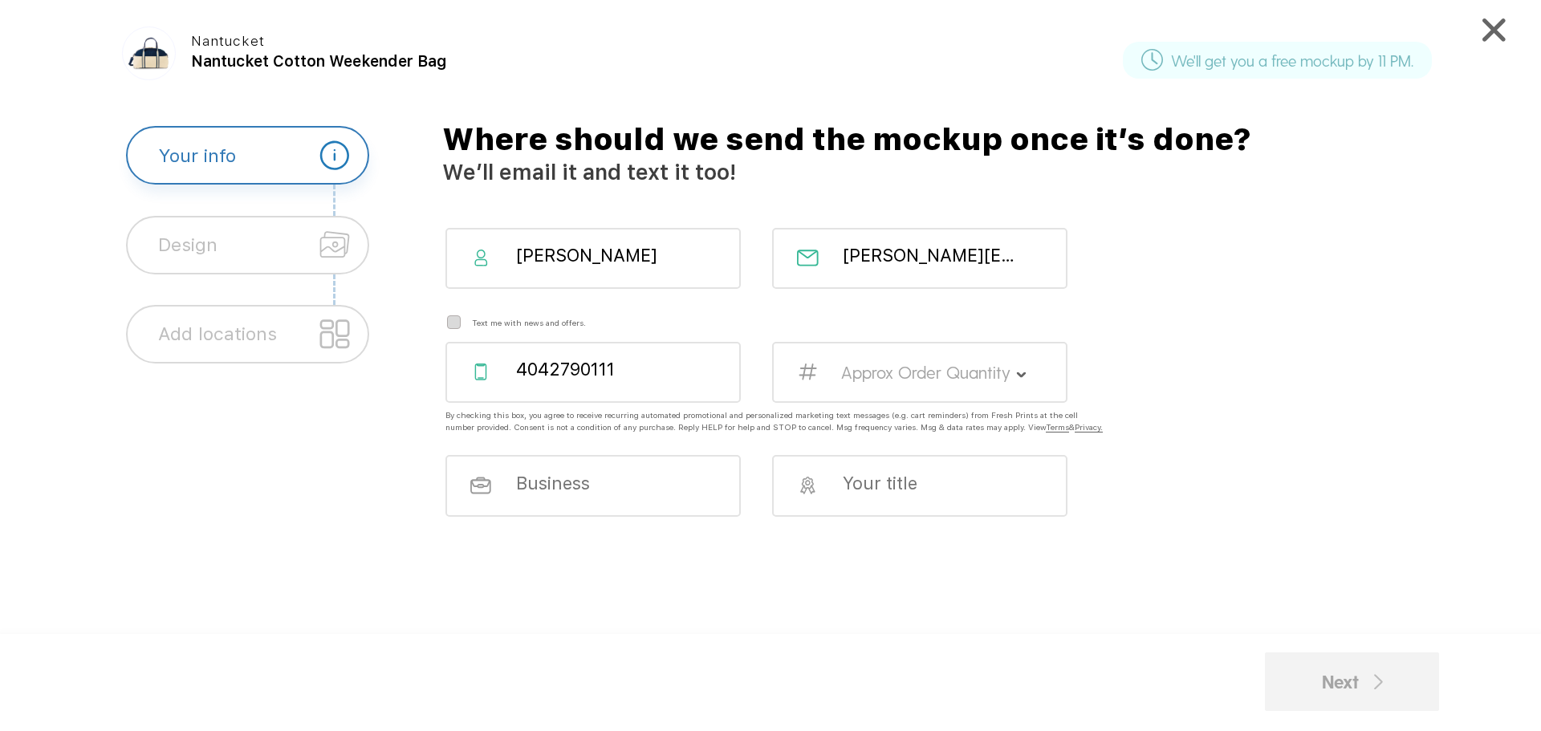
click at [919, 378] on label "Approx Order Quantity" at bounding box center [925, 372] width 169 height 21
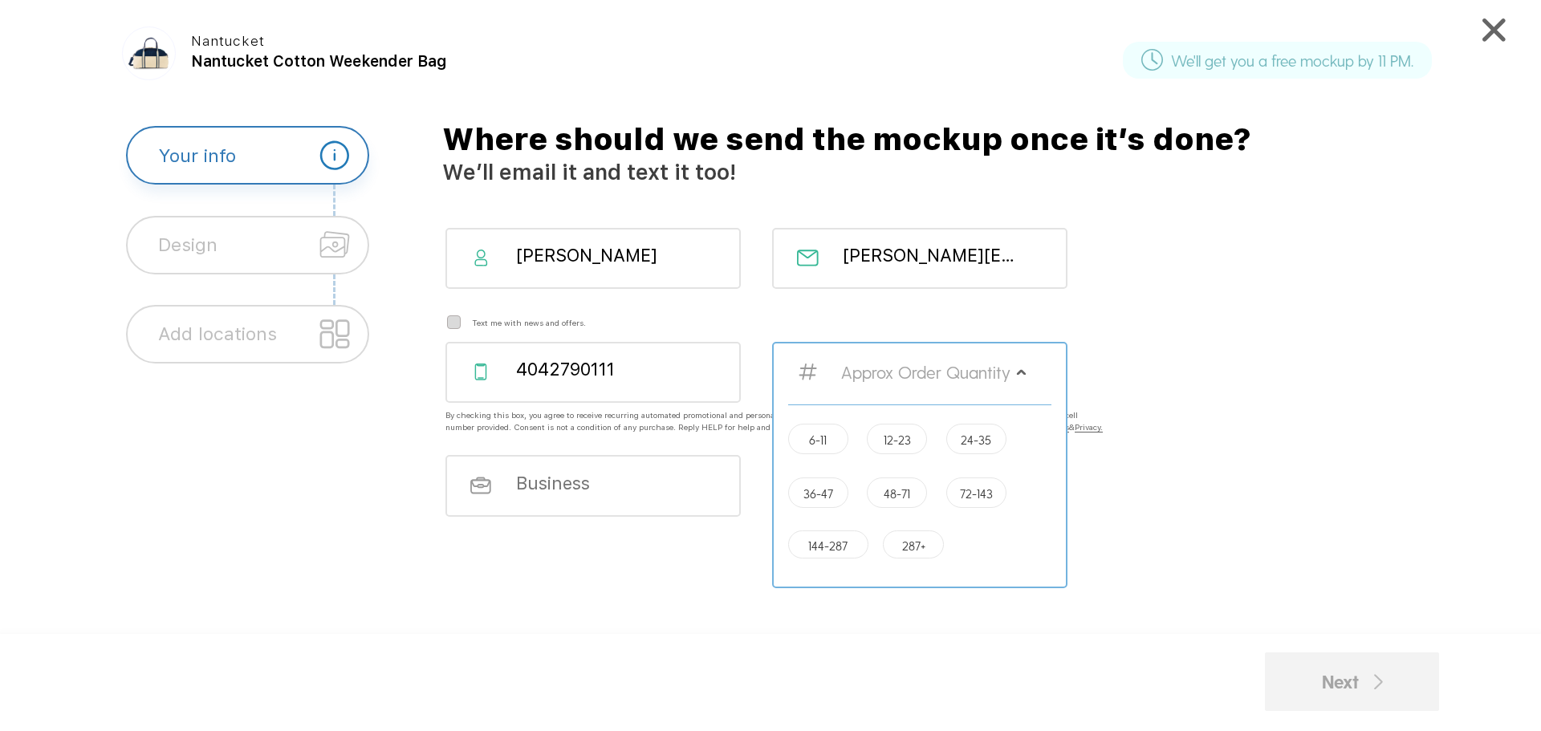
click at [882, 442] on div "12-23" at bounding box center [897, 439] width 60 height 30
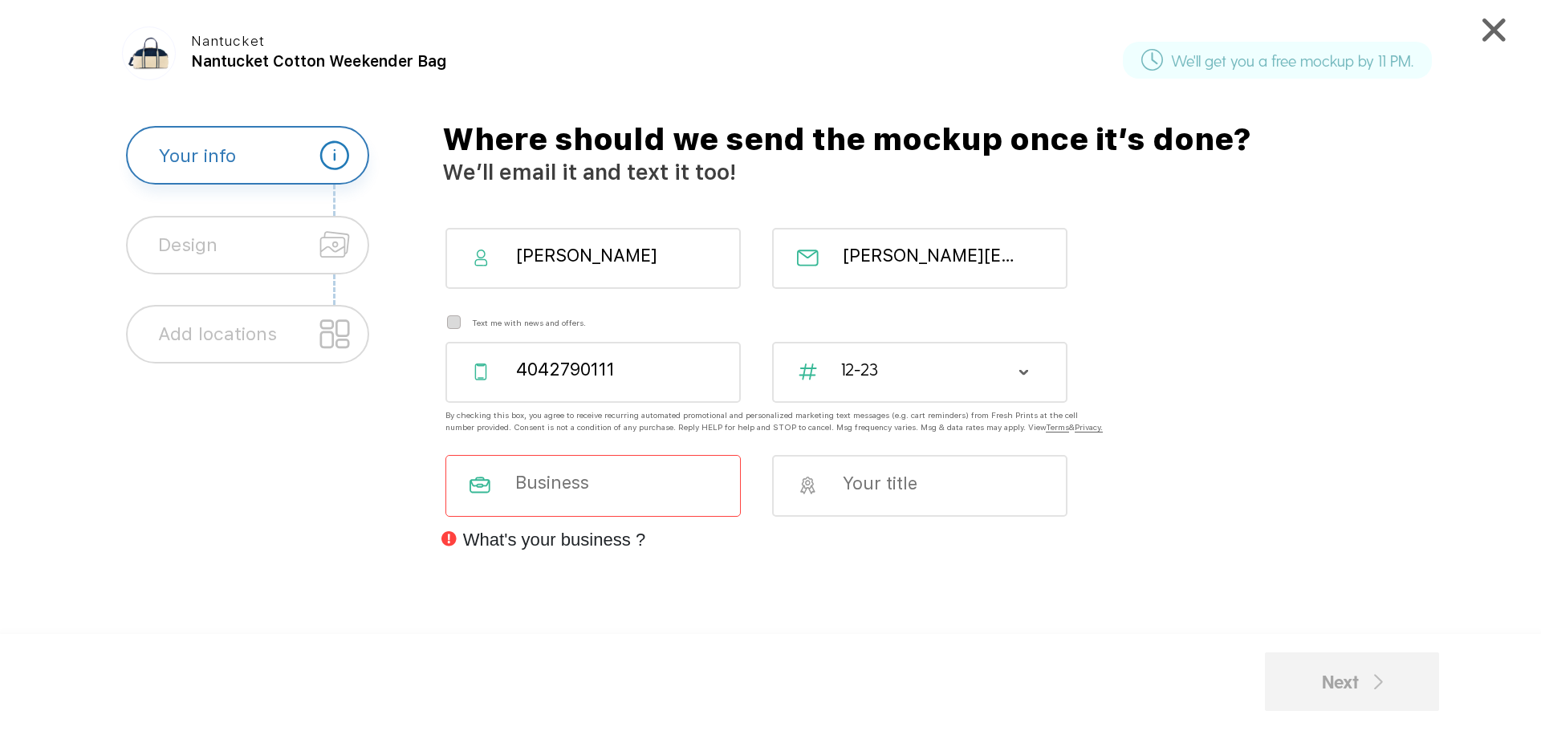
click at [579, 493] on input at bounding box center [605, 482] width 183 height 22
type input "[GEOGRAPHIC_DATA]"
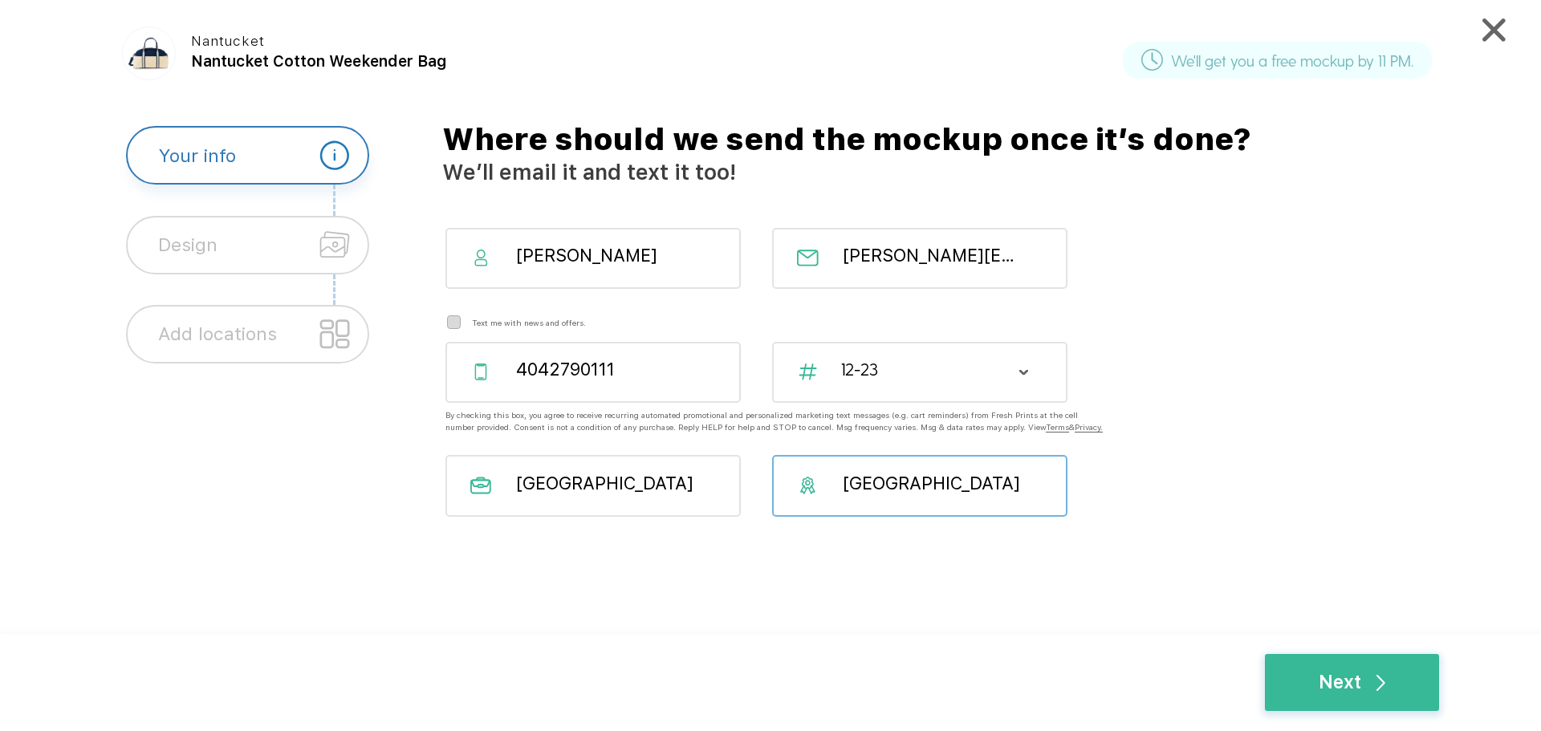
drag, startPoint x: 978, startPoint y: 493, endPoint x: 794, endPoint y: 487, distance: 183.9
click at [794, 487] on div "[GEOGRAPHIC_DATA]" at bounding box center [920, 486] width 296 height 62
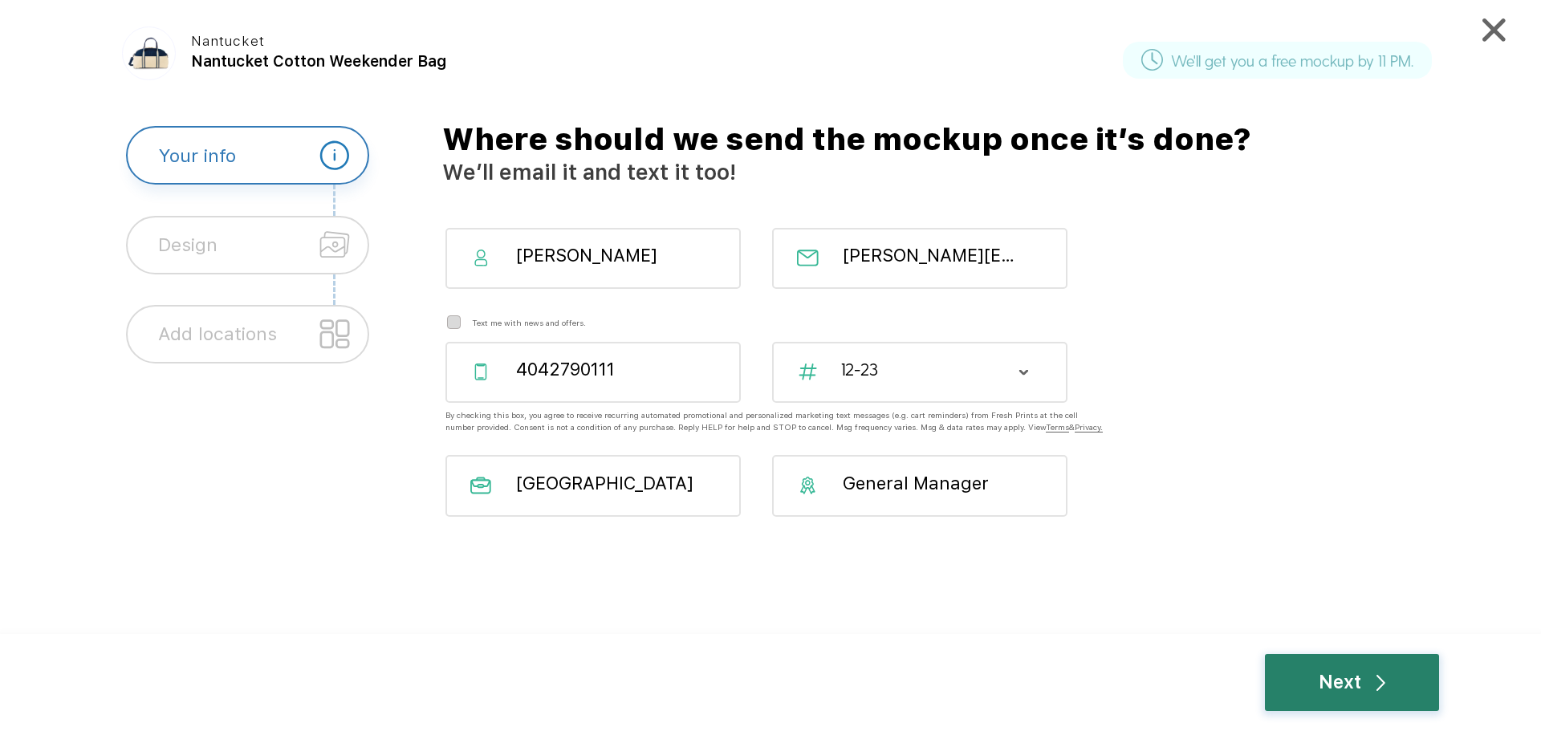
type input "General Manager"
click at [1356, 685] on div "Next" at bounding box center [1352, 683] width 67 height 28
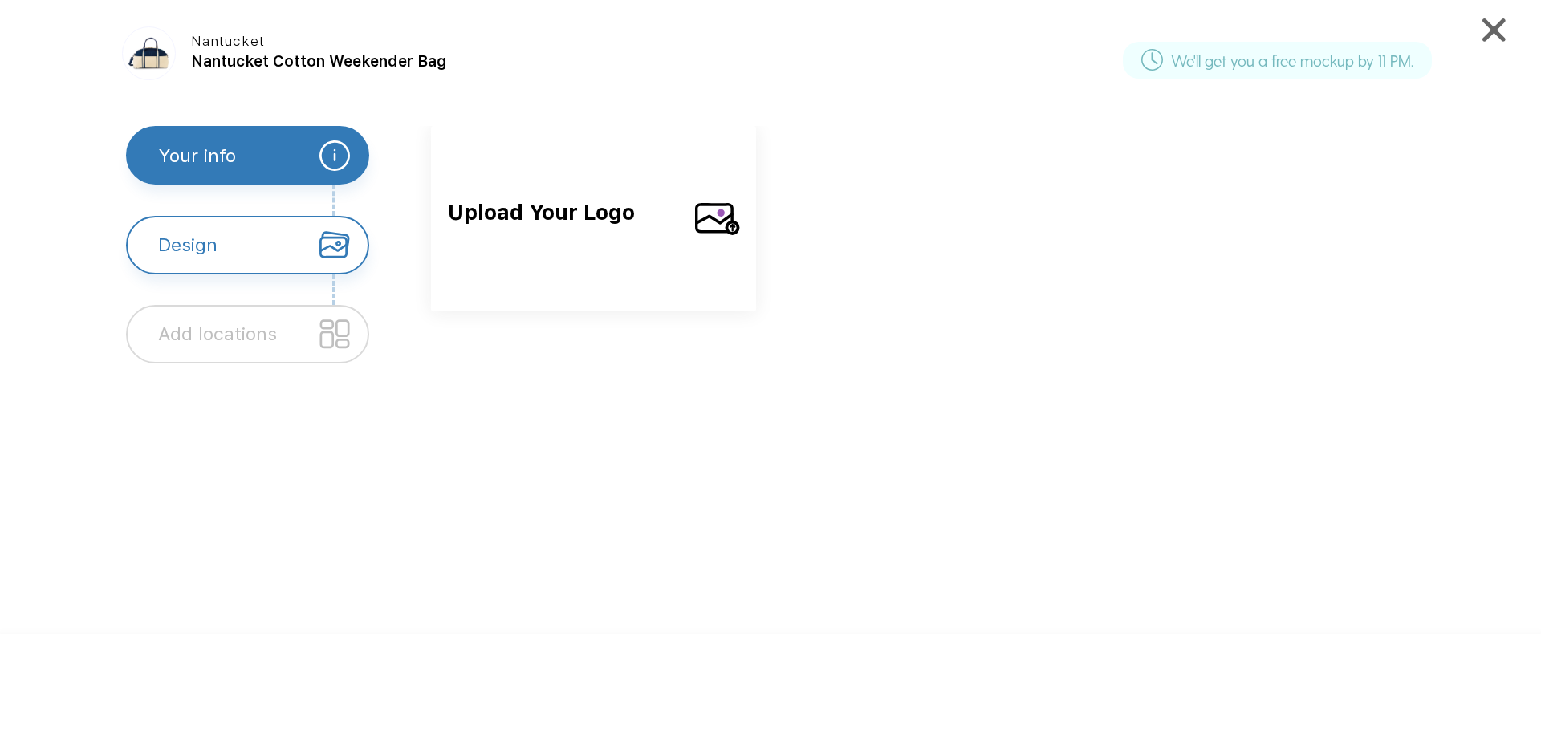
drag, startPoint x: 548, startPoint y: 213, endPoint x: 567, endPoint y: 214, distance: 18.5
click at [567, 214] on span "Upload Your Logo" at bounding box center [564, 230] width 233 height 69
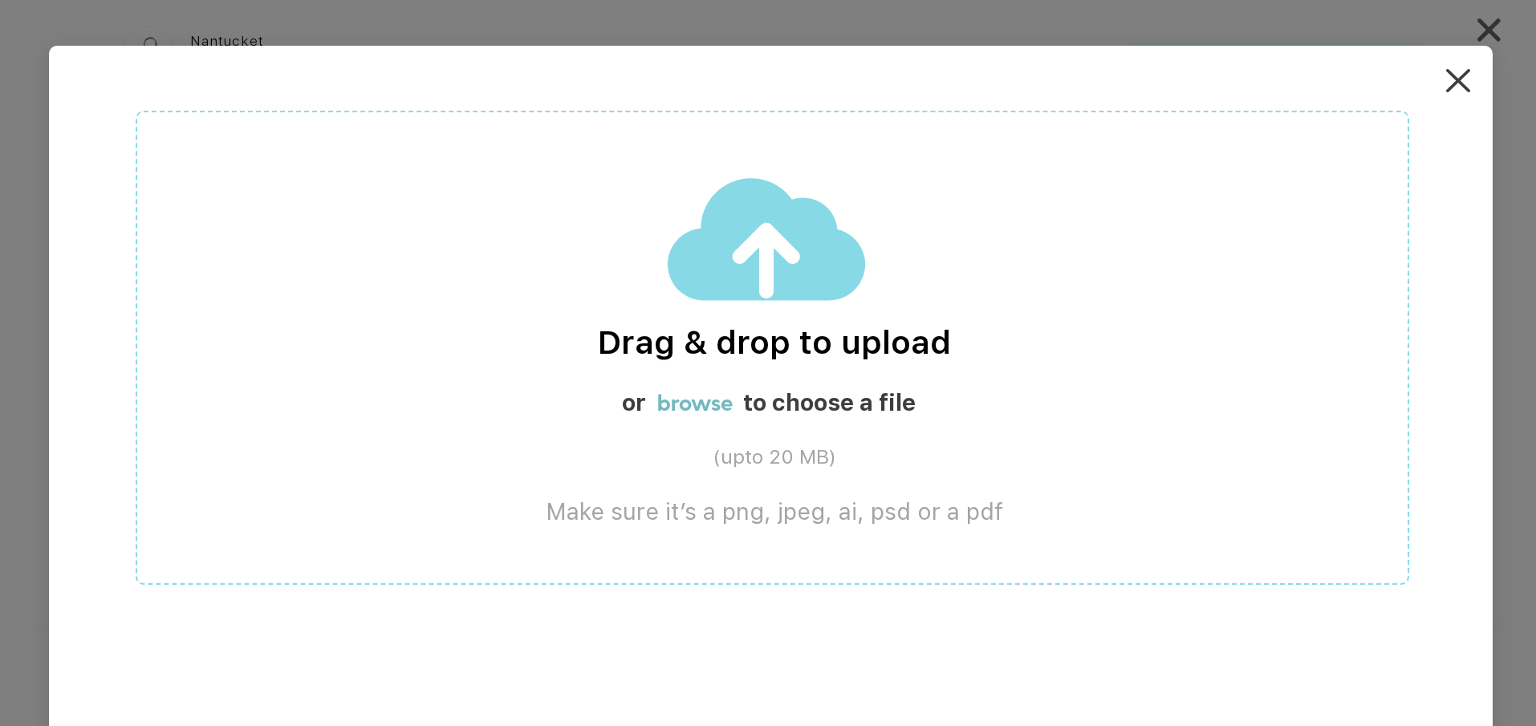
click at [701, 405] on label "browse" at bounding box center [694, 401] width 75 height 27
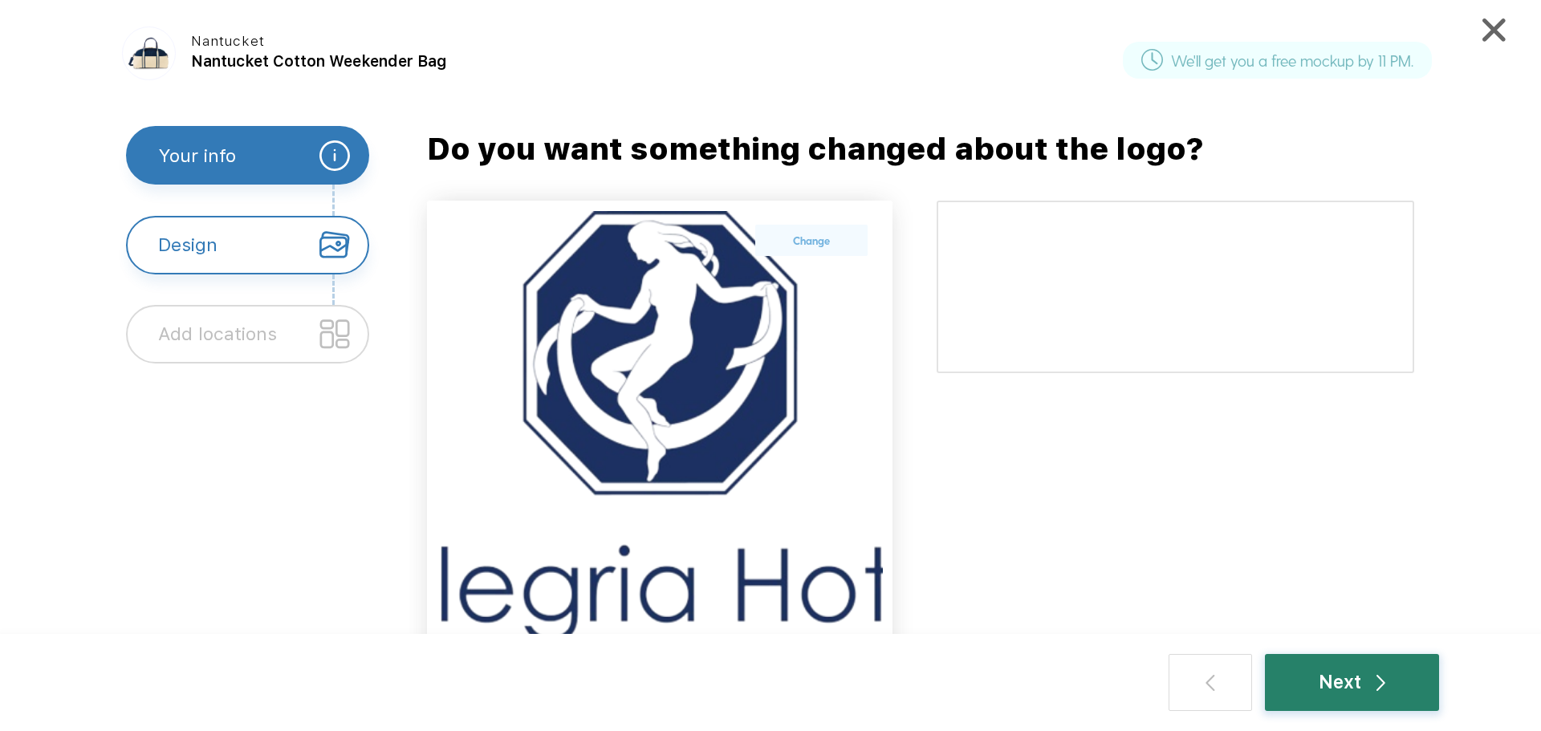
click at [1374, 674] on div "Next" at bounding box center [1352, 683] width 67 height 28
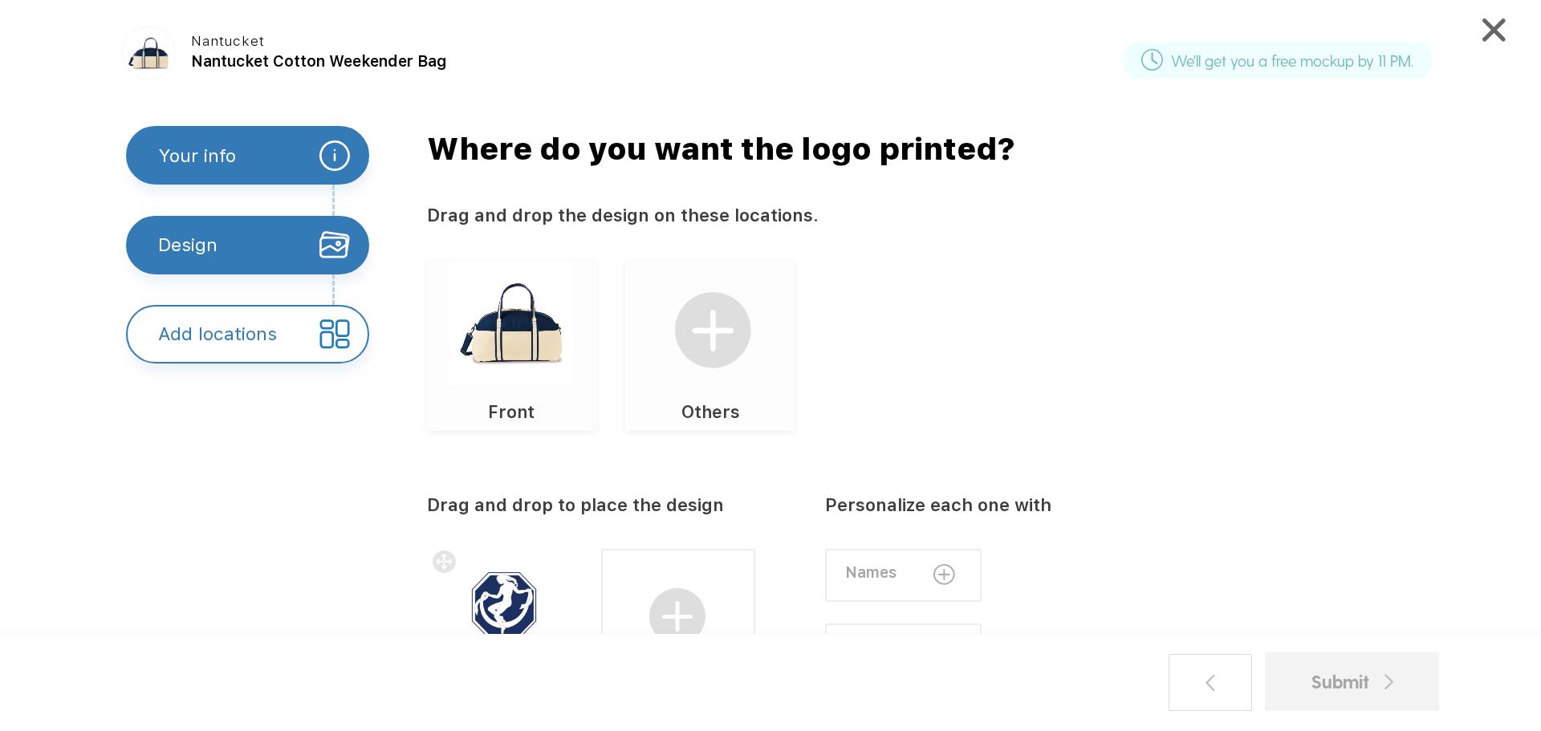
click at [515, 343] on img at bounding box center [511, 323] width 124 height 124
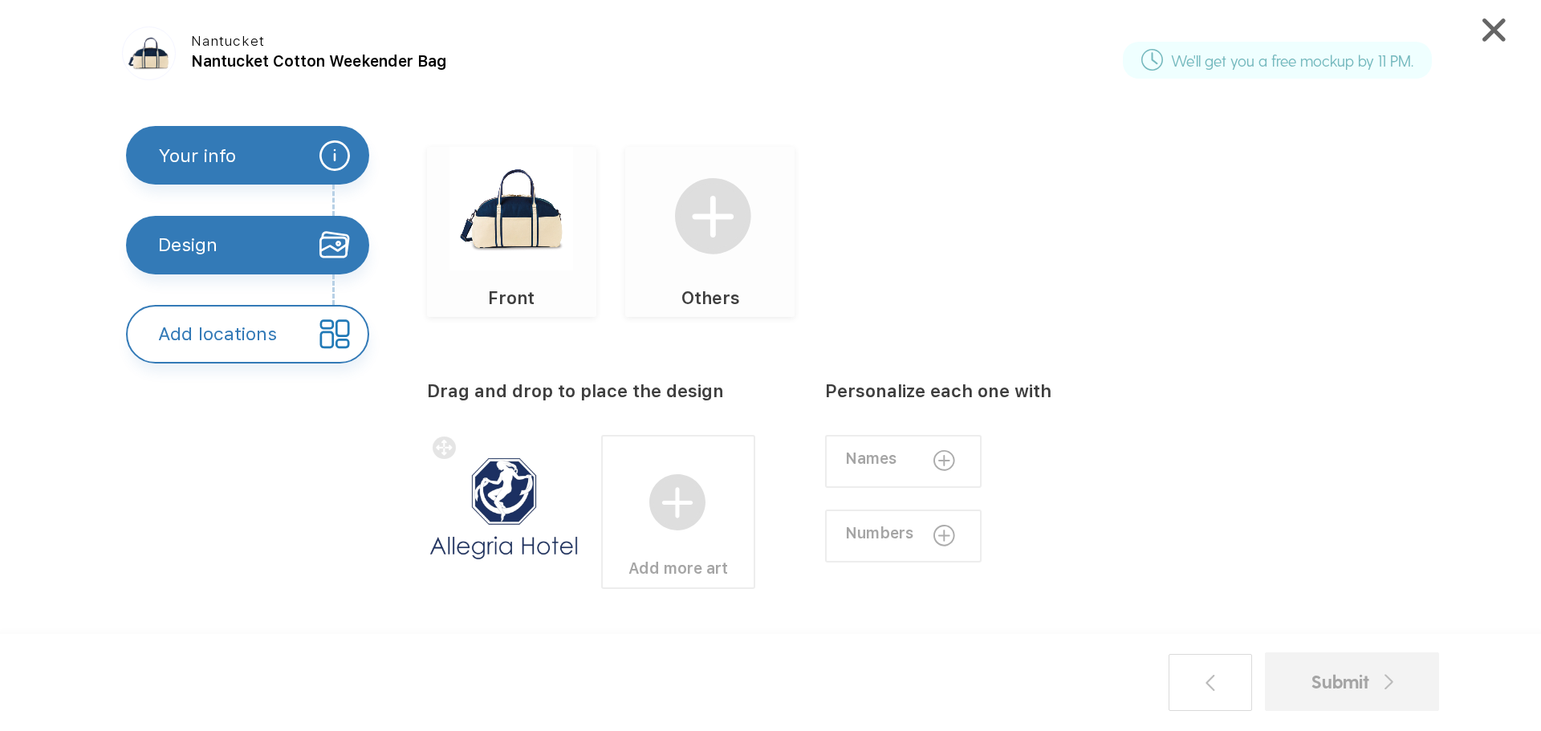
scroll to position [118, 0]
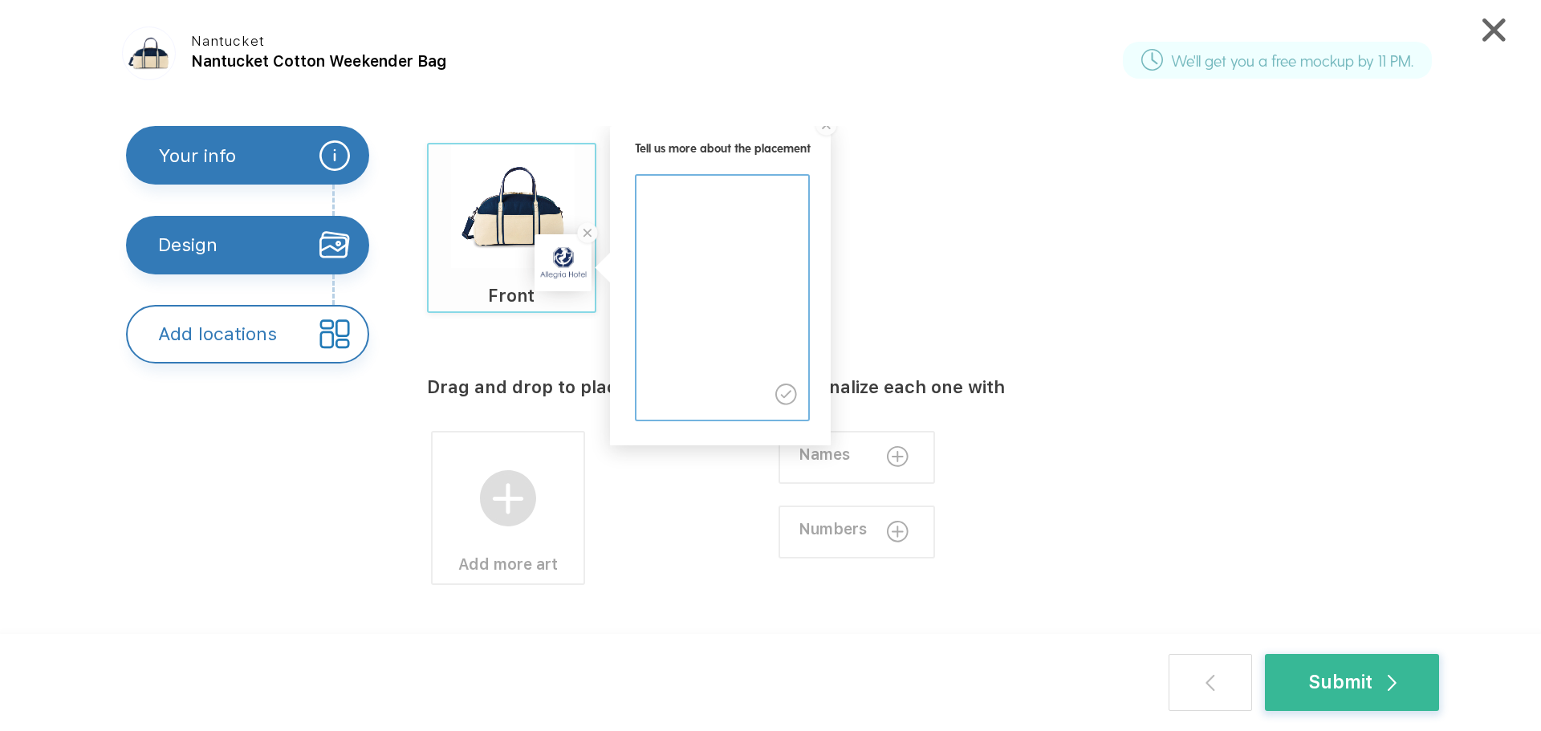
click at [655, 190] on textarea at bounding box center [720, 271] width 169 height 191
type textarea "Centered between straps on ivory area below the blue."
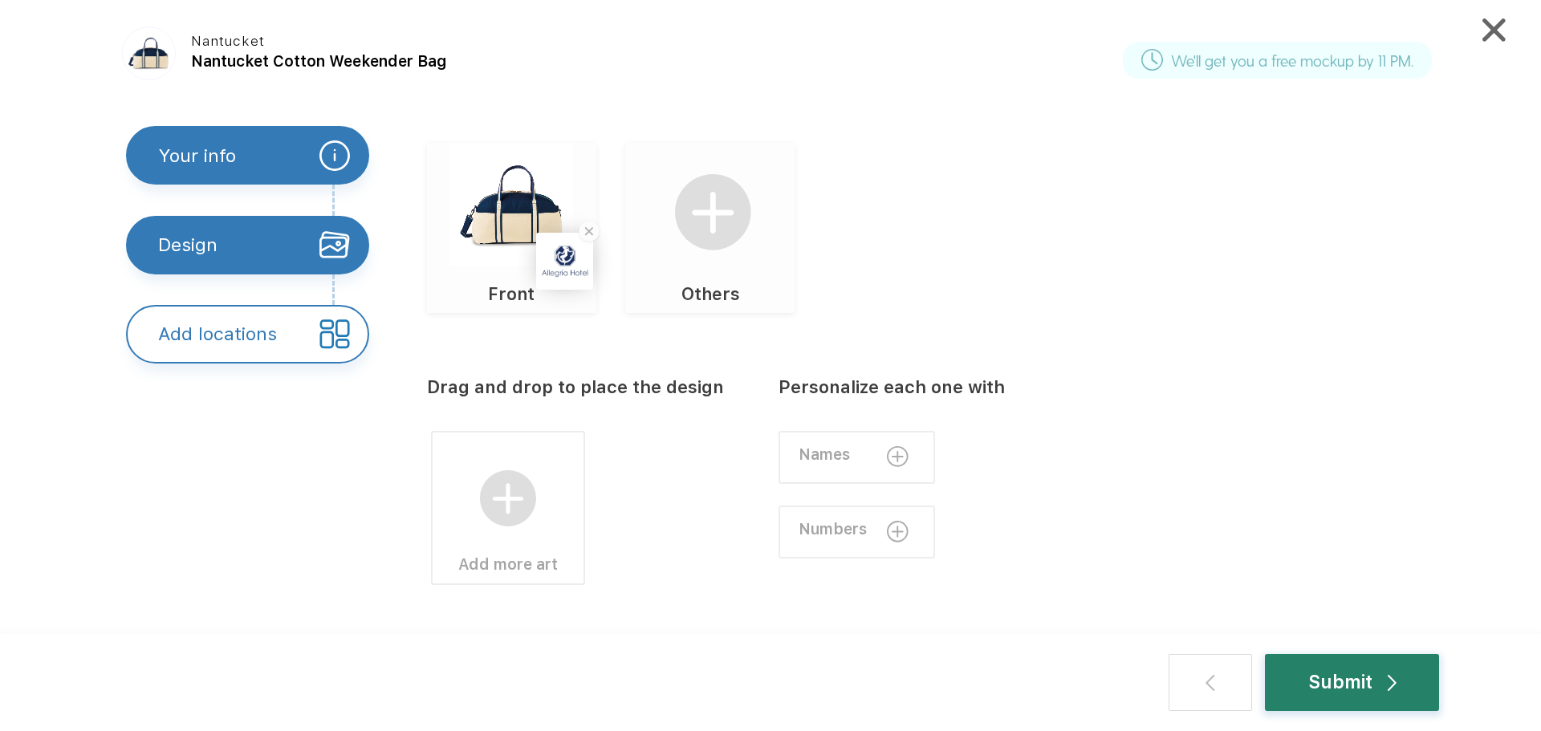
click at [1354, 676] on div "Submit" at bounding box center [1352, 683] width 88 height 28
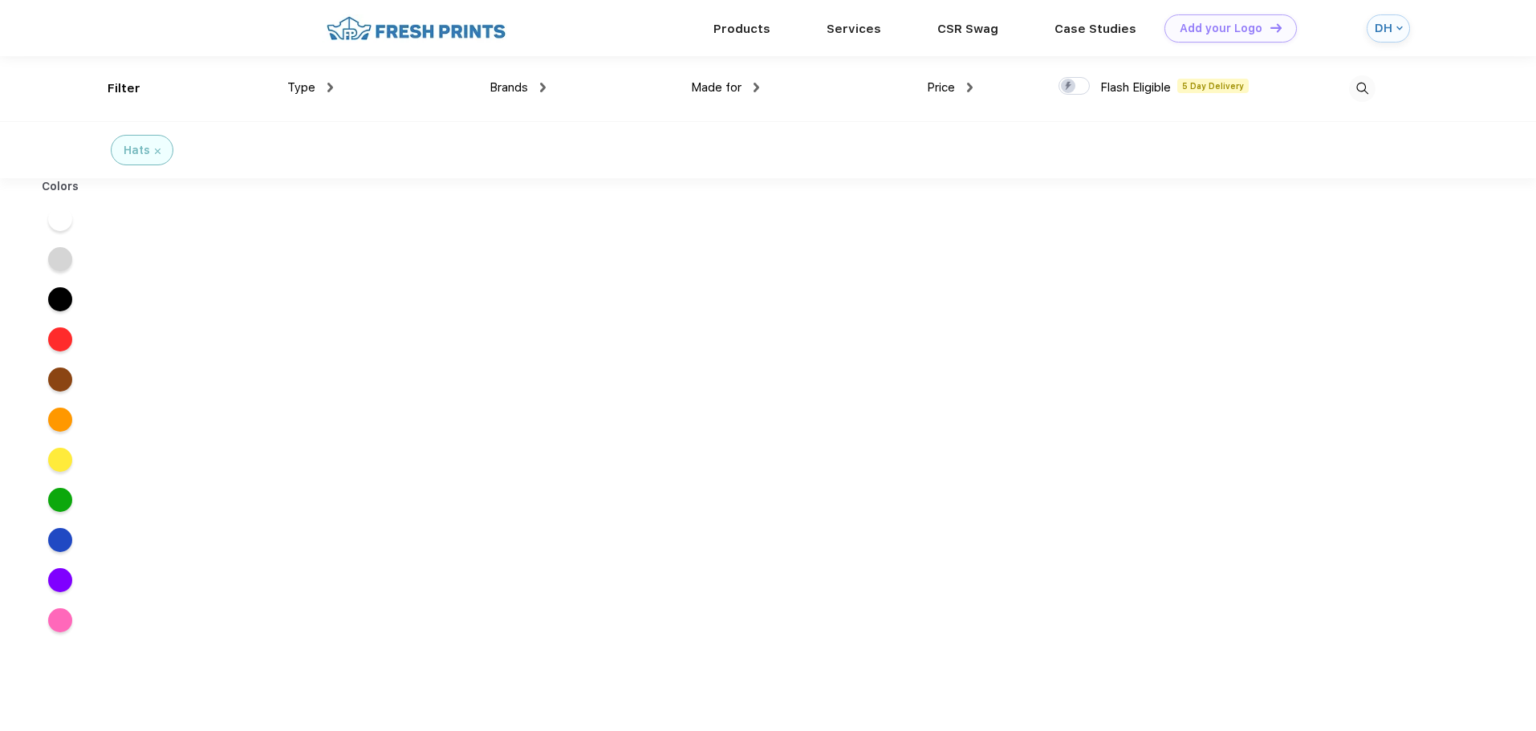
scroll to position [1, 0]
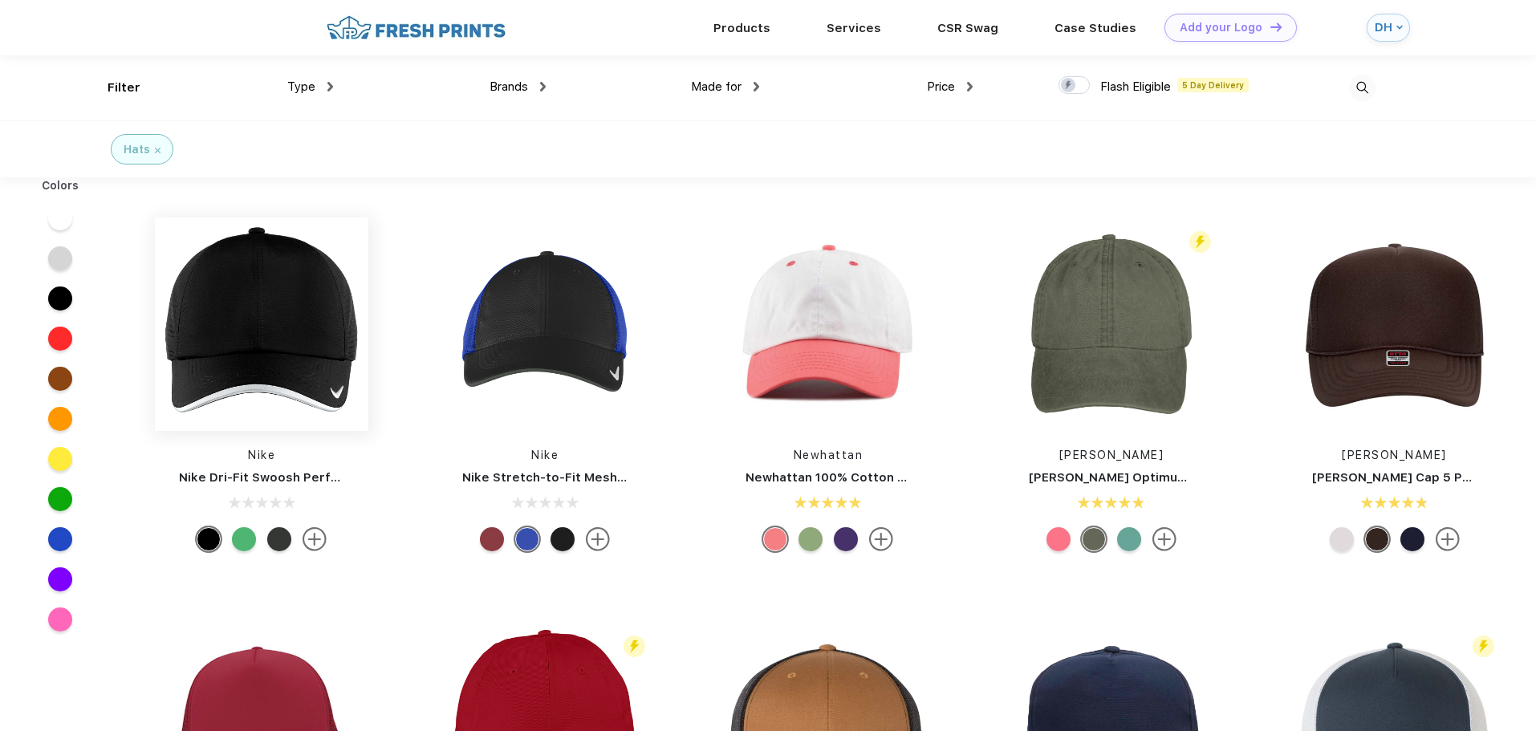
click at [263, 331] on img at bounding box center [261, 324] width 213 height 213
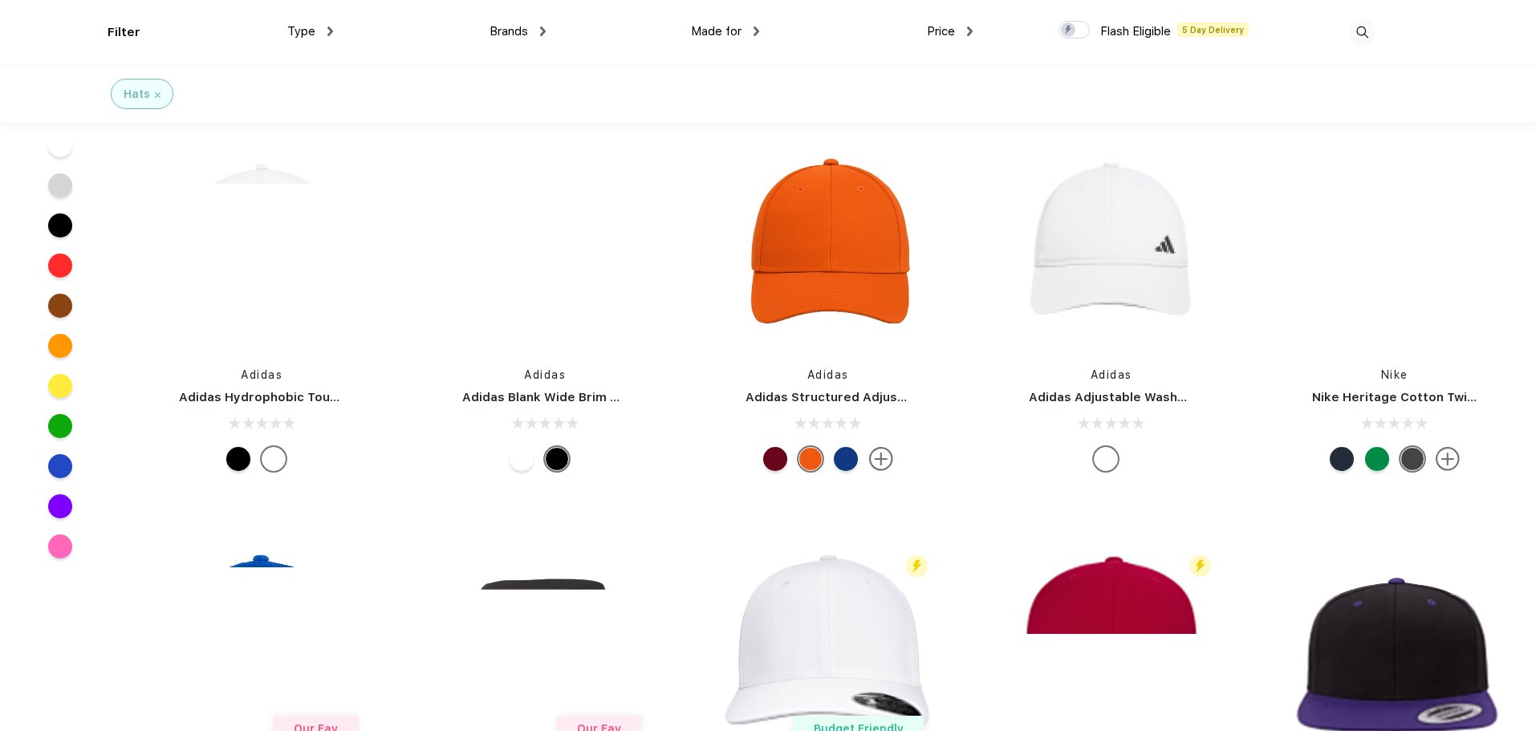
scroll to position [4014, 0]
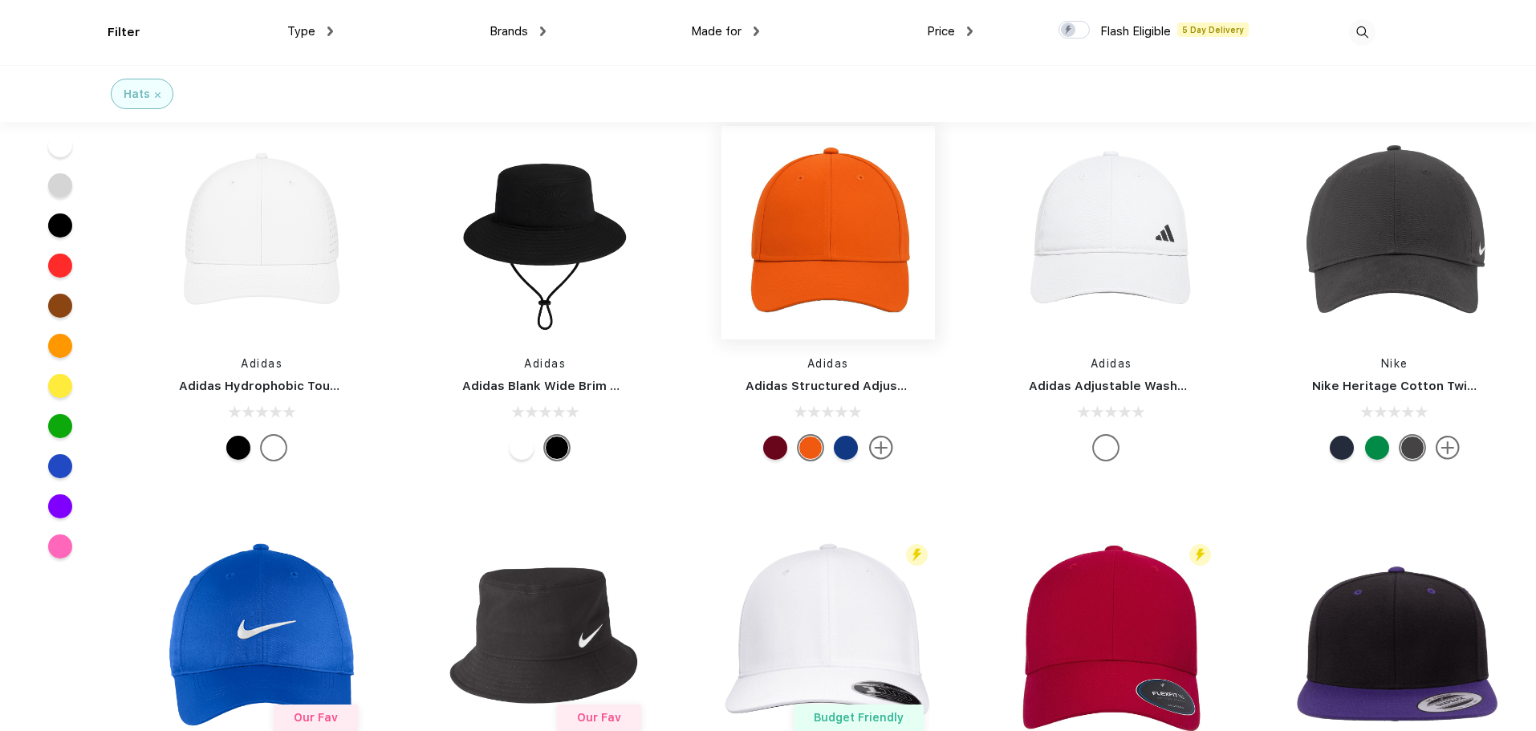
click at [825, 240] on img at bounding box center [828, 232] width 213 height 213
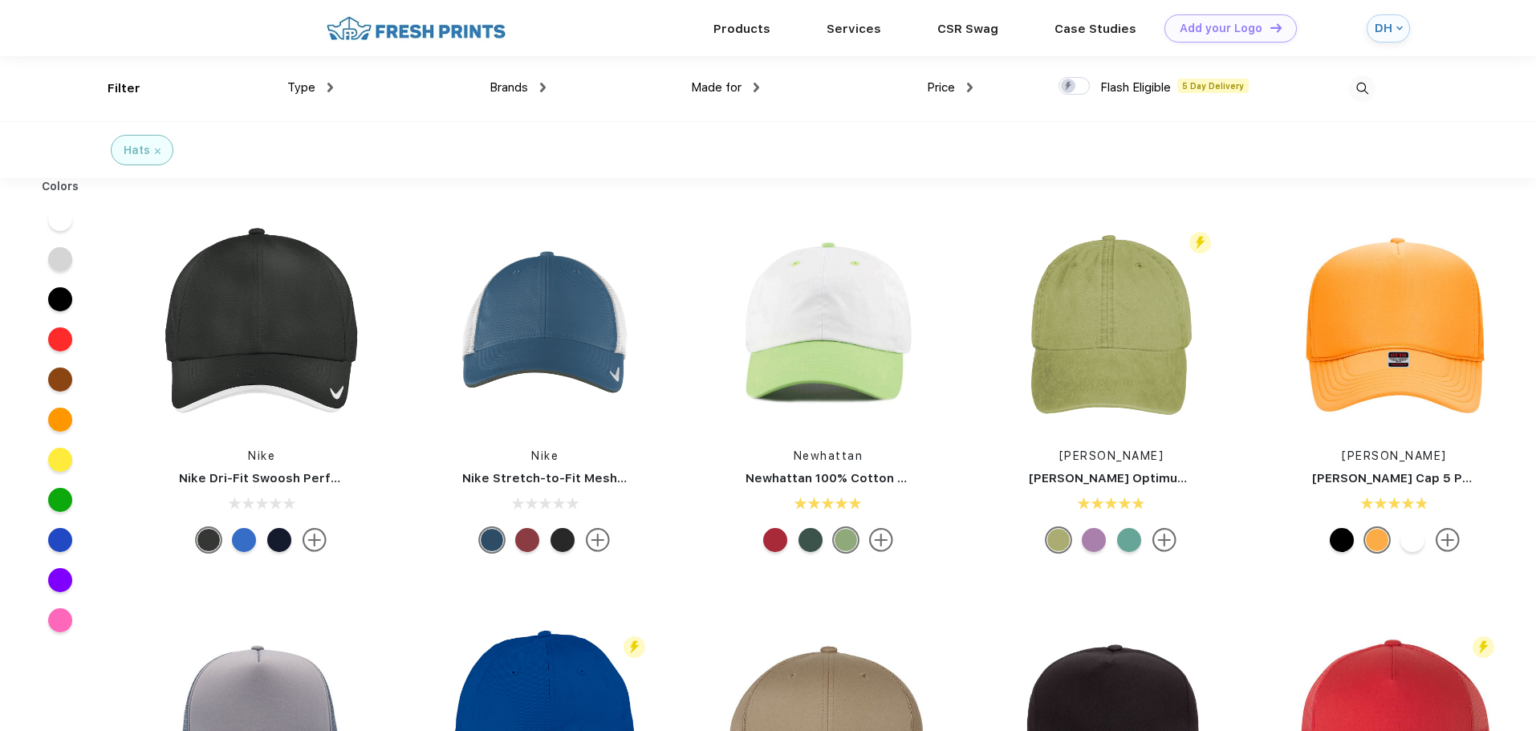
scroll to position [1, 0]
